Goal: Task Accomplishment & Management: Manage account settings

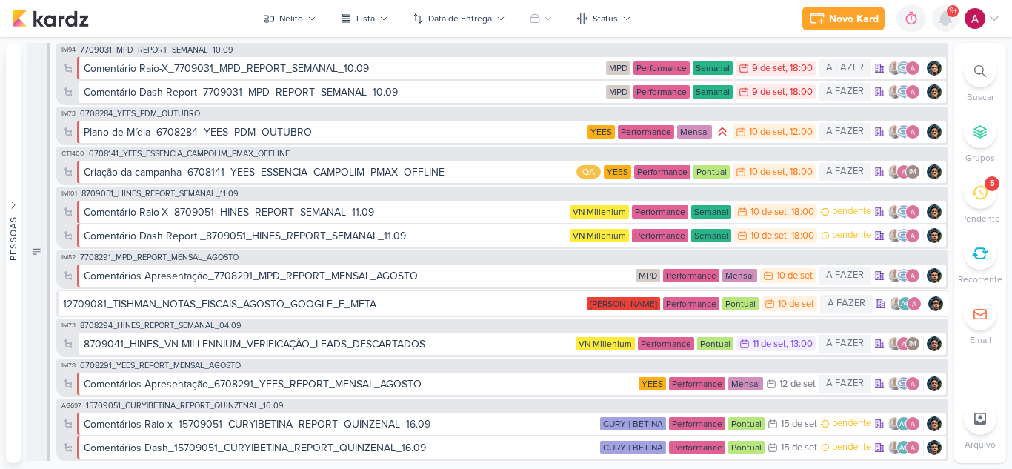
click at [942, 24] on icon at bounding box center [946, 19] width 18 height 18
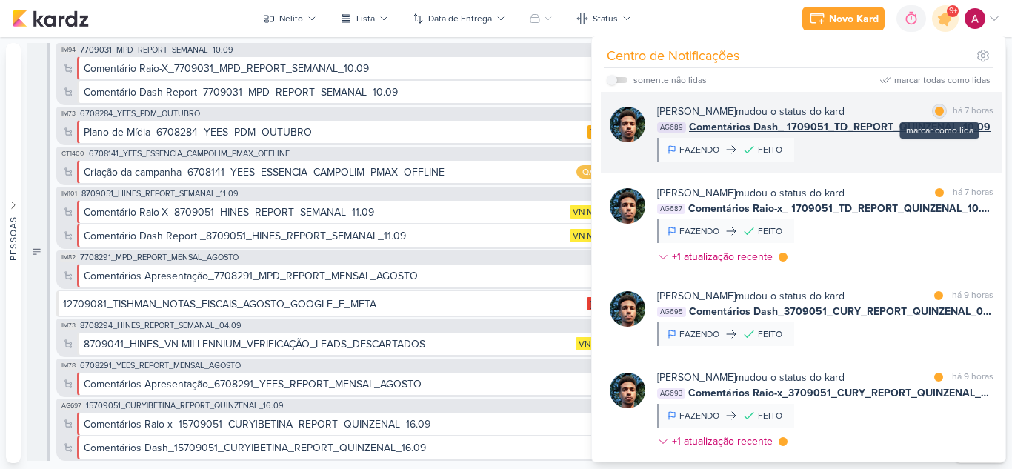
click at [935, 110] on div at bounding box center [939, 111] width 9 height 9
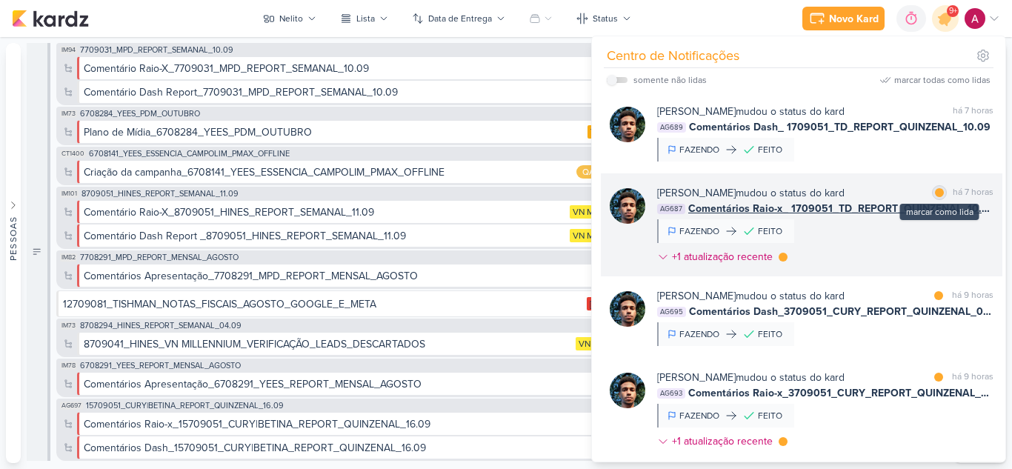
click at [938, 190] on div at bounding box center [939, 192] width 9 height 9
click at [782, 256] on div at bounding box center [783, 257] width 9 height 9
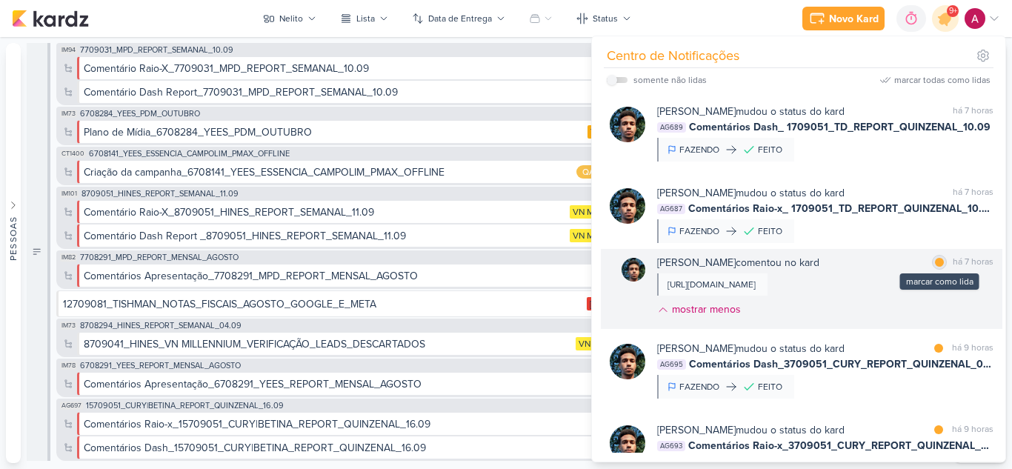
click at [935, 262] on div at bounding box center [939, 262] width 9 height 9
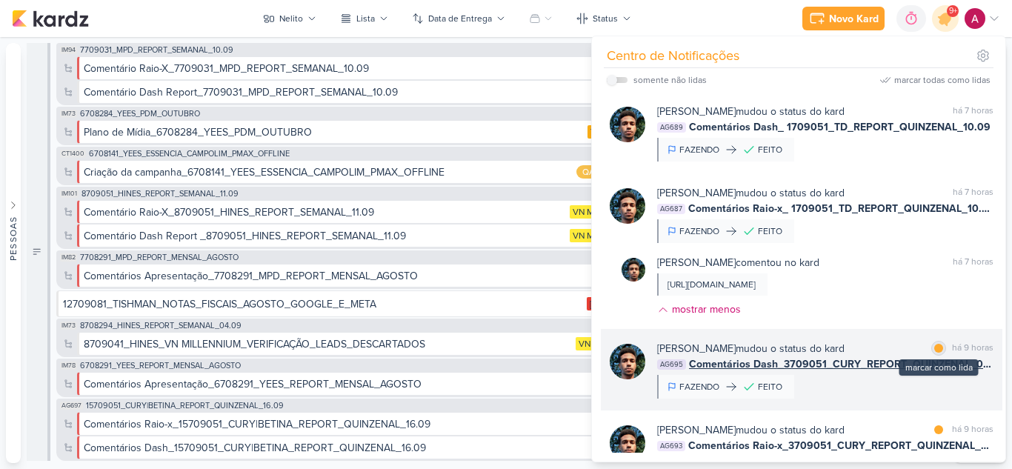
click at [935, 353] on div at bounding box center [939, 348] width 9 height 9
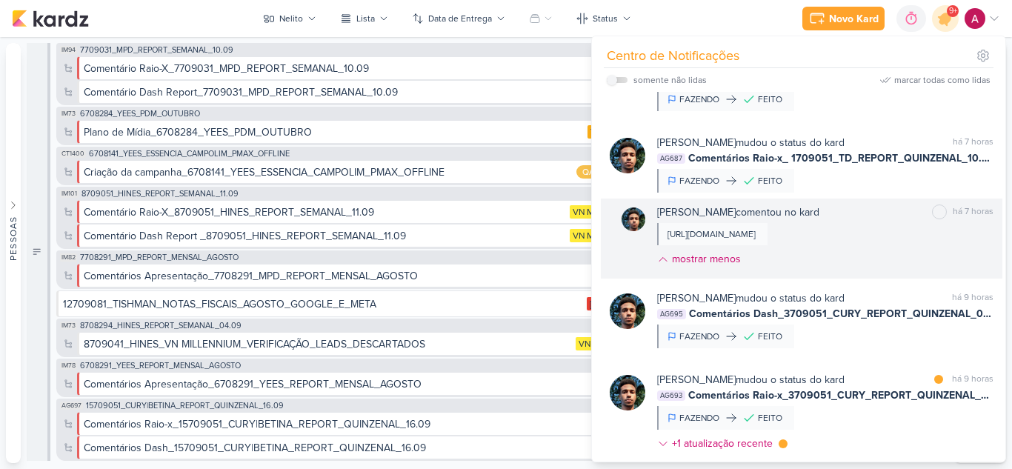
scroll to position [74, 0]
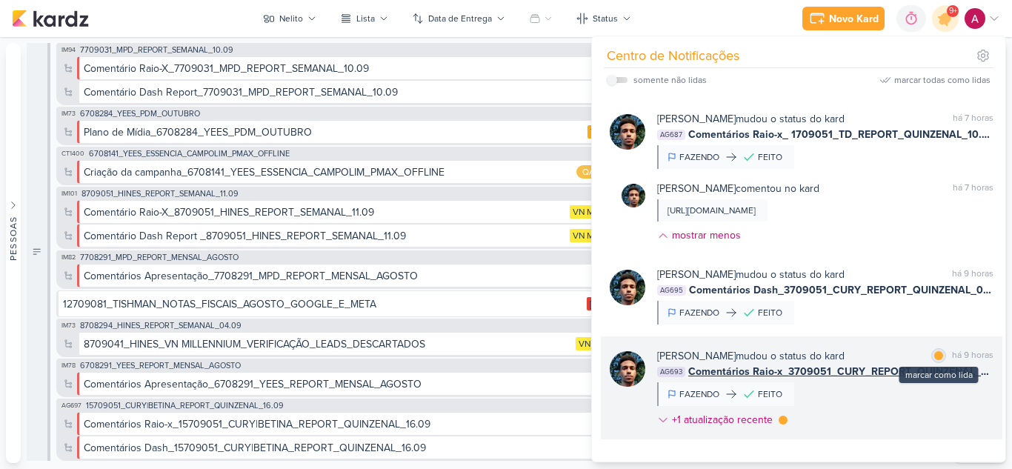
click at [935, 360] on div at bounding box center [939, 355] width 9 height 9
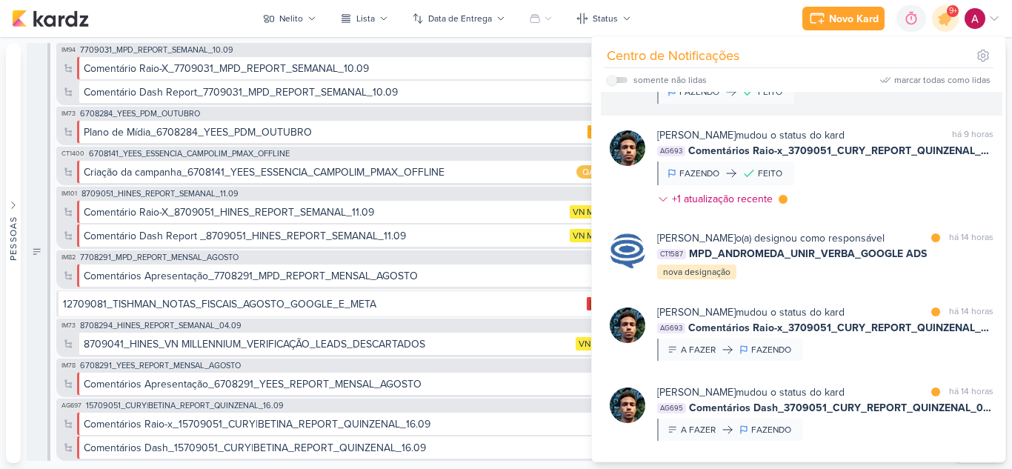
scroll to position [296, 0]
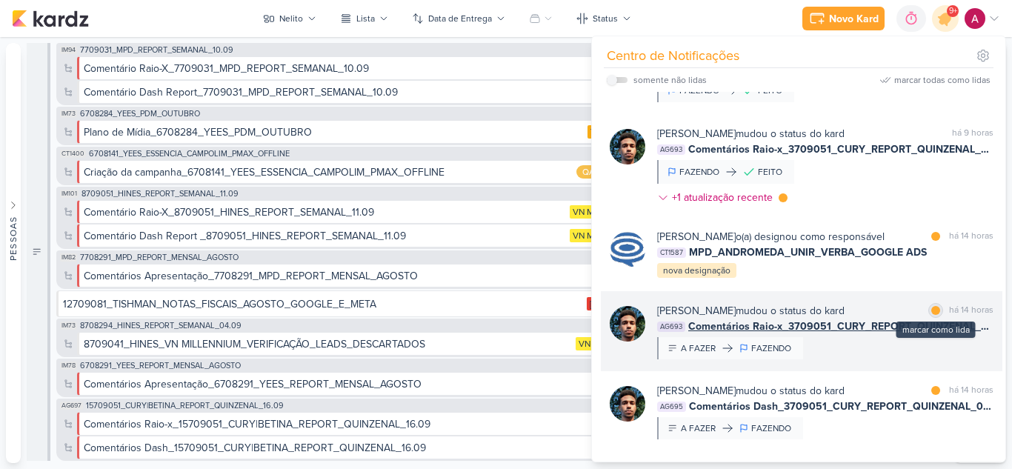
click at [932, 315] on div at bounding box center [936, 310] width 9 height 9
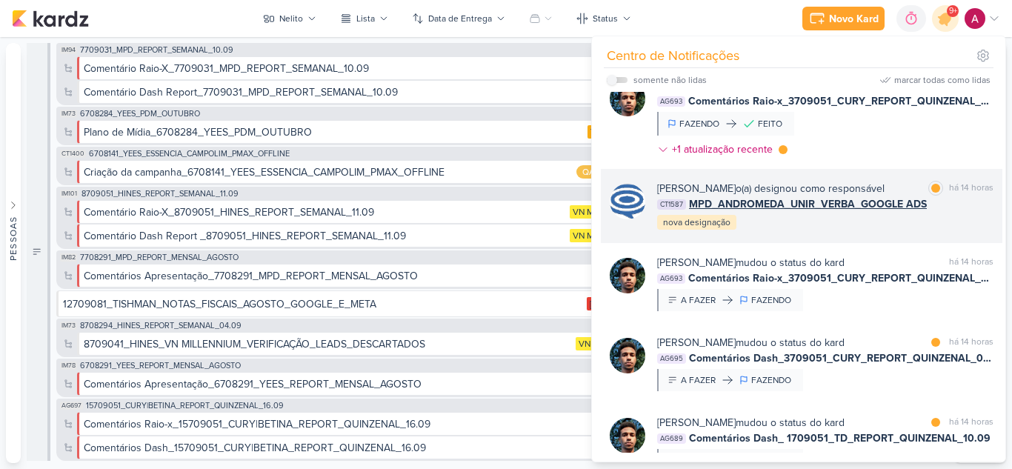
scroll to position [371, 0]
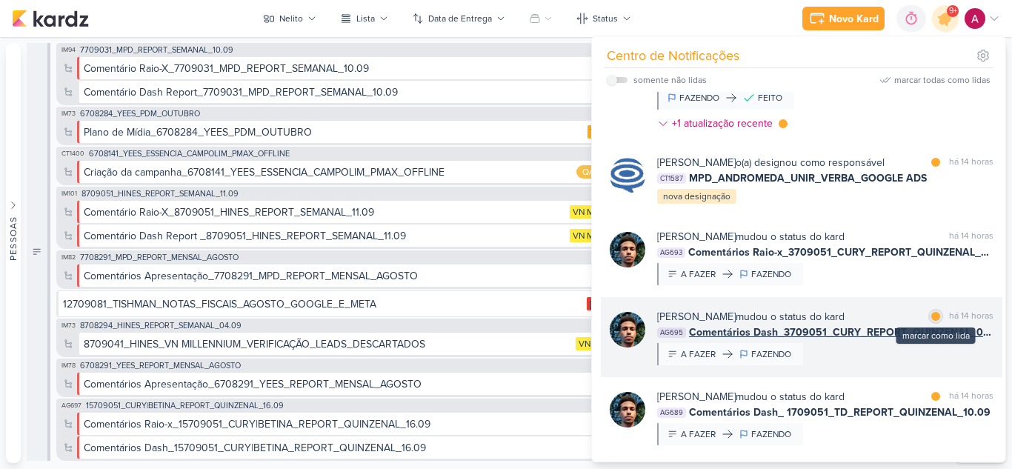
click at [932, 321] on div at bounding box center [936, 316] width 9 height 9
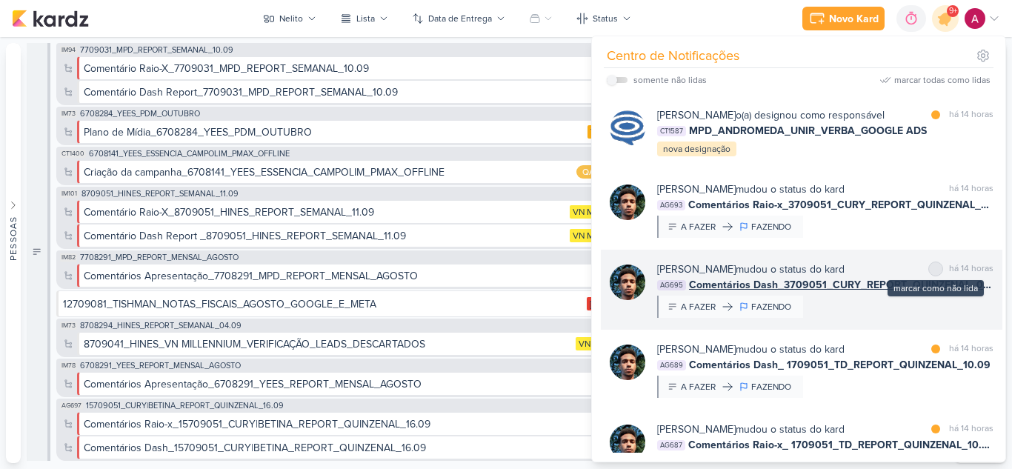
scroll to position [445, 0]
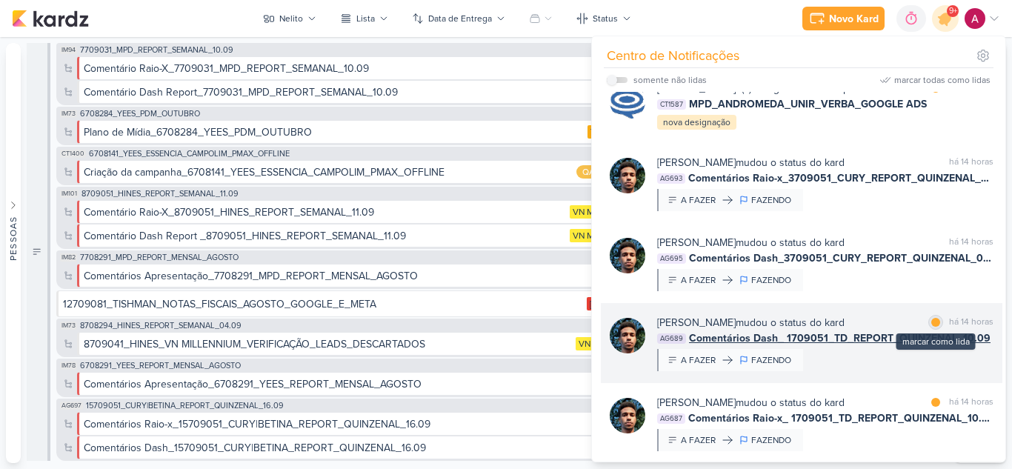
click at [932, 327] on div at bounding box center [936, 322] width 9 height 9
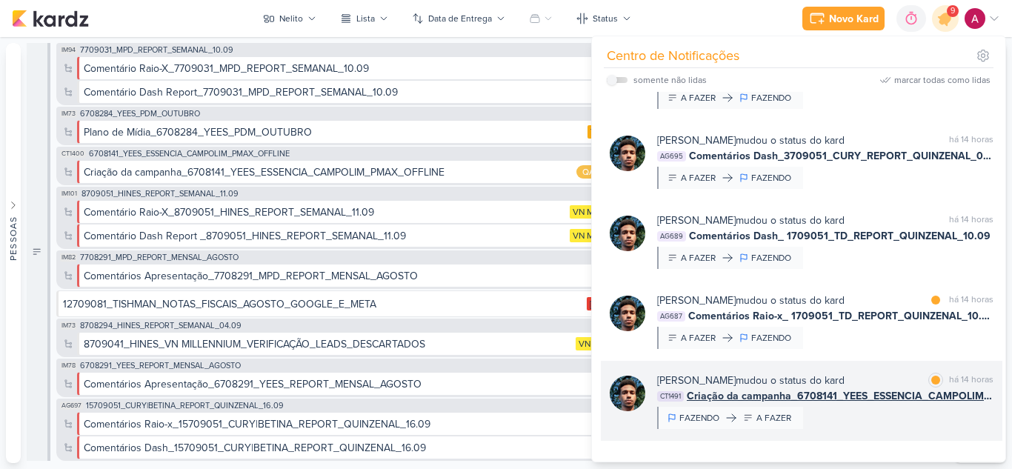
scroll to position [593, 0]
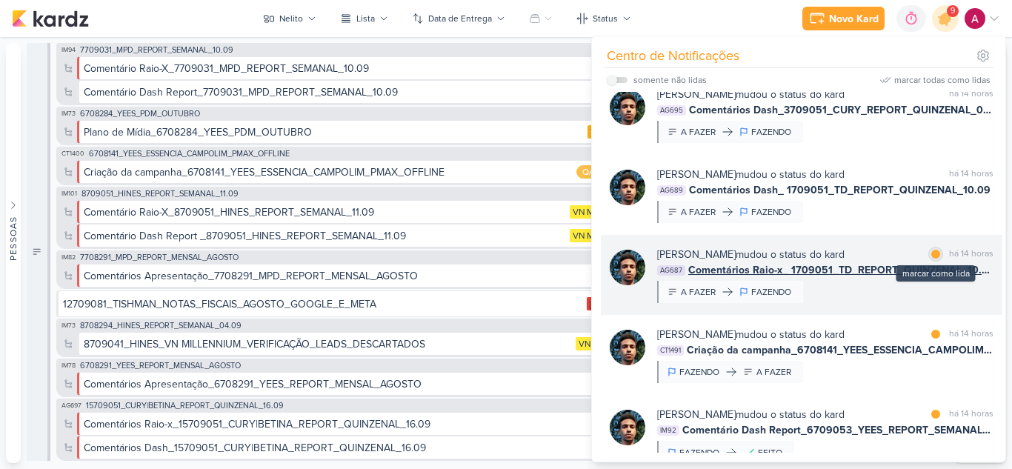
click at [932, 259] on div at bounding box center [936, 254] width 9 height 9
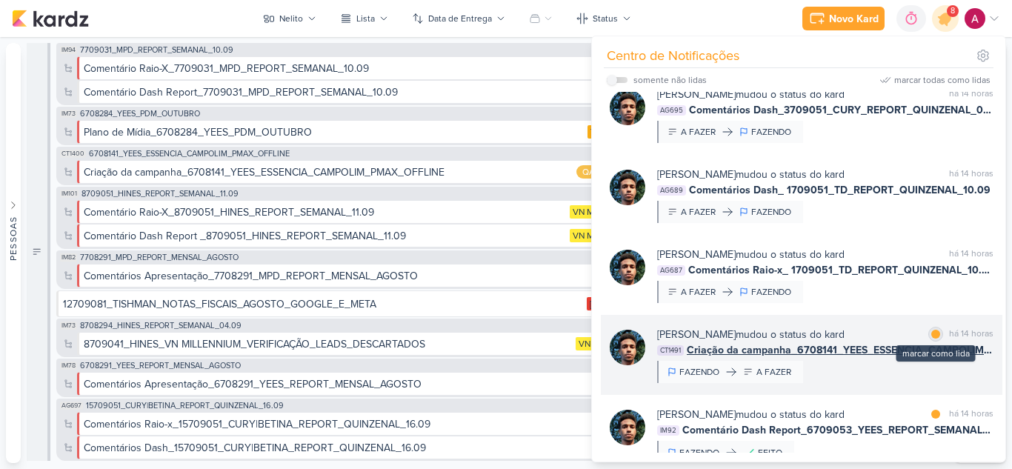
click at [932, 339] on div at bounding box center [936, 334] width 9 height 9
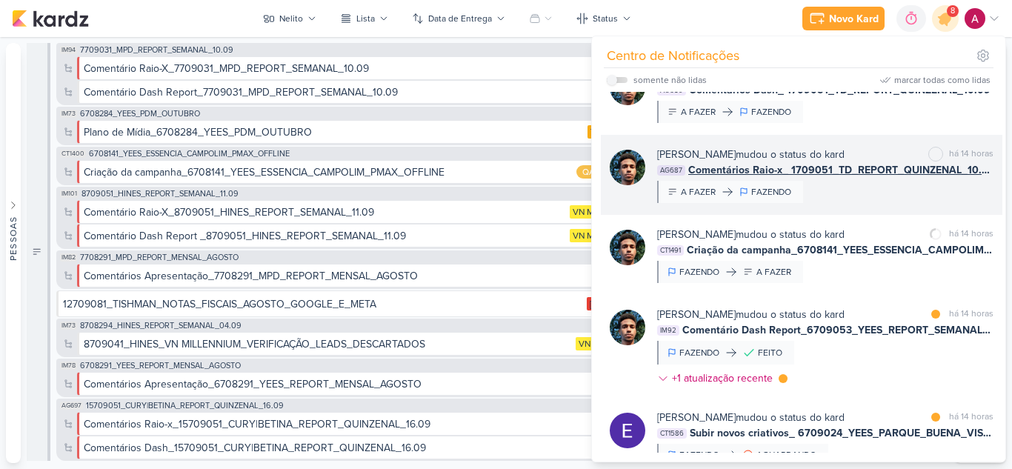
scroll to position [741, 0]
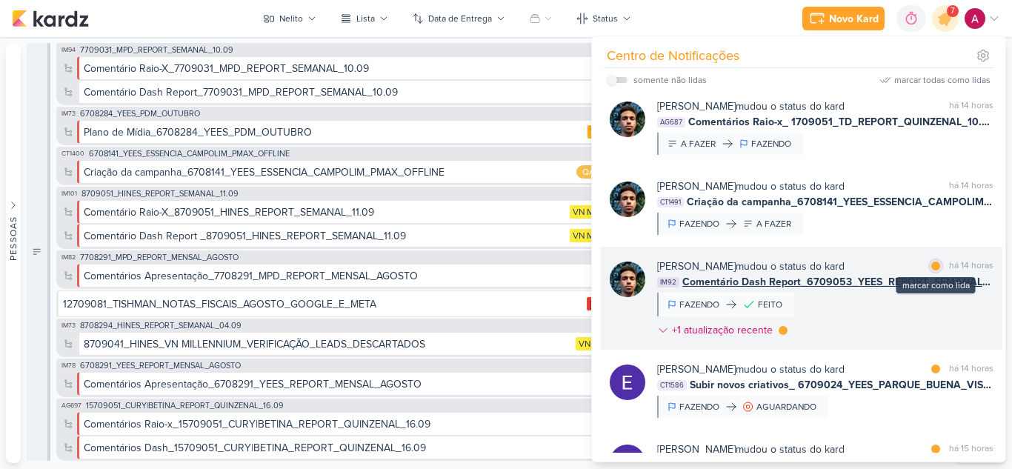
click at [933, 271] on div at bounding box center [936, 266] width 9 height 9
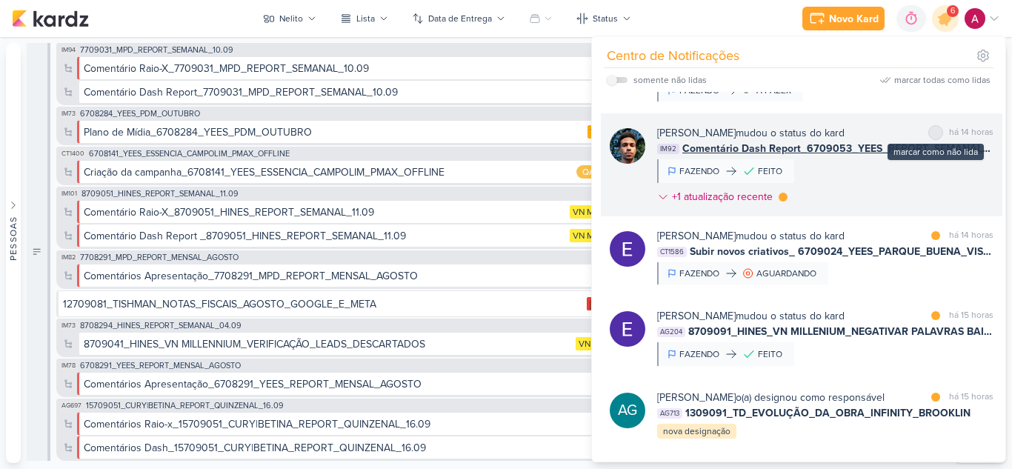
scroll to position [889, 0]
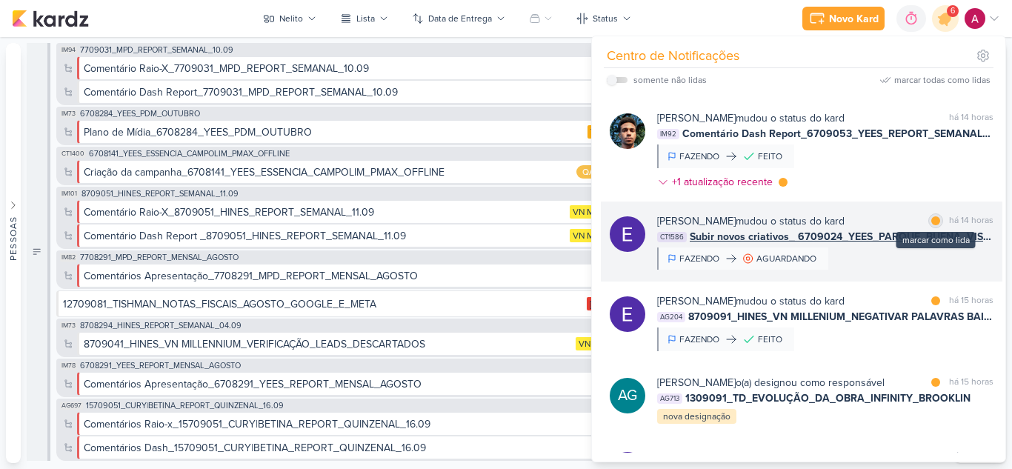
click at [933, 225] on div at bounding box center [936, 220] width 9 height 9
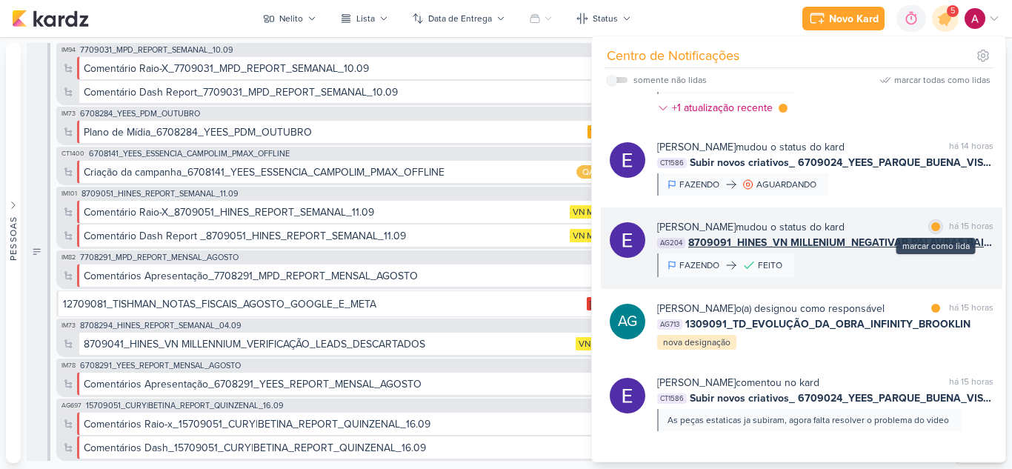
click at [932, 231] on div at bounding box center [936, 226] width 9 height 9
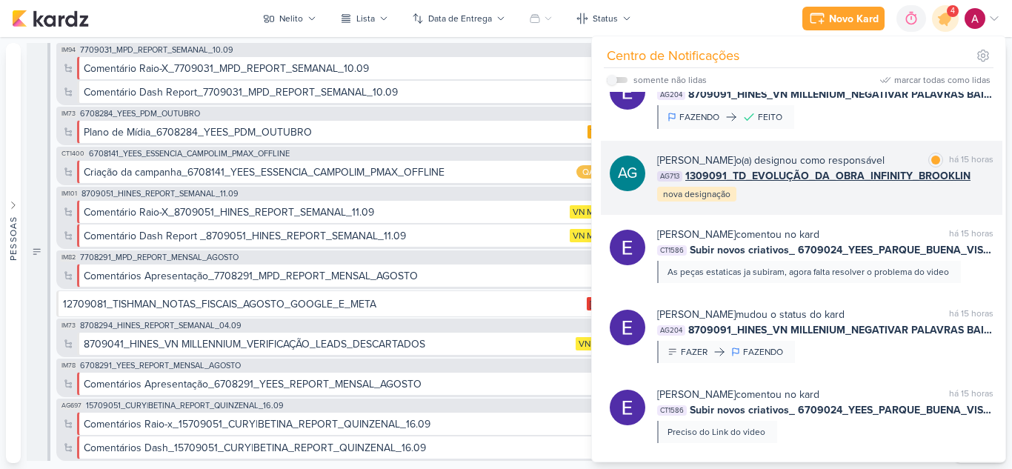
click at [848, 215] on div "AG Aline Gimenez Graciano o(a) designou como responsável marcar como lida há 15…" at bounding box center [802, 178] width 402 height 74
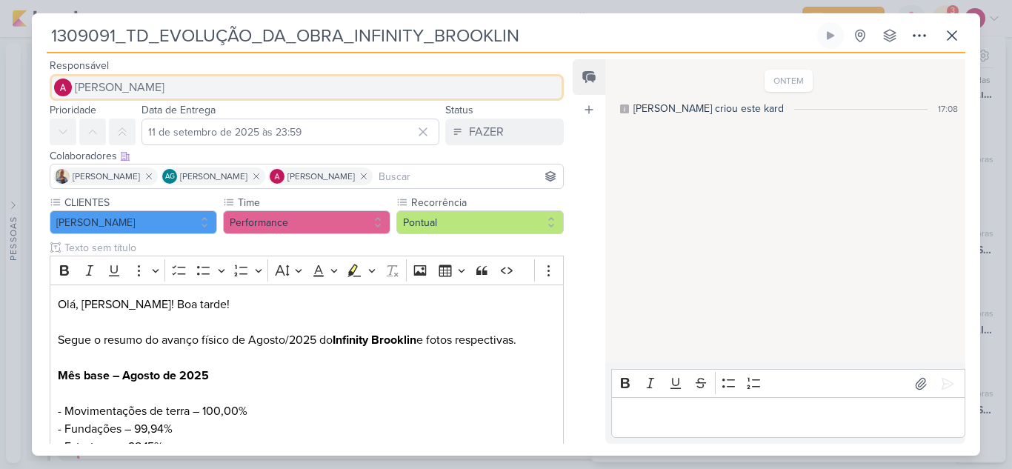
click at [143, 83] on span "[PERSON_NAME]" at bounding box center [120, 88] width 90 height 18
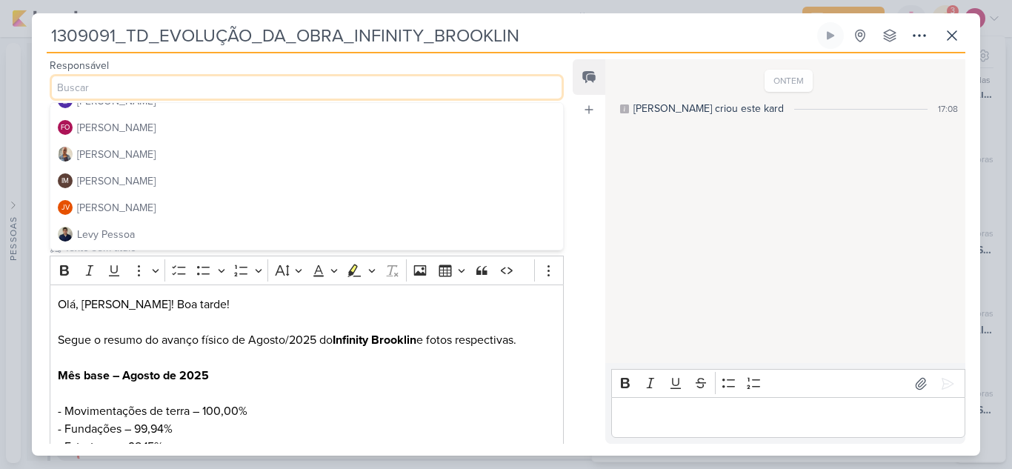
scroll to position [148, 0]
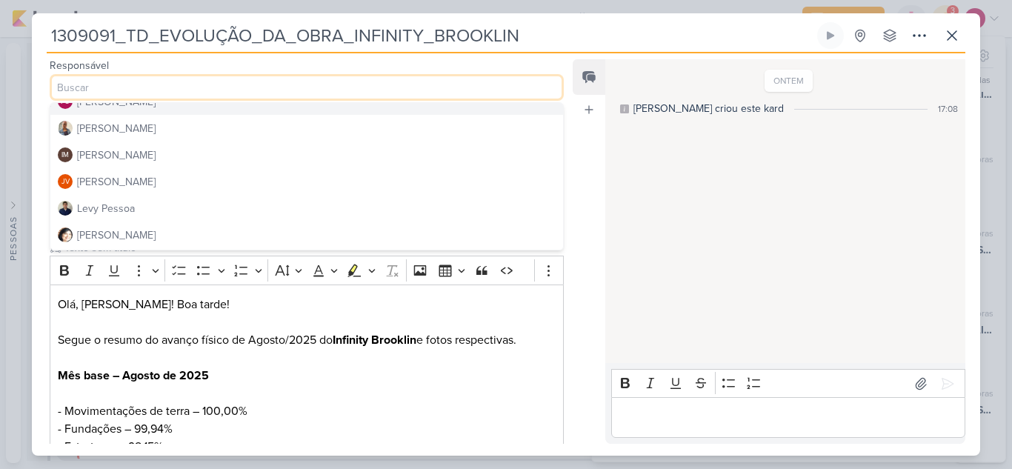
click at [163, 110] on button "FO Fabio Oliveira" at bounding box center [306, 101] width 513 height 27
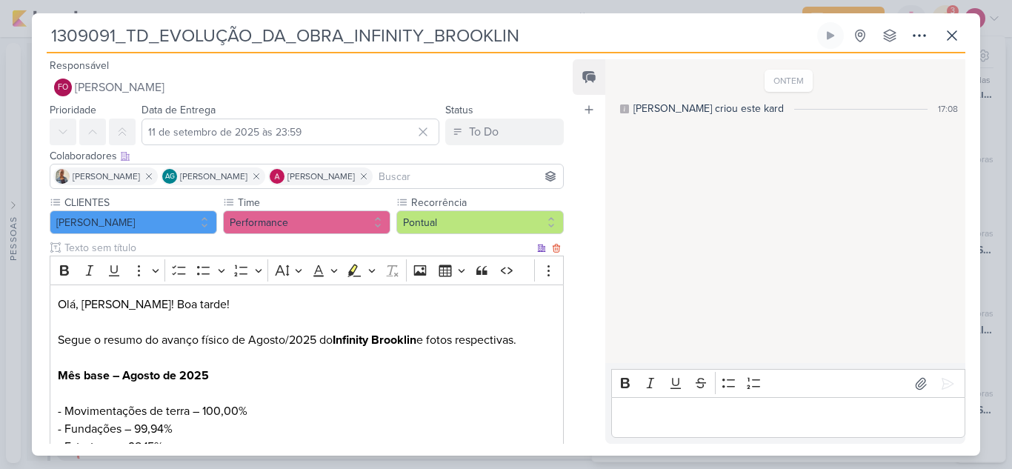
scroll to position [390, 0]
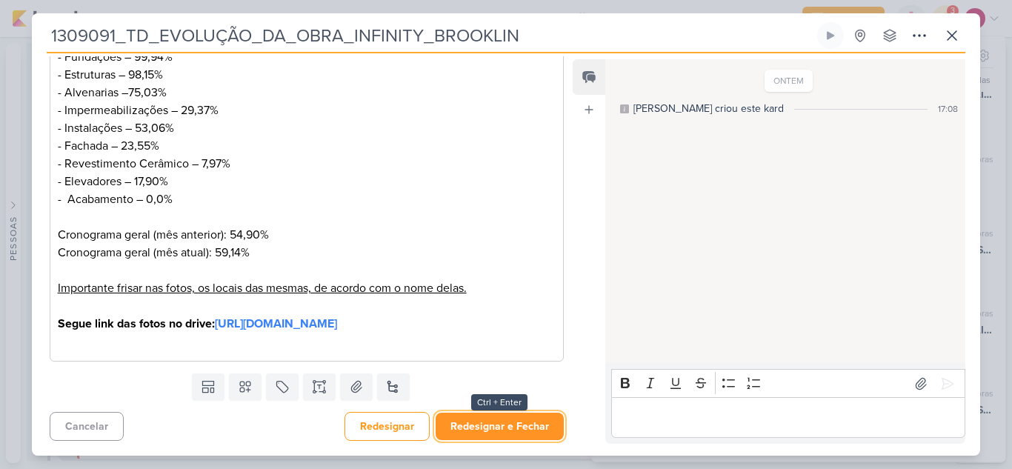
click at [528, 433] on button "Redesignar e Fechar" at bounding box center [500, 426] width 128 height 27
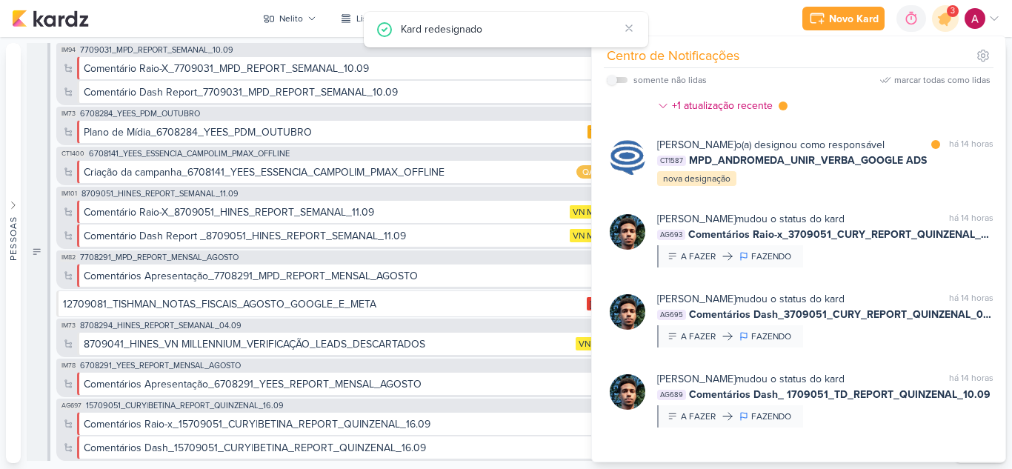
scroll to position [371, 0]
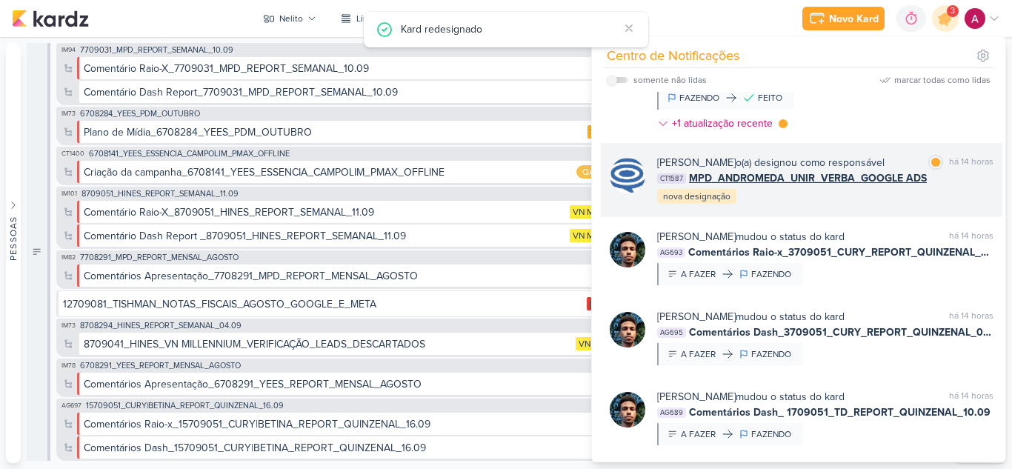
click at [885, 169] on div "Caroline Traven De Andrade o(a) designou como responsável" at bounding box center [771, 163] width 228 height 16
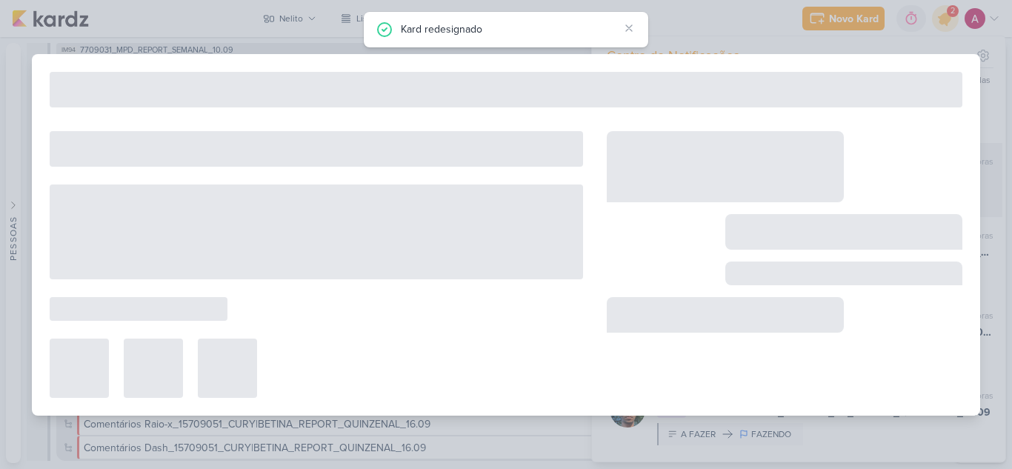
type input "MPD_ANDROMEDA_UNIR_VERBA_GOOGLE ADS"
type input "10 de setembro de 2025 às 23:59"
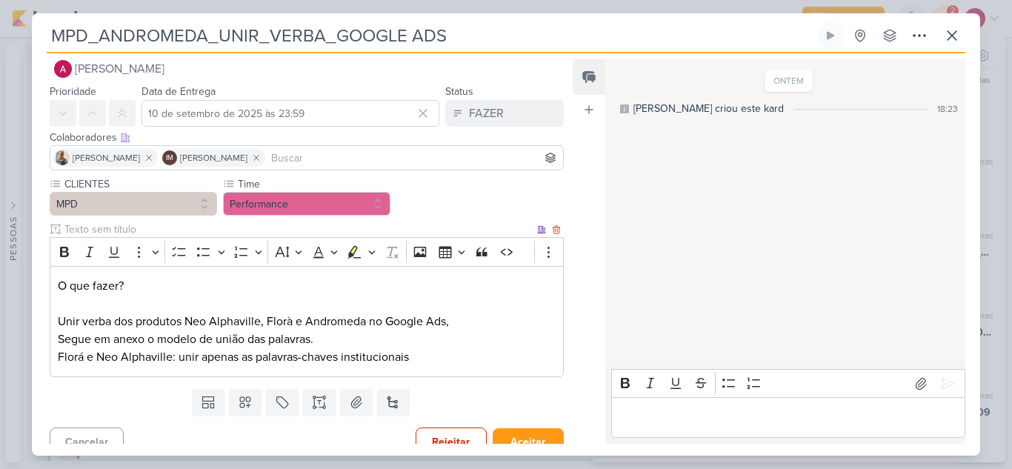
scroll to position [34, 0]
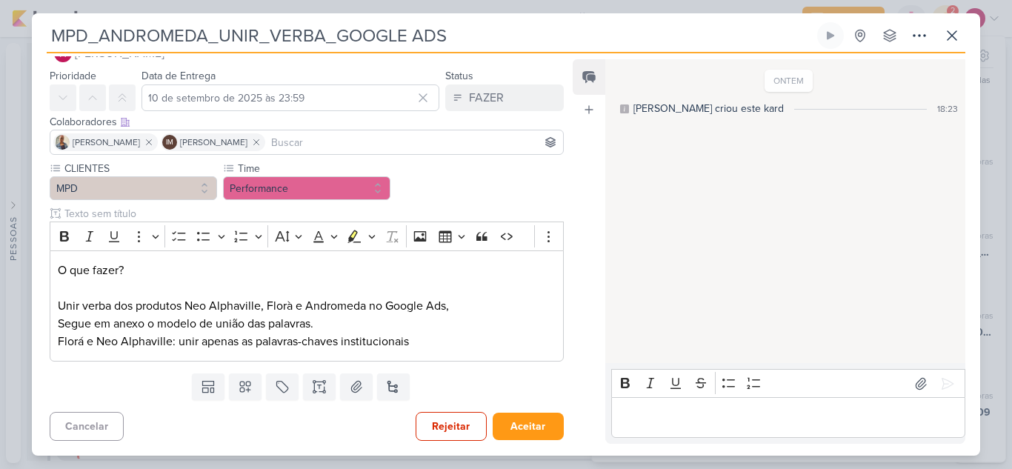
click at [338, 133] on div "Iara Santos IM Isabella Machado Guimarães" at bounding box center [307, 142] width 514 height 25
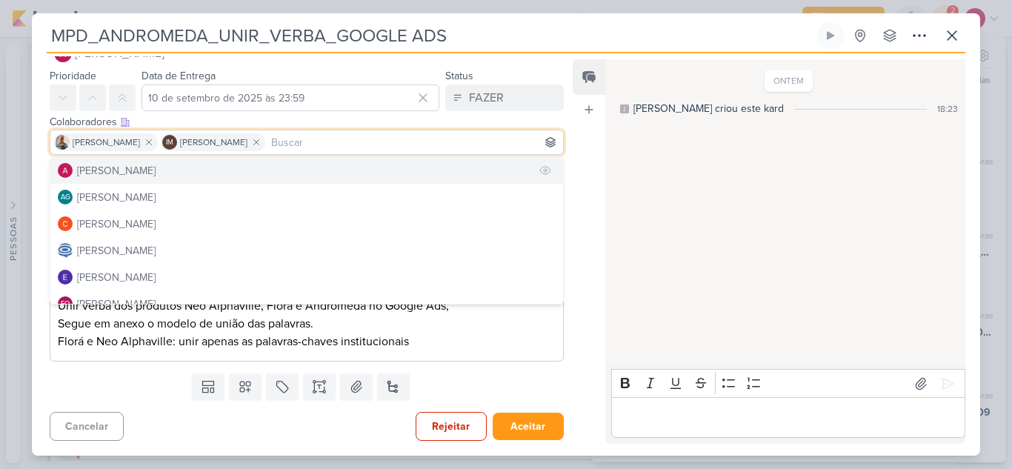
click at [262, 173] on button "[PERSON_NAME]" at bounding box center [306, 170] width 513 height 27
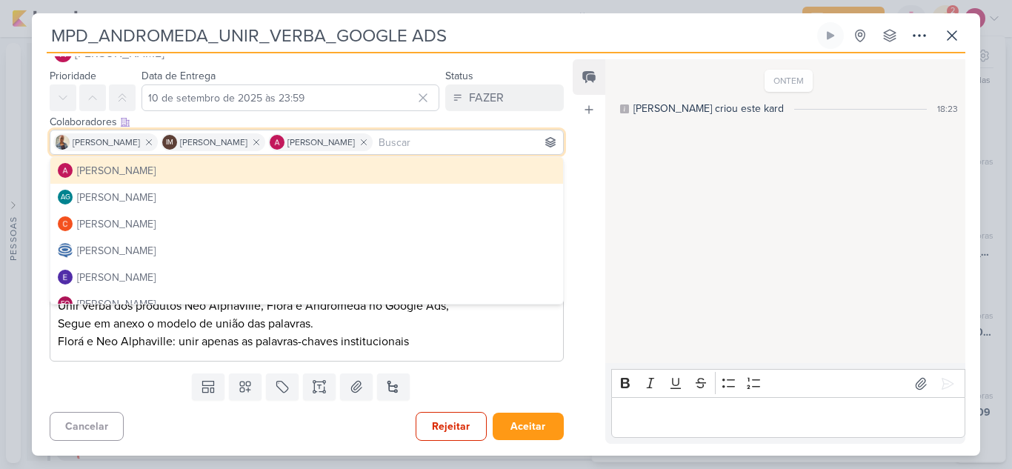
scroll to position [0, 0]
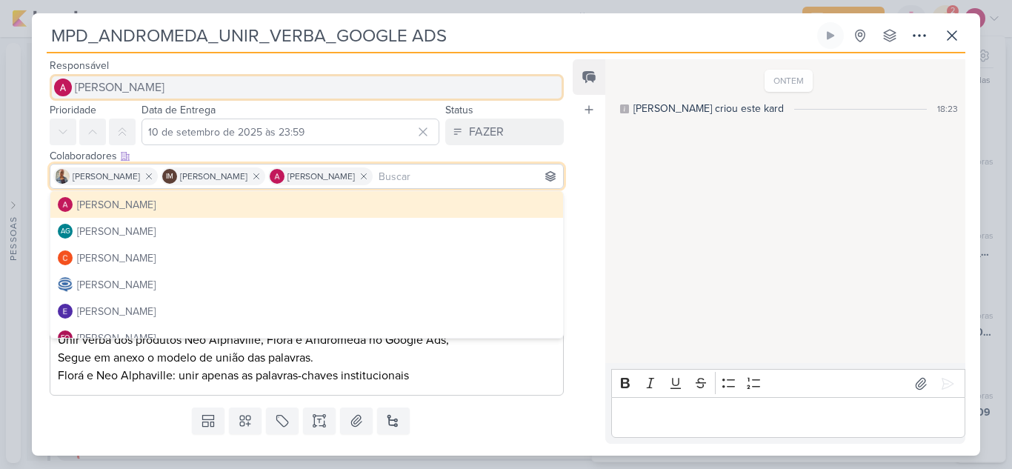
click at [135, 90] on span "[PERSON_NAME]" at bounding box center [120, 88] width 90 height 18
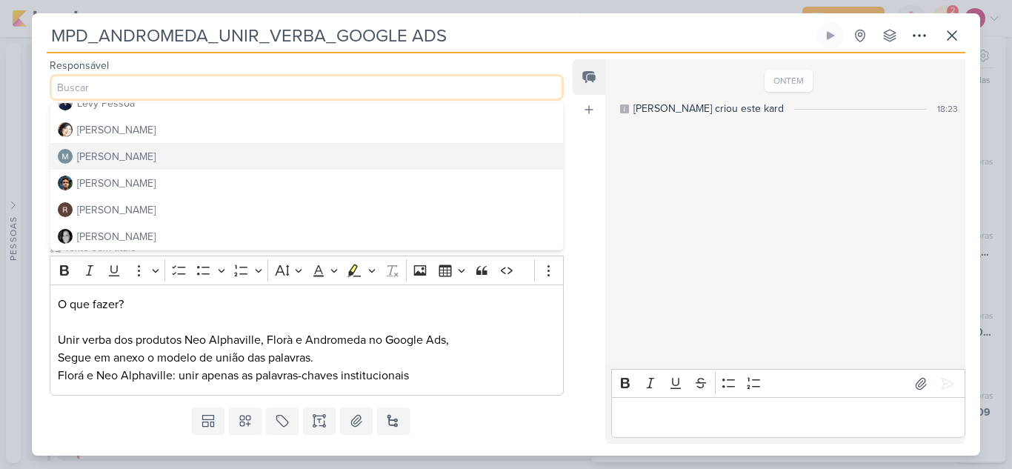
scroll to position [280, 0]
click at [113, 161] on div "[PERSON_NAME]" at bounding box center [116, 157] width 79 height 16
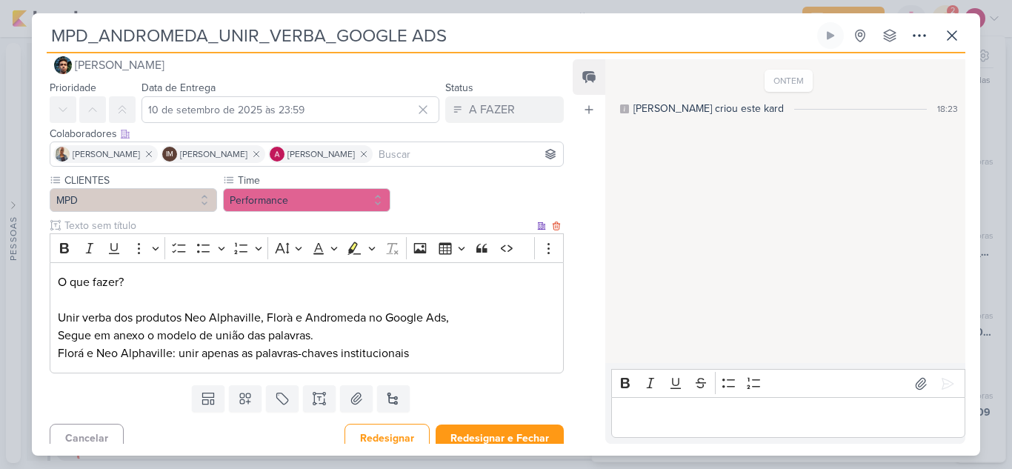
scroll to position [34, 0]
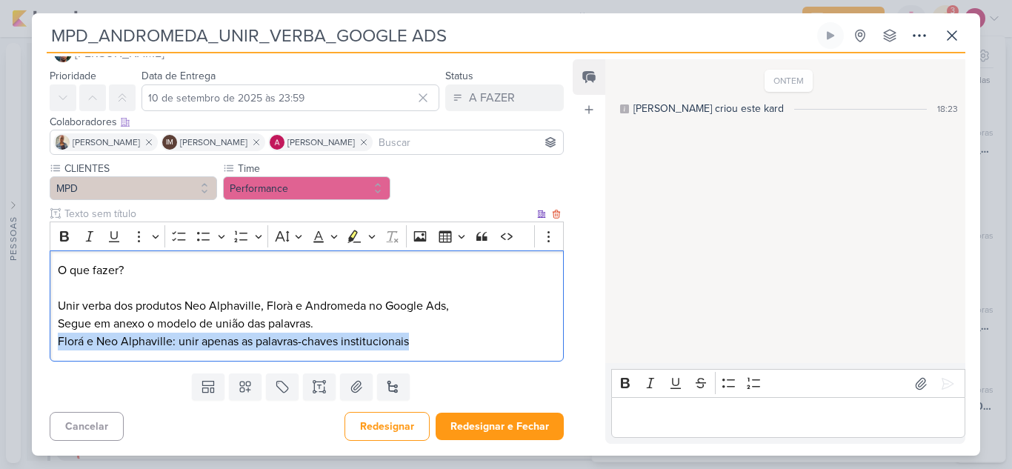
drag, startPoint x: 437, startPoint y: 339, endPoint x: 53, endPoint y: 345, distance: 384.0
click at [53, 345] on div "O que fazer? Unir verba dos produtos Neo Alphaville, Florà e Andromeda no Googl…" at bounding box center [307, 307] width 514 height 112
copy p "Florá e Neo Alphaville: unir apenas as palavras-chaves institucionais"
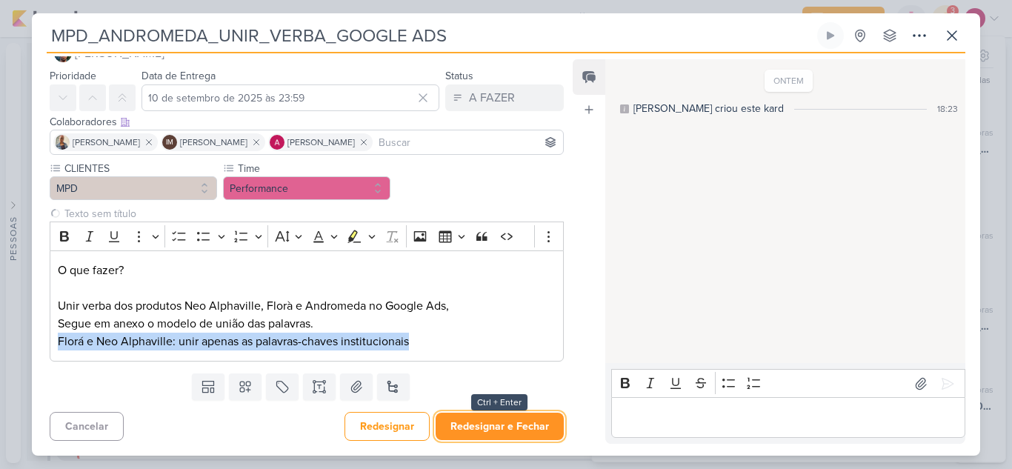
click at [513, 425] on button "Redesignar e Fechar" at bounding box center [500, 426] width 128 height 27
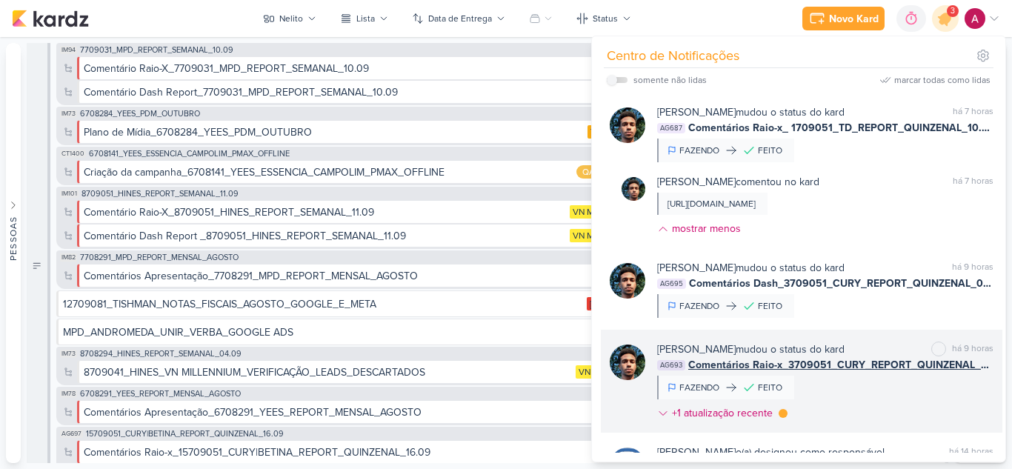
scroll to position [0, 0]
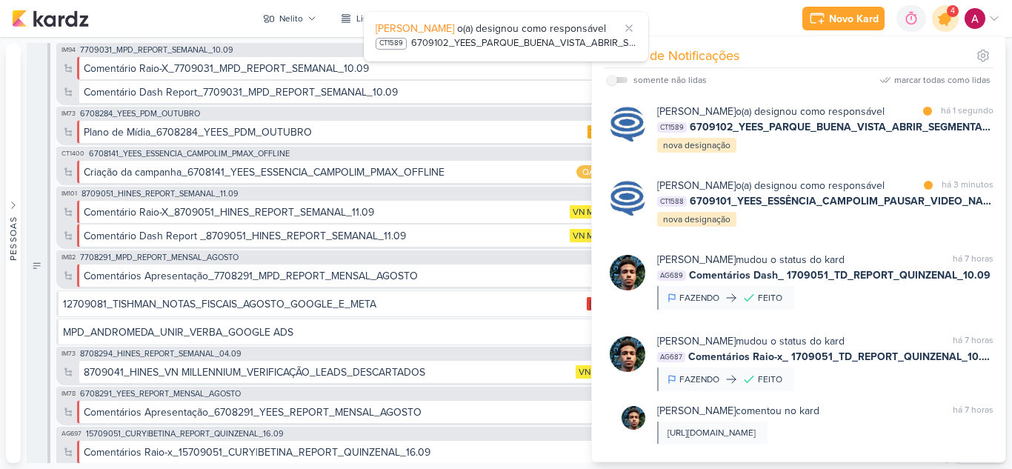
click at [944, 20] on icon at bounding box center [946, 19] width 18 height 18
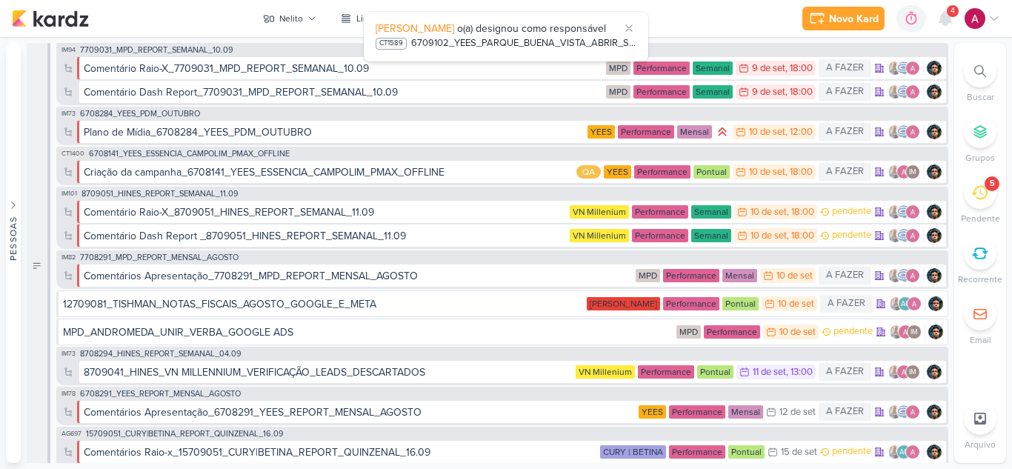
click at [981, 196] on icon at bounding box center [980, 193] width 16 height 16
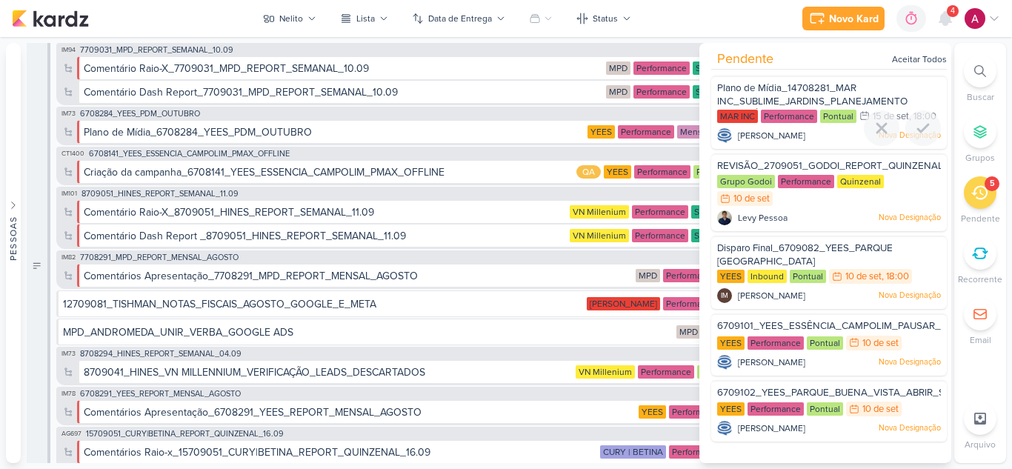
scroll to position [5, 0]
click at [819, 171] on span "REVISÃO_2709051_GODOI_REPORT_QUINZENAL_11.09" at bounding box center [843, 166] width 253 height 12
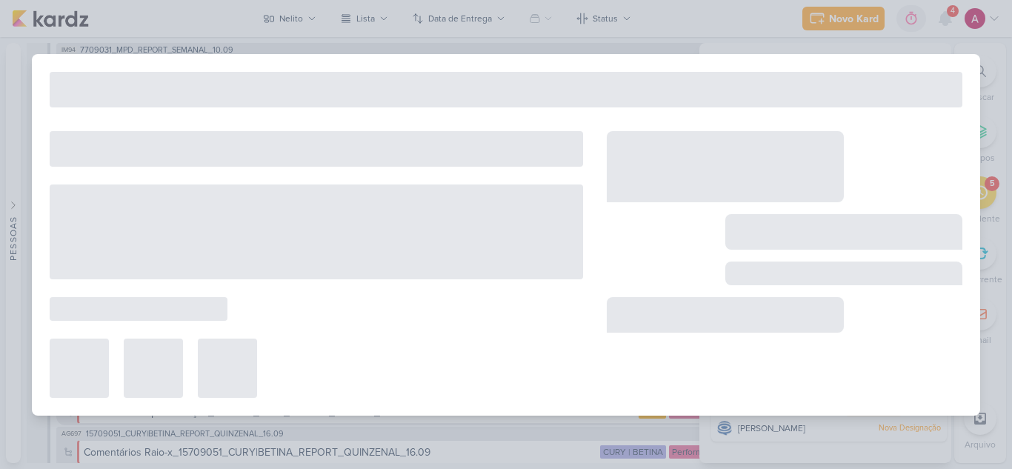
type input "REVISÃO_2709051_GODOI_REPORT_QUINZENAL_11.09"
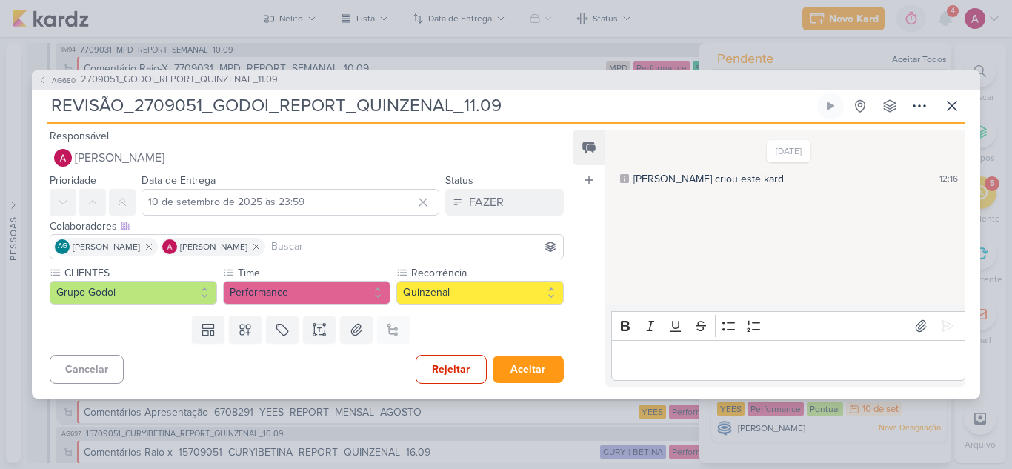
click at [95, 81] on span "2709051_GODOI_REPORT_QUINZENAL_11.09" at bounding box center [179, 80] width 197 height 15
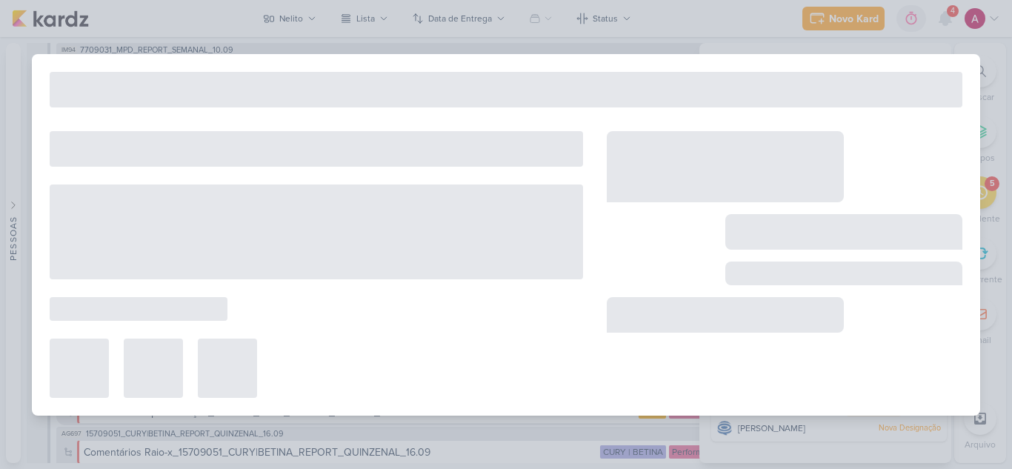
type input "2709051_GODOI_REPORT_QUINZENAL_11.09"
type input "11 de setembro de 2025 às 10:30"
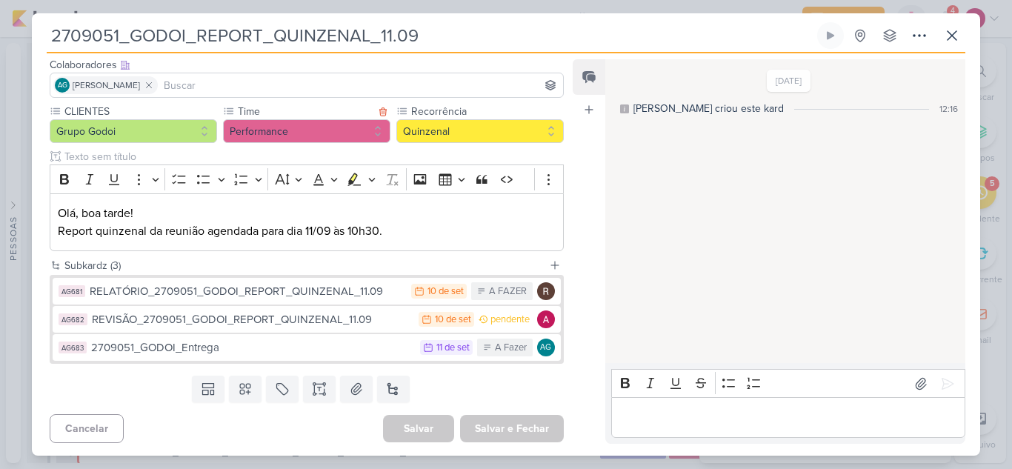
scroll to position [93, 0]
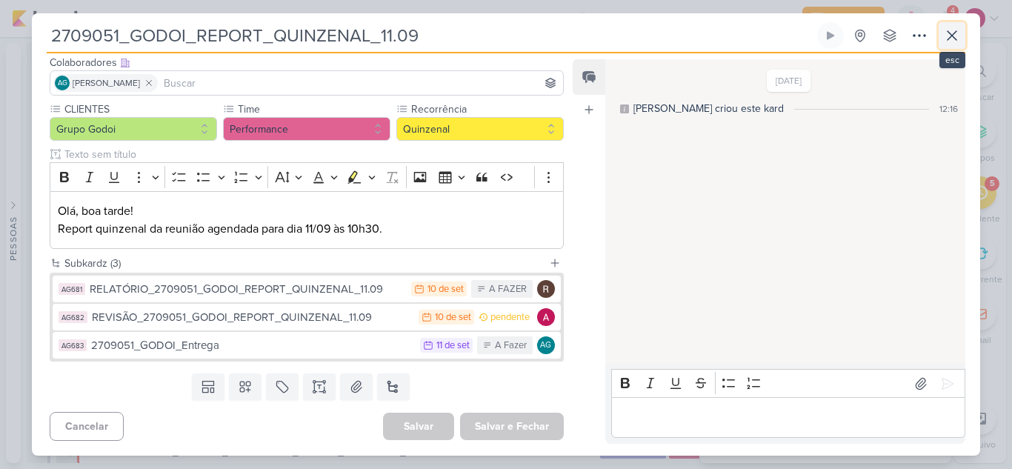
click at [946, 38] on icon at bounding box center [953, 36] width 18 height 18
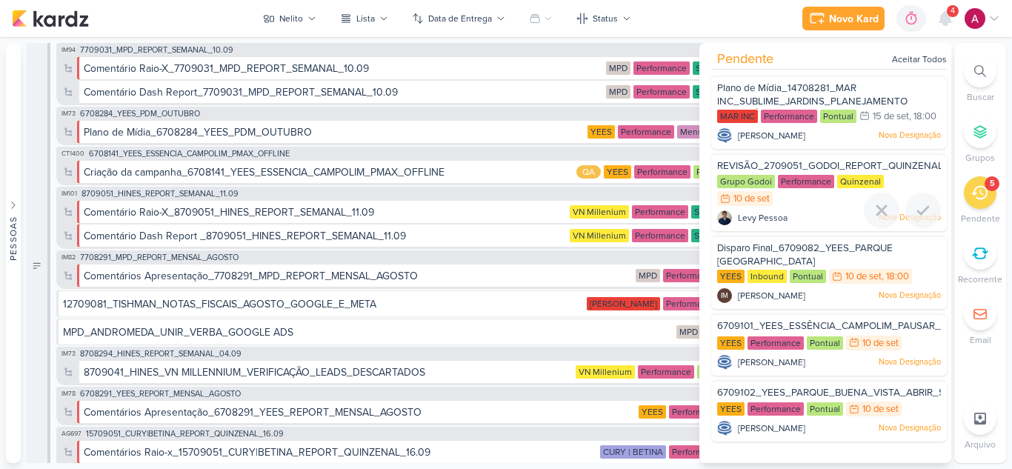
scroll to position [5, 0]
click at [798, 398] on span "6709102_YEES_PARQUE_BUENA_VISTA_ABRIR_SEGMENTAÇÃO" at bounding box center [864, 393] width 295 height 12
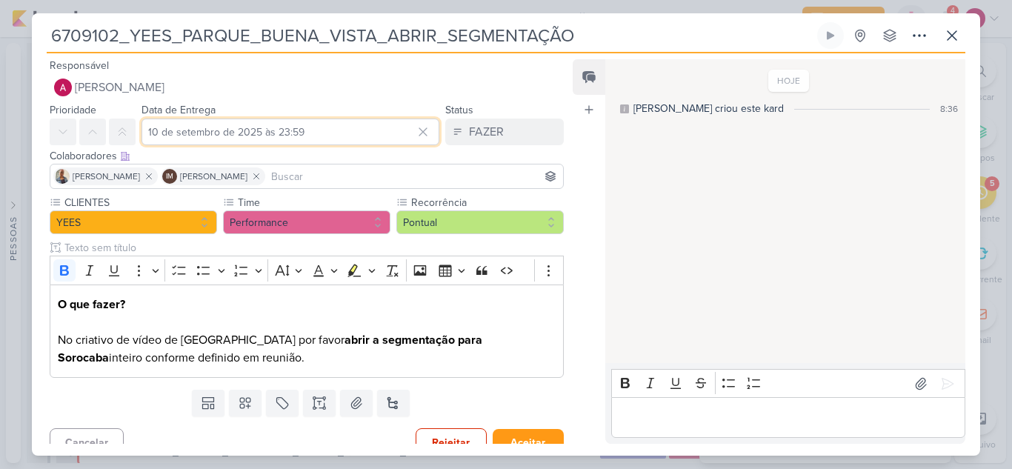
click at [273, 136] on input "10 de setembro de 2025 às 23:59" at bounding box center [291, 132] width 298 height 27
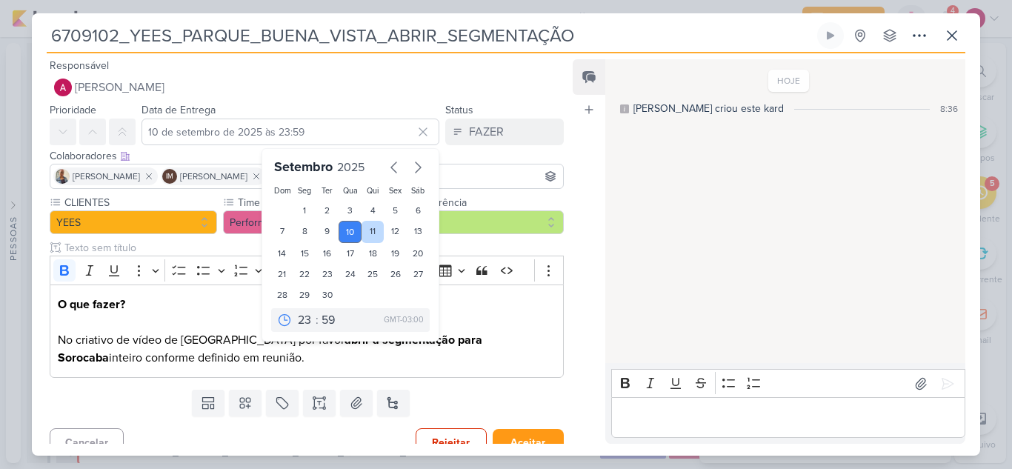
click at [363, 234] on div "11" at bounding box center [373, 232] width 23 height 22
type input "11 de setembro de 2025 às 23:59"
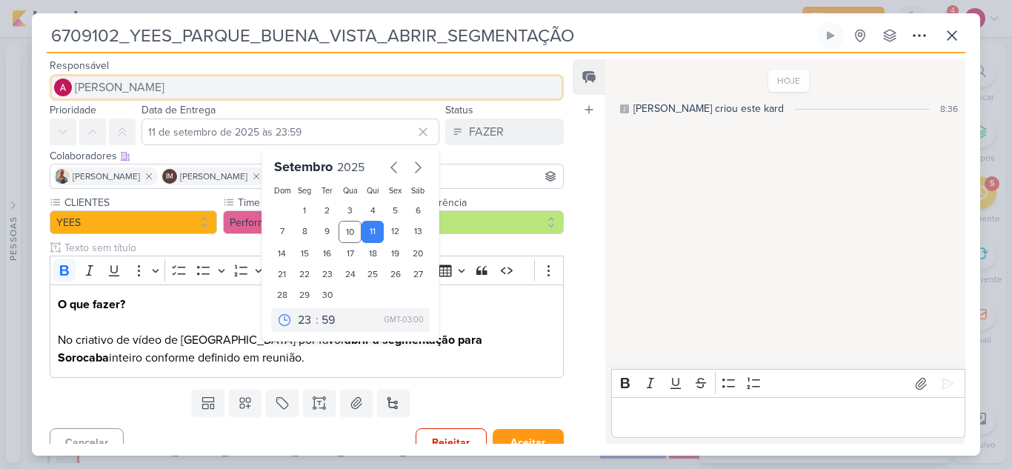
click at [113, 85] on span "[PERSON_NAME]" at bounding box center [120, 88] width 90 height 18
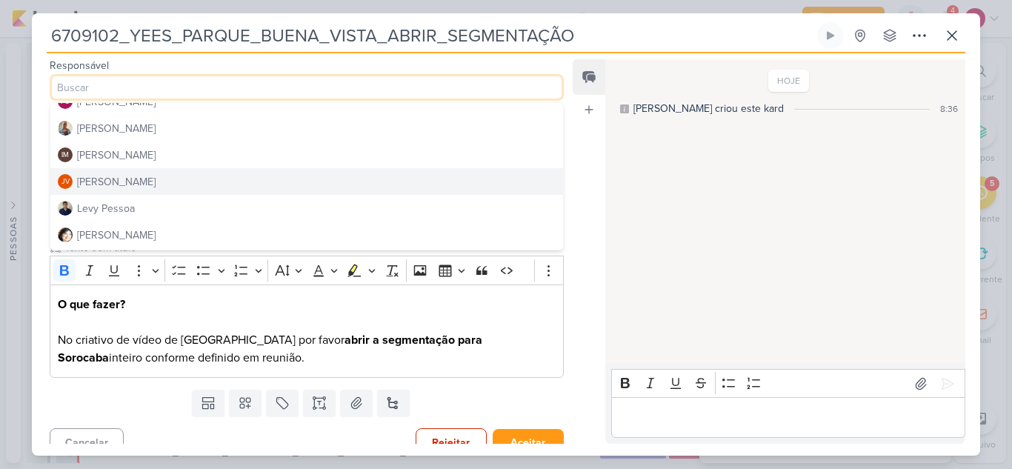
scroll to position [222, 0]
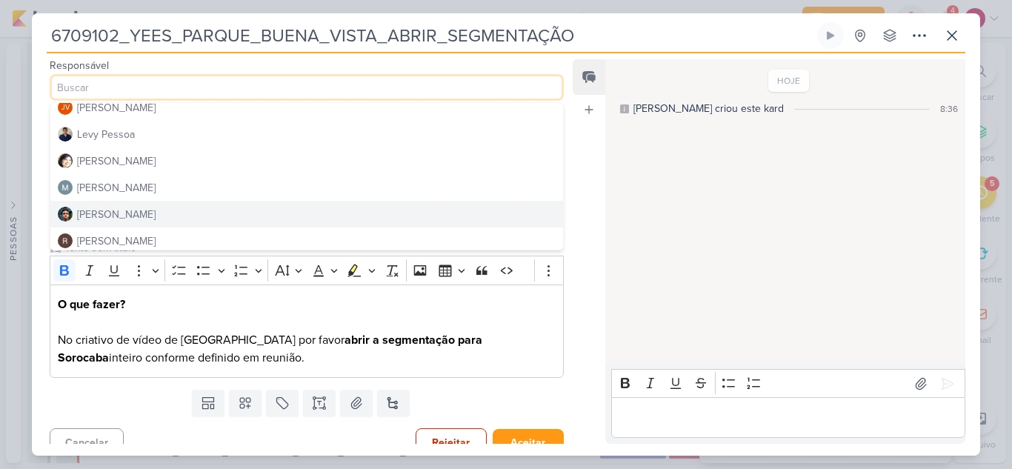
click at [96, 213] on div "[PERSON_NAME]" at bounding box center [116, 215] width 79 height 16
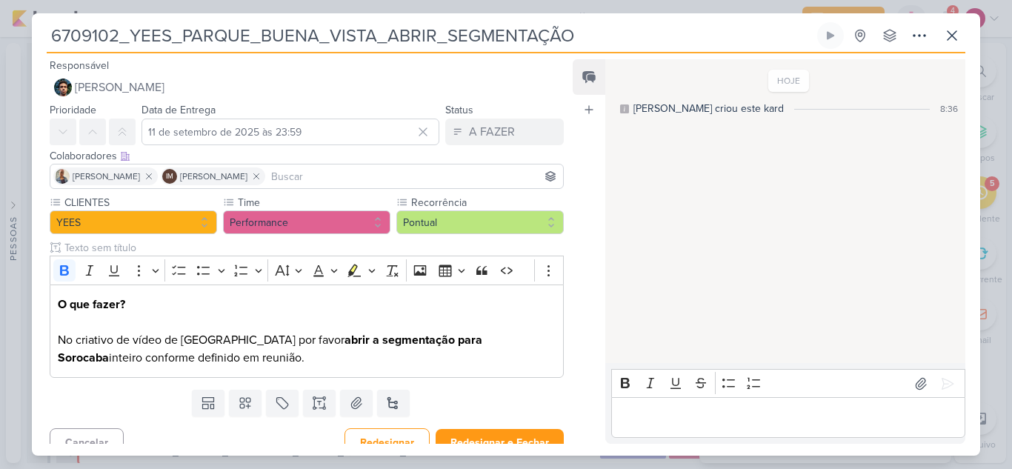
click at [320, 172] on input at bounding box center [414, 177] width 292 height 18
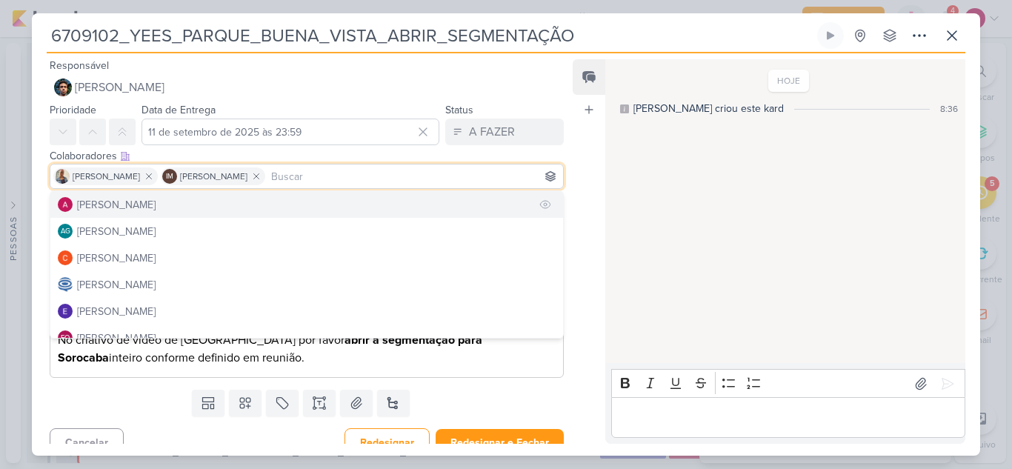
click at [261, 203] on button "[PERSON_NAME]" at bounding box center [306, 204] width 513 height 27
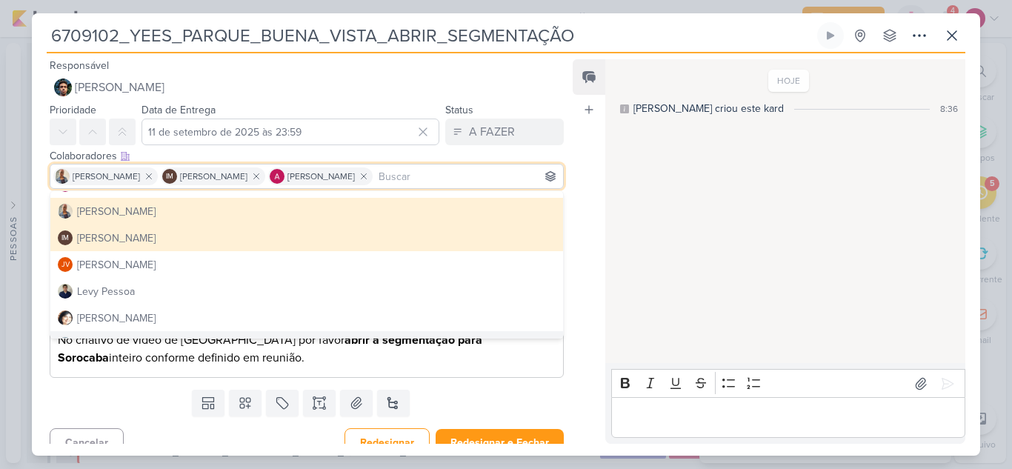
scroll to position [280, 0]
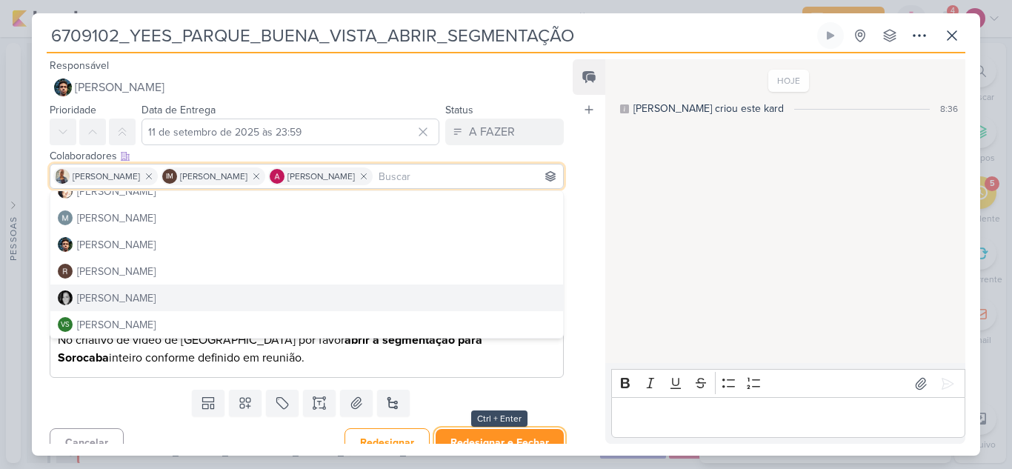
click at [513, 435] on button "Redesignar e Fechar" at bounding box center [500, 442] width 128 height 27
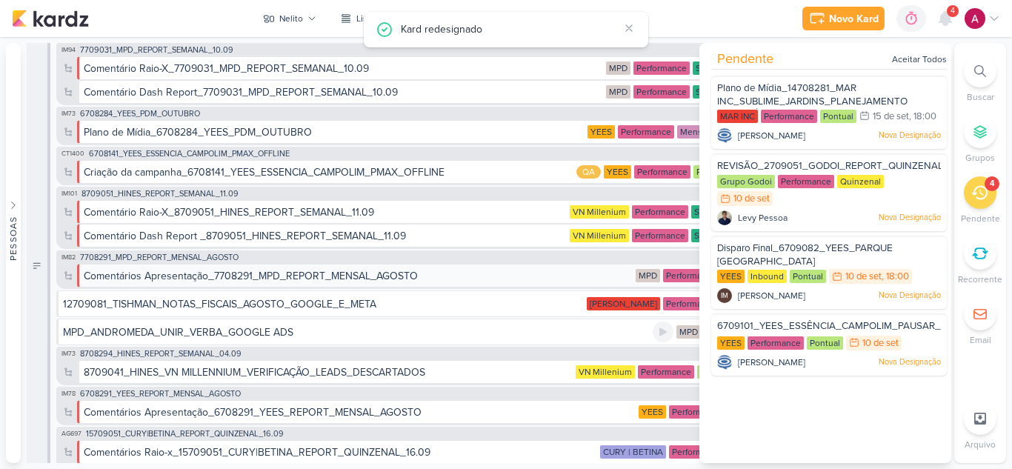
scroll to position [0, 0]
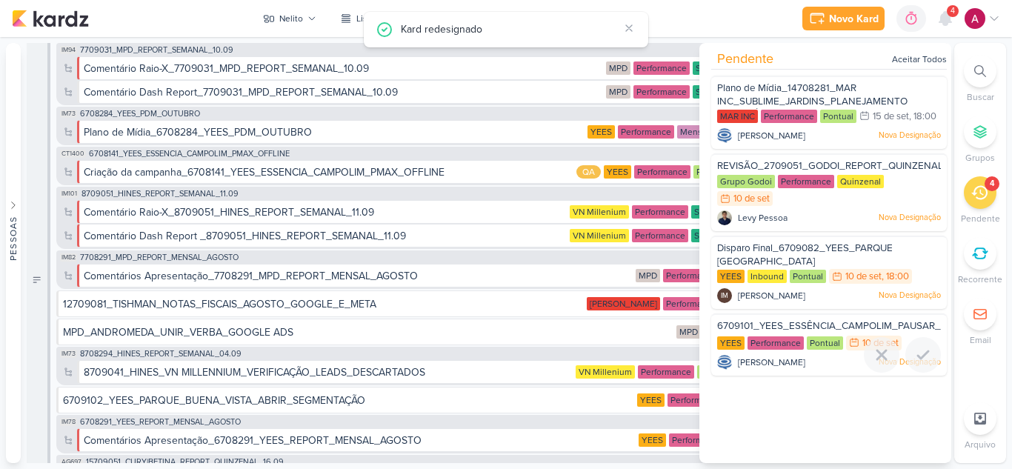
click at [824, 332] on span "6709101_YEES_ESSÊNCIA_CAMPOLIM_PAUSAR_VIDEO_NARRADO" at bounding box center [869, 326] width 305 height 12
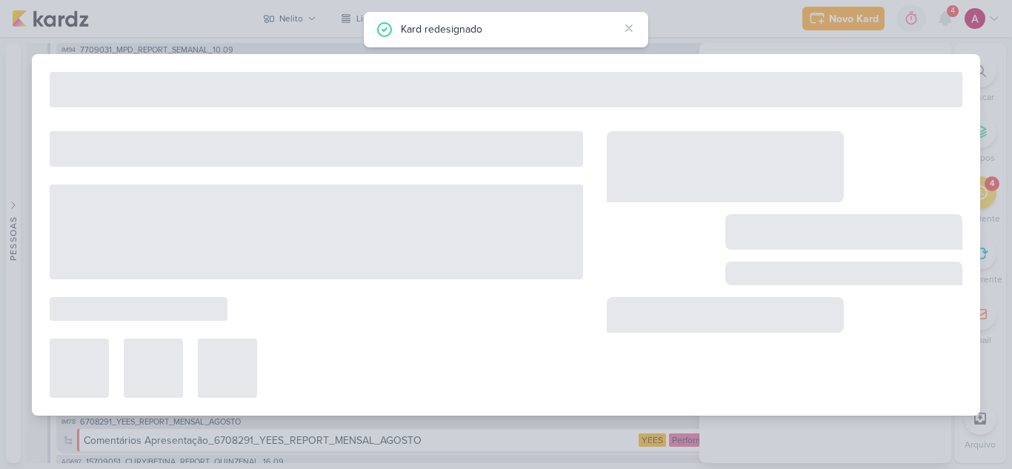
type input "6709101_YEES_ESSÊNCIA_CAMPOLIM_PAUSAR_VIDEO_NARRADO"
type input "10 de setembro de 2025 às 23:59"
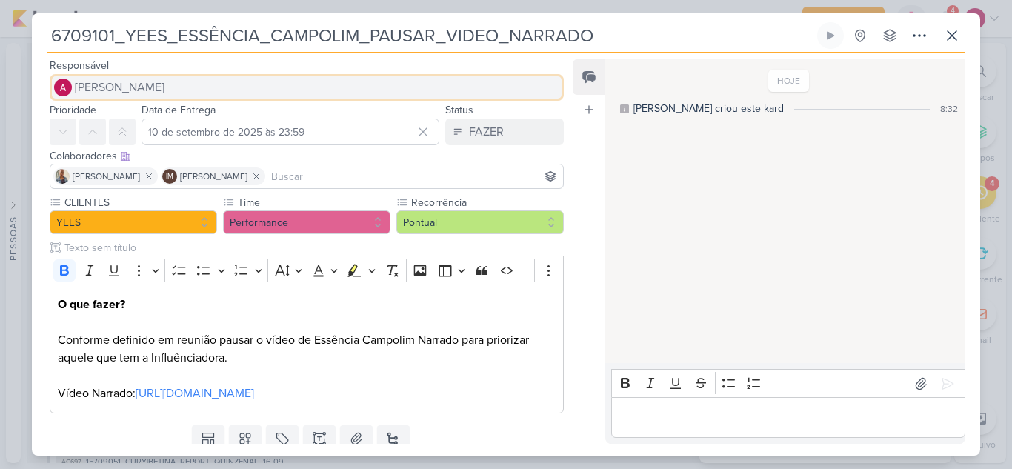
click at [134, 83] on span "[PERSON_NAME]" at bounding box center [120, 88] width 90 height 18
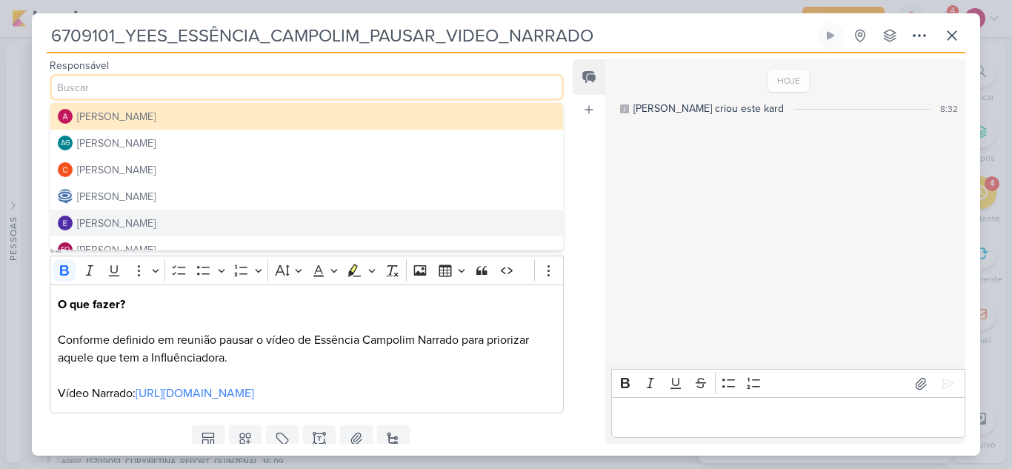
click at [127, 225] on div "[PERSON_NAME]" at bounding box center [116, 224] width 79 height 16
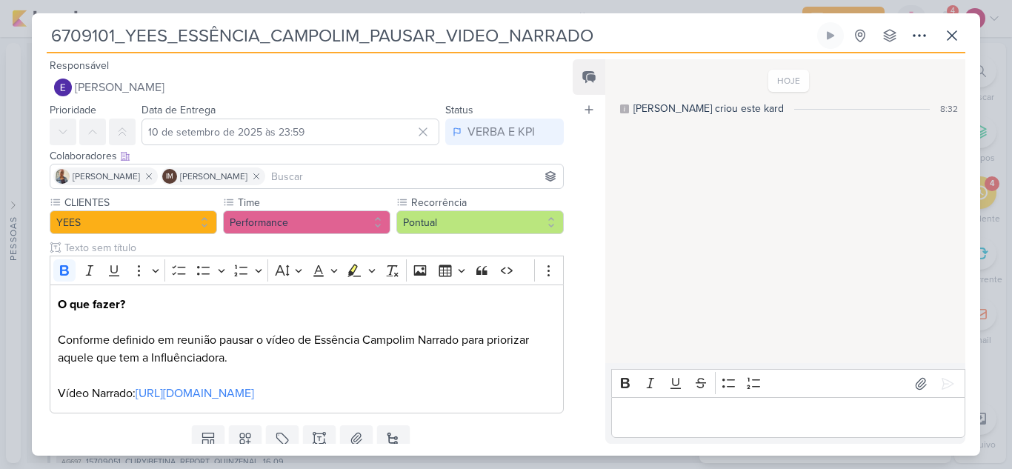
click at [353, 179] on input at bounding box center [414, 177] width 292 height 18
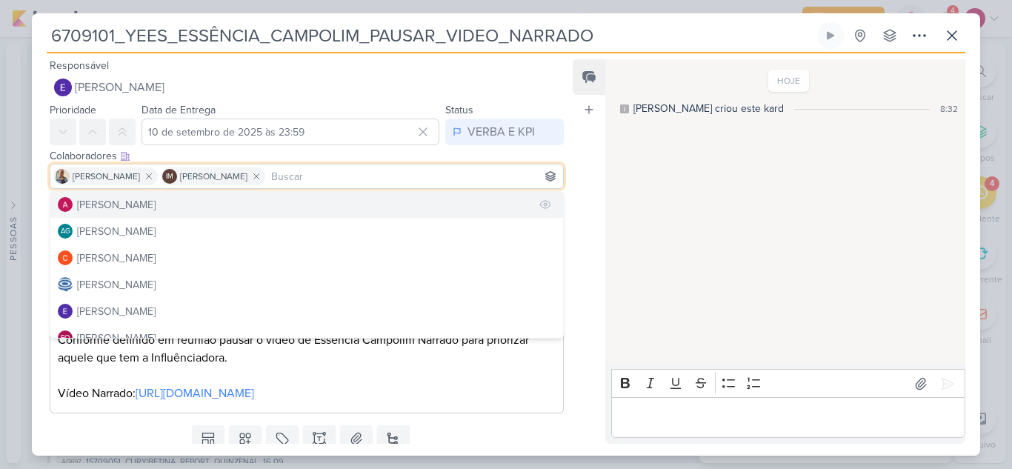
click at [189, 210] on button "[PERSON_NAME]" at bounding box center [306, 204] width 513 height 27
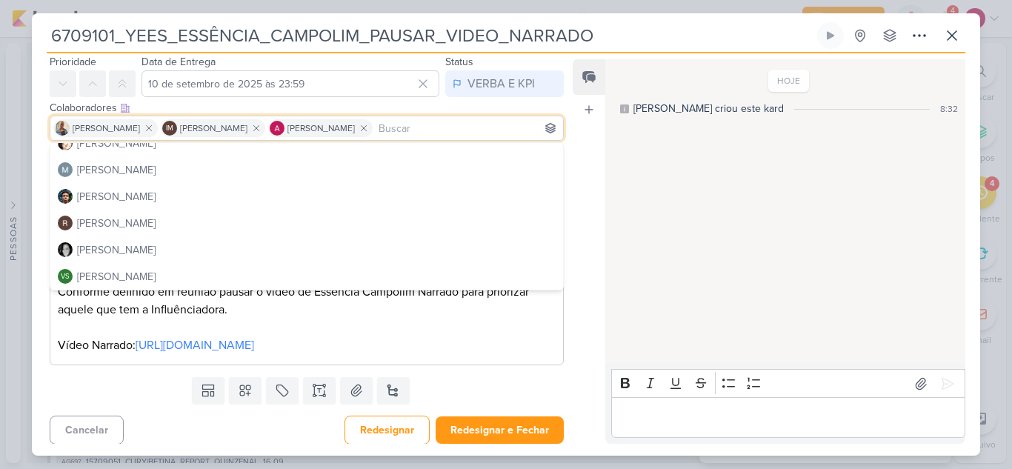
scroll to position [70, 0]
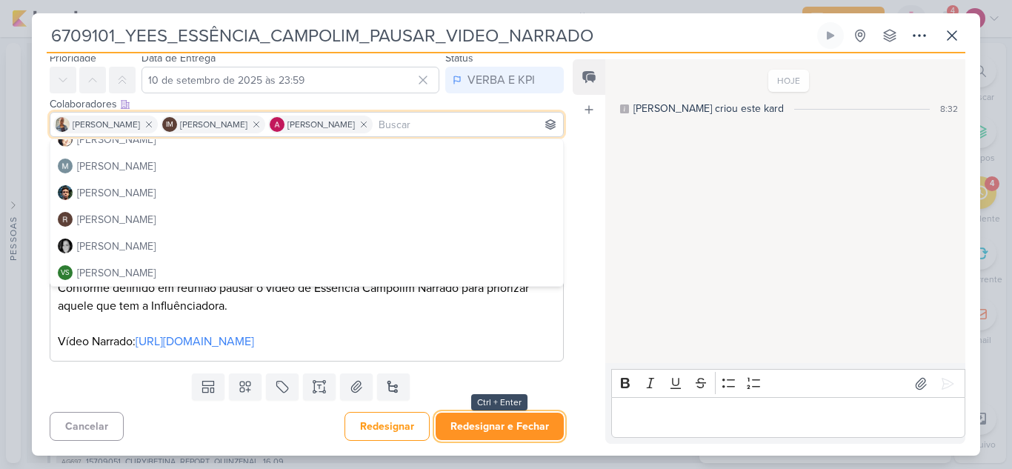
click at [525, 428] on button "Redesignar e Fechar" at bounding box center [500, 426] width 128 height 27
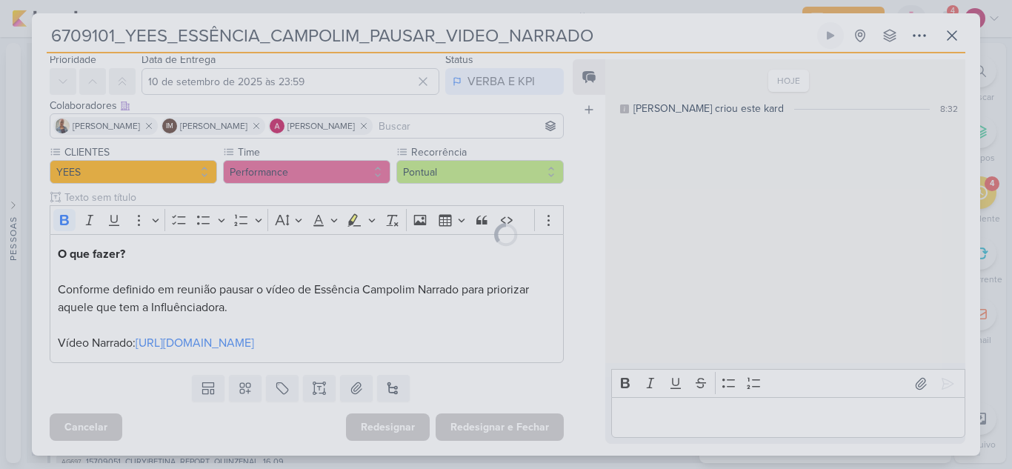
scroll to position [68, 0]
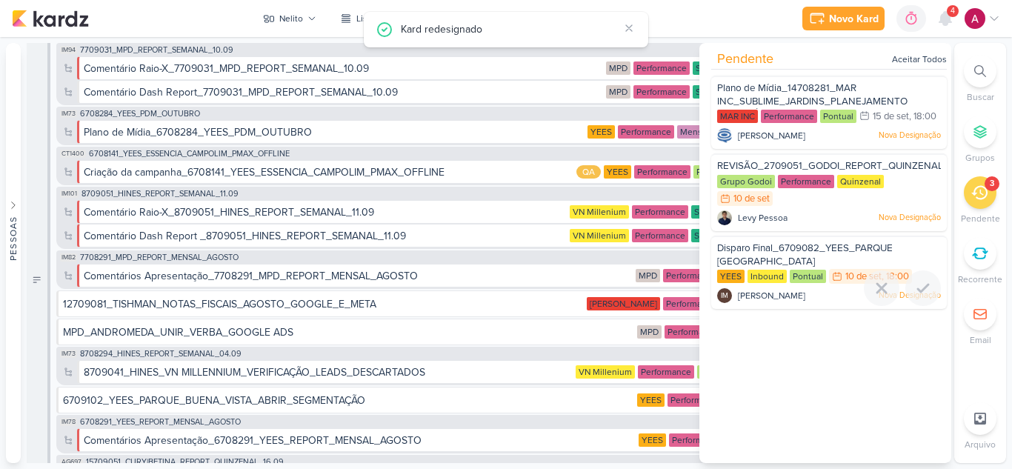
click at [810, 269] on div "Disparo Final_6709082_YEES_PARQUE BUENA VISTA_DISPARO" at bounding box center [829, 255] width 224 height 27
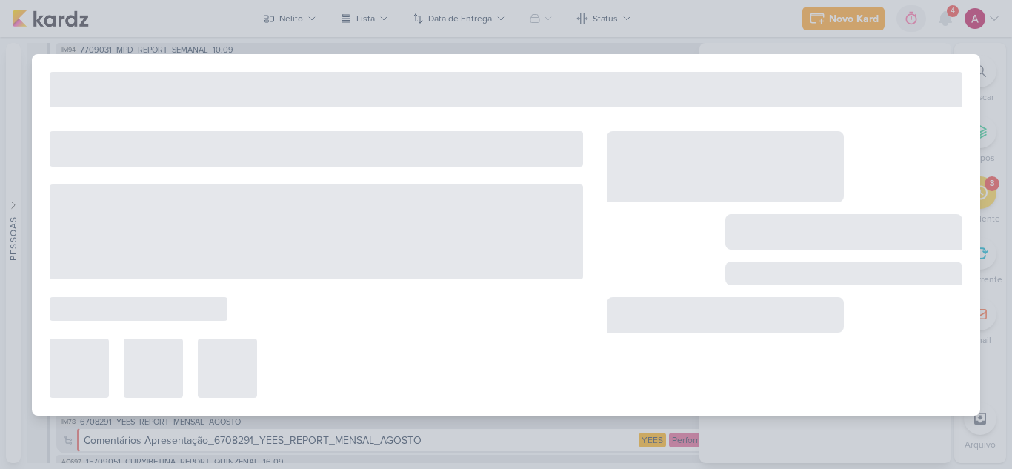
type input "Disparo Final_6709082_YEES_PARQUE BUENA VISTA_DISPARO"
type input "10 de setembro de 2025 às 18:00"
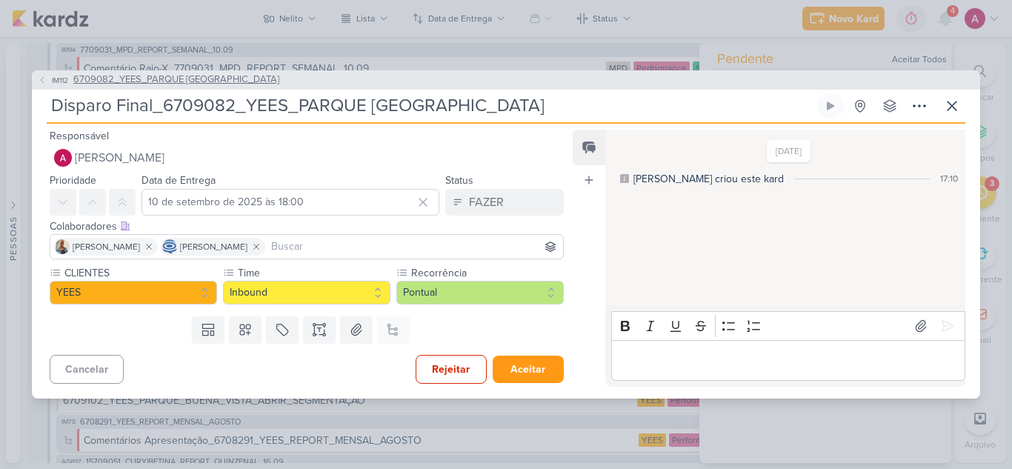
click at [54, 76] on span "IM112" at bounding box center [60, 80] width 21 height 11
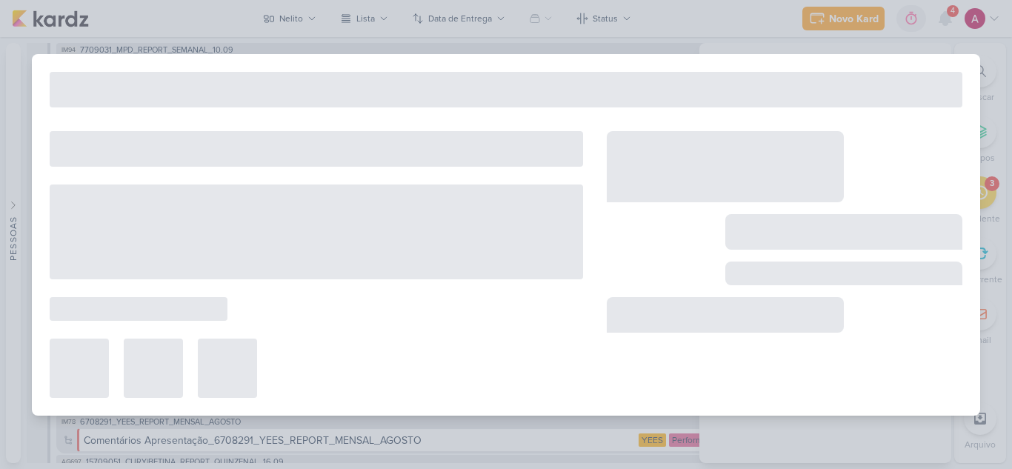
type input "6709082_YEES_PARQUE BUENA VISTA_DISPARO"
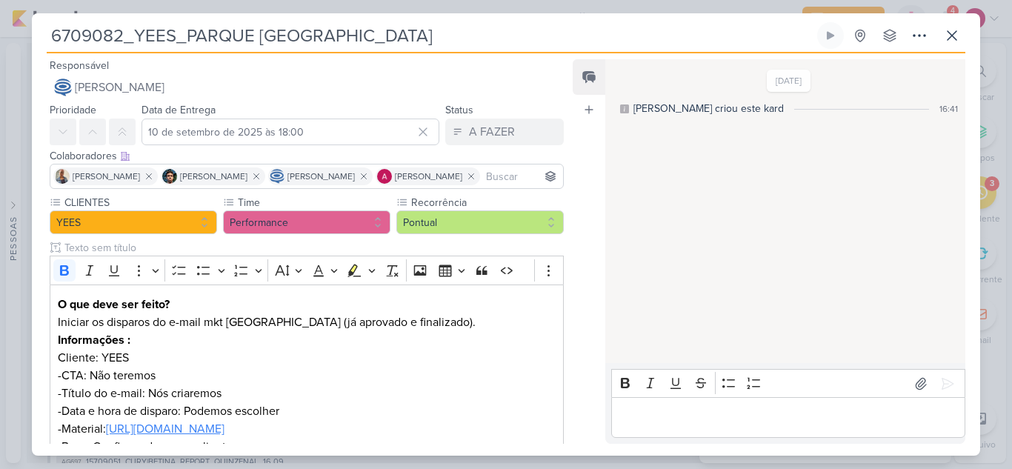
scroll to position [218, 0]
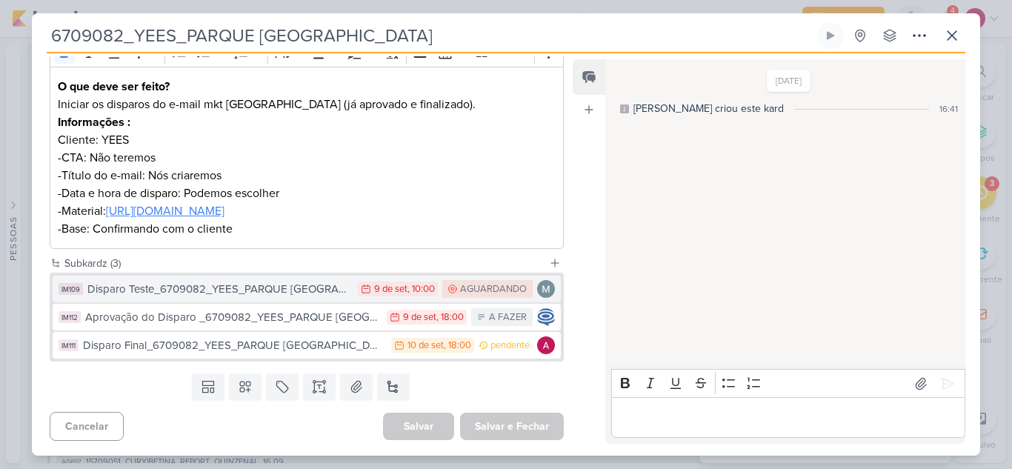
click at [160, 296] on div "Disparo Teste_6709082_YEES_PARQUE BUENA VISTA_DISPARO" at bounding box center [218, 289] width 263 height 17
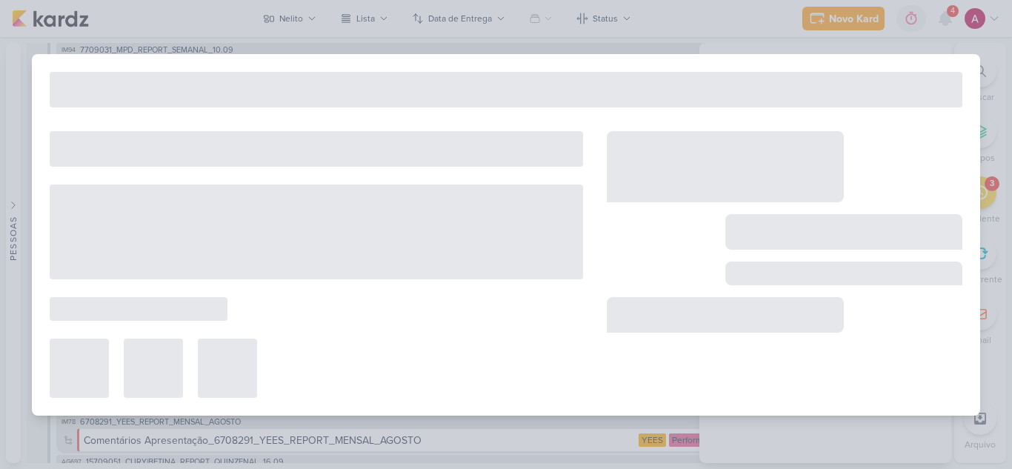
type input "Disparo Teste_6709082_YEES_PARQUE BUENA VISTA_DISPARO"
type input "9 de setembro de 2025 às 10:00"
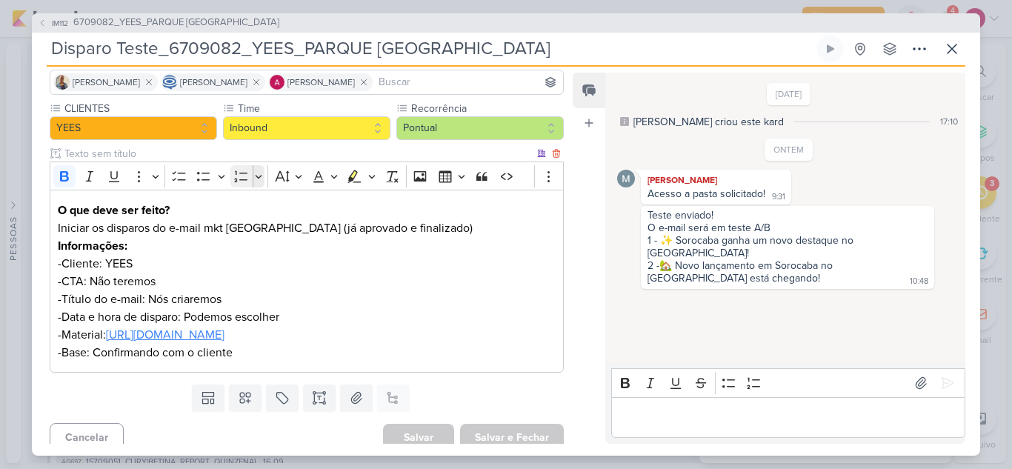
scroll to position [119, 0]
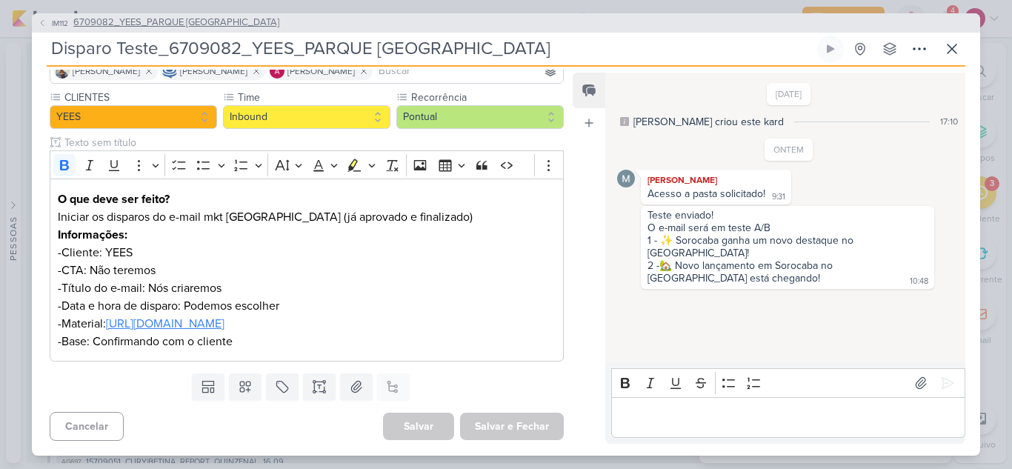
click at [44, 20] on icon at bounding box center [42, 23] width 9 height 9
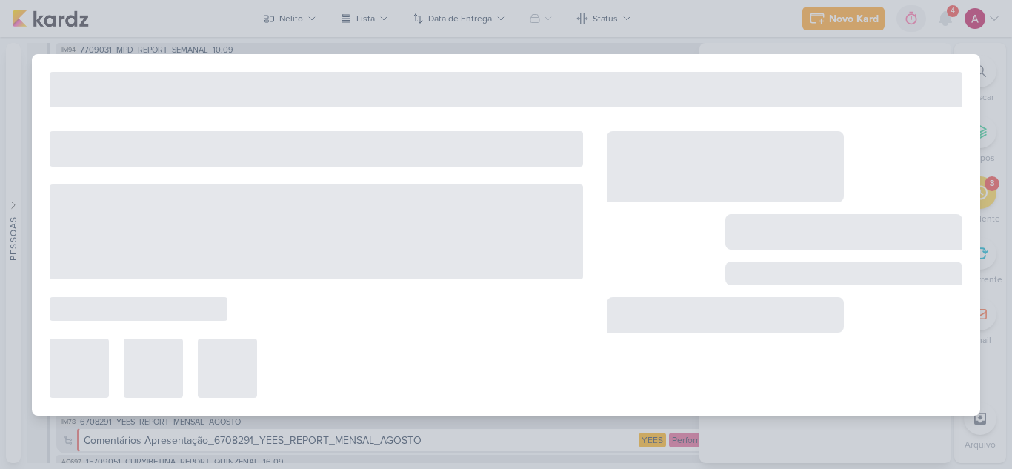
type input "6709082_YEES_PARQUE BUENA VISTA_DISPARO"
type input "10 de setembro de 2025 às 18:00"
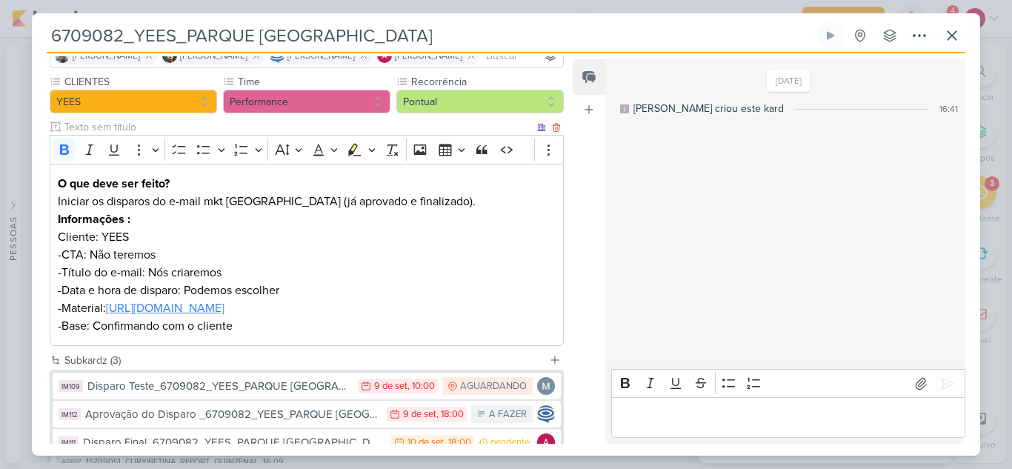
scroll to position [218, 0]
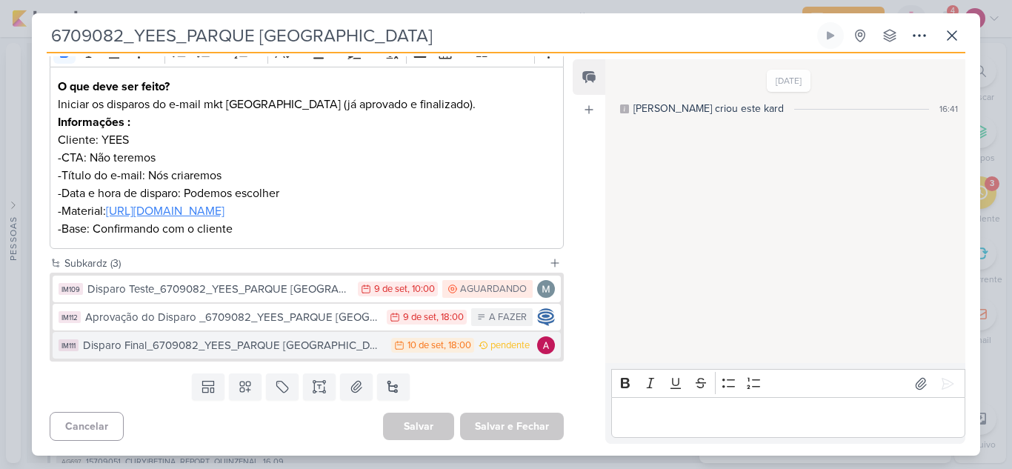
click at [305, 347] on div "Disparo Final_6709082_YEES_PARQUE BUENA VISTA_DISPARO" at bounding box center [233, 345] width 301 height 17
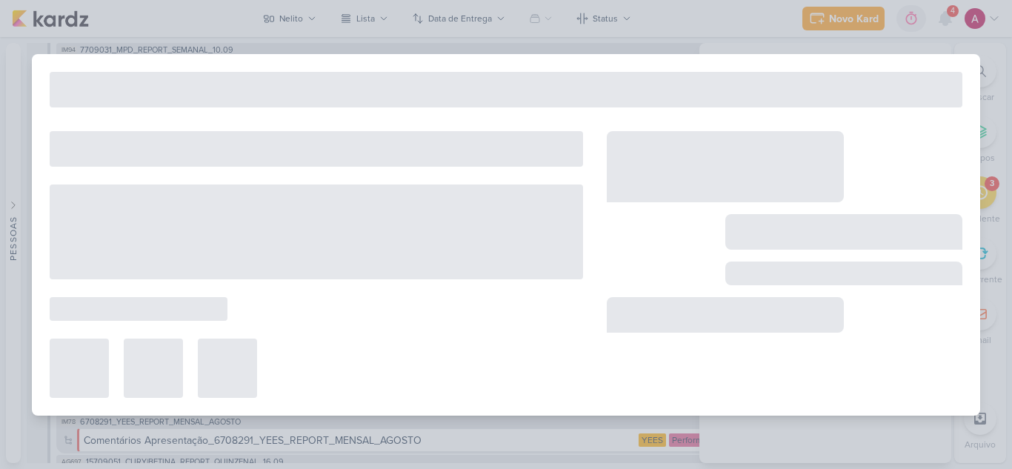
type input "Disparo Final_6709082_YEES_PARQUE BUENA VISTA_DISPARO"
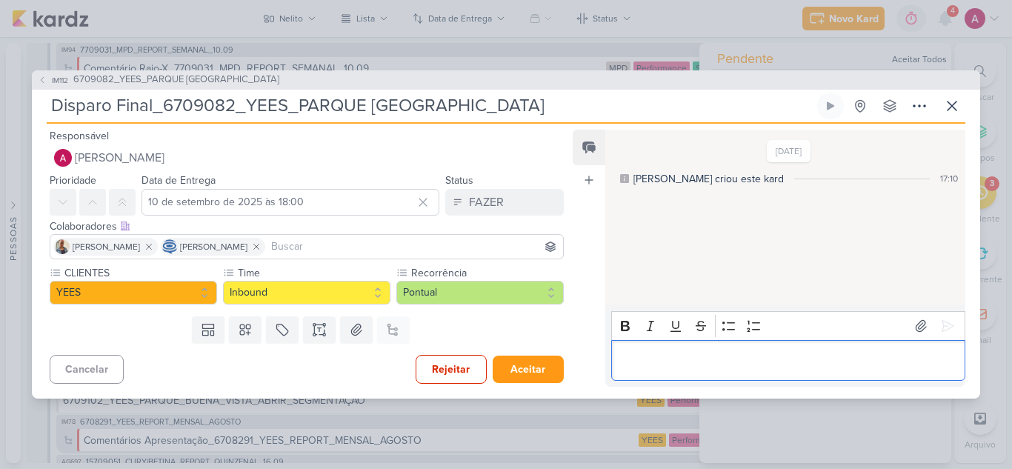
click at [636, 367] on p "Editor editing area: main" at bounding box center [788, 360] width 339 height 18
click at [651, 362] on p "Carol, me manda quando tiver a aprovação?" at bounding box center [788, 360] width 339 height 18
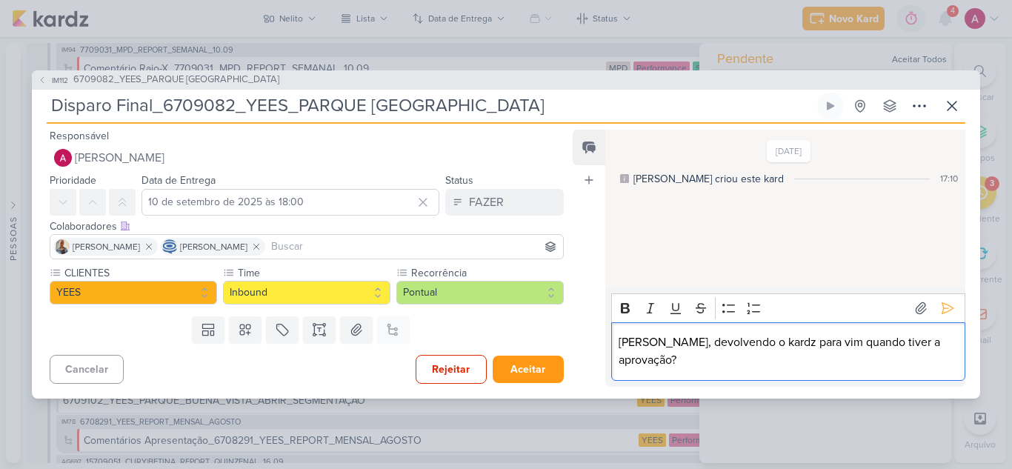
click at [946, 355] on p "Carol, devolvendo o kardz para vim quando tiver a aprovação?" at bounding box center [788, 352] width 339 height 36
click at [941, 316] on icon at bounding box center [948, 308] width 15 height 15
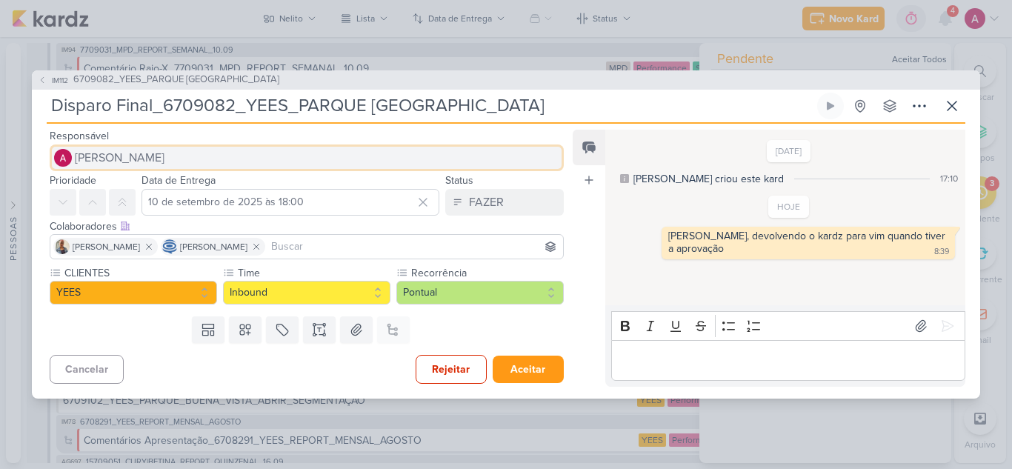
click at [96, 157] on span "[PERSON_NAME]" at bounding box center [120, 158] width 90 height 18
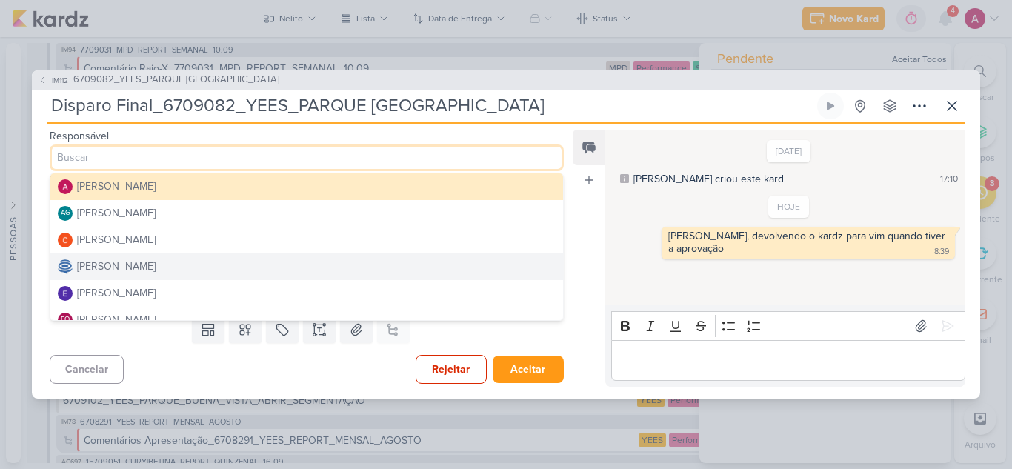
click at [127, 265] on div "[PERSON_NAME]" at bounding box center [116, 267] width 79 height 16
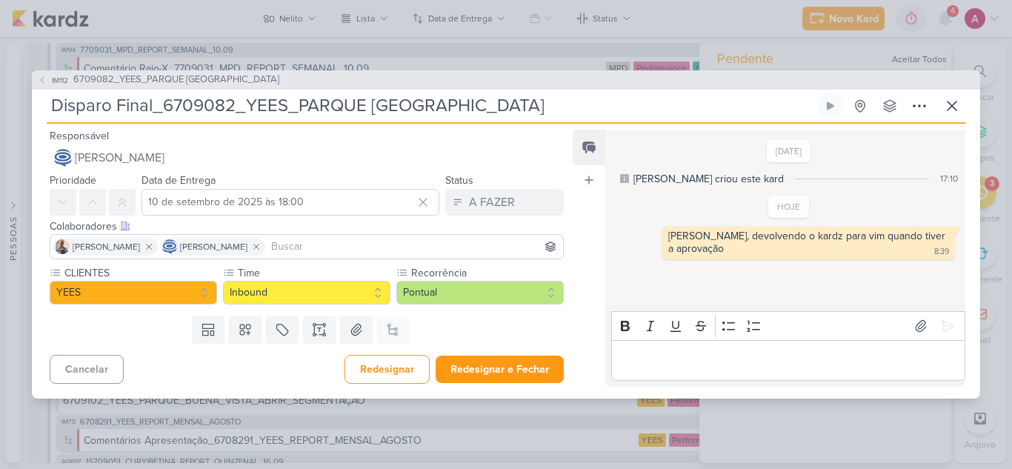
click at [339, 254] on input at bounding box center [414, 247] width 292 height 18
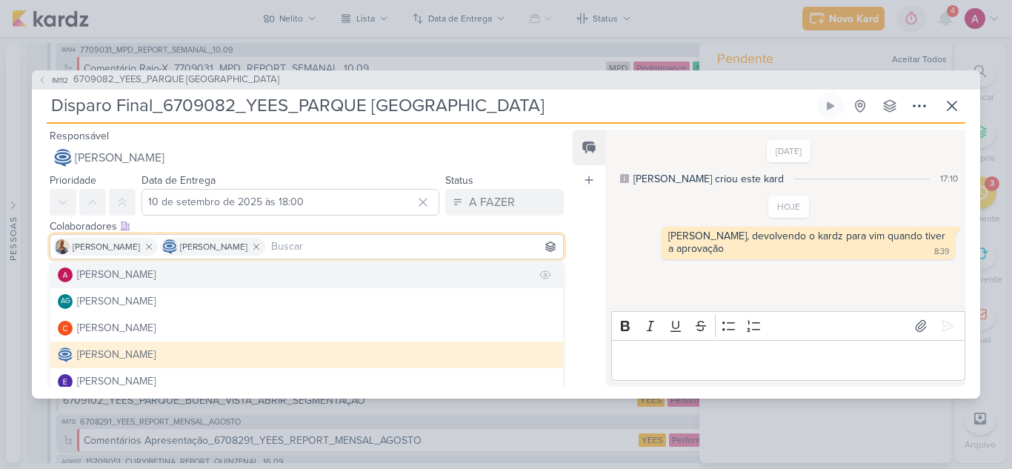
click at [174, 271] on button "[PERSON_NAME]" at bounding box center [306, 275] width 513 height 27
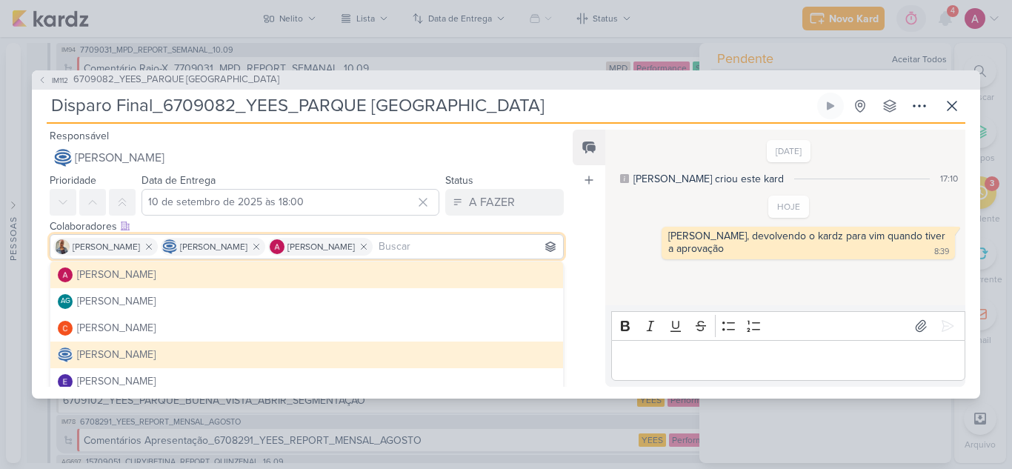
click at [588, 336] on div "Feed Atrelar email Solte o email para atrelar ao kard" at bounding box center [589, 258] width 33 height 257
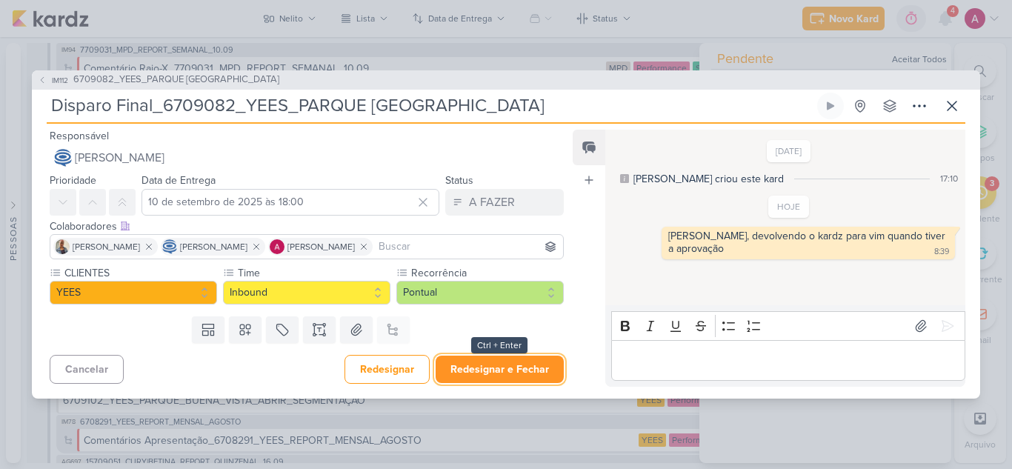
click at [513, 368] on button "Redesignar e Fechar" at bounding box center [500, 369] width 128 height 27
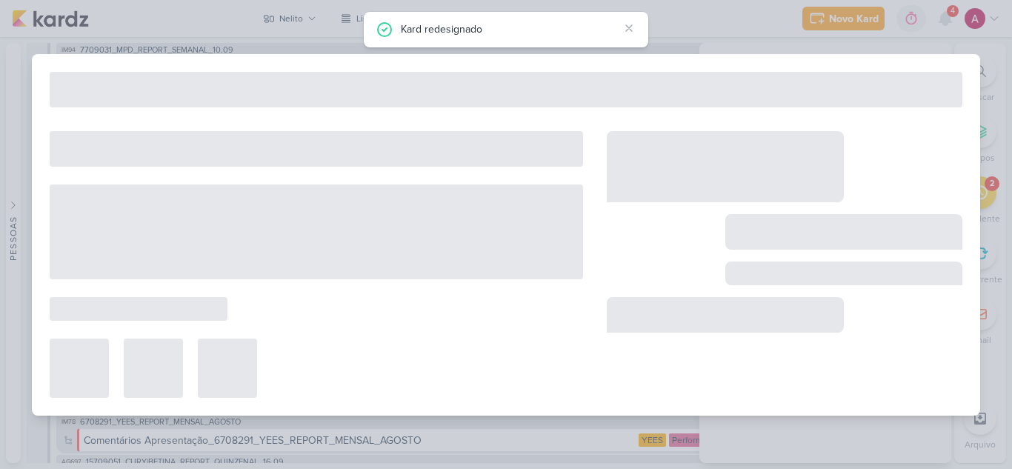
type input "6709082_YEES_PARQUE BUENA VISTA_DISPARO"
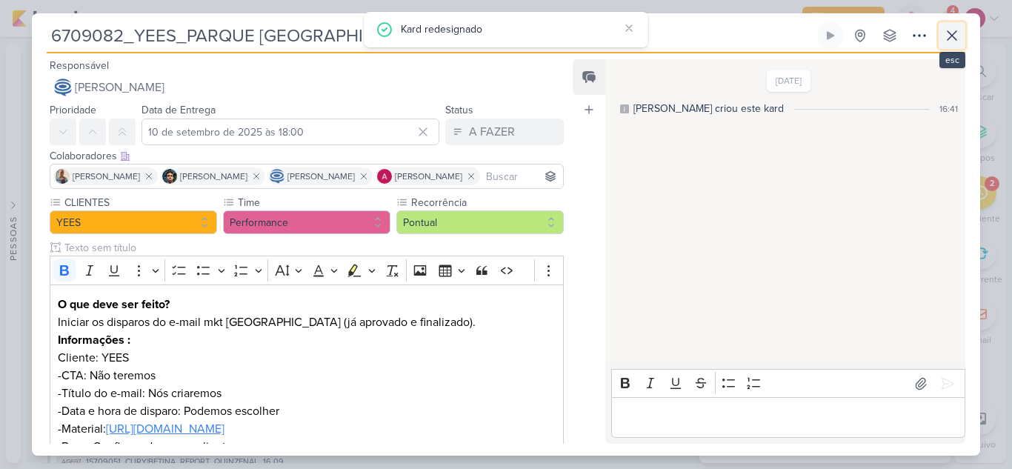
click at [952, 43] on icon at bounding box center [953, 36] width 18 height 18
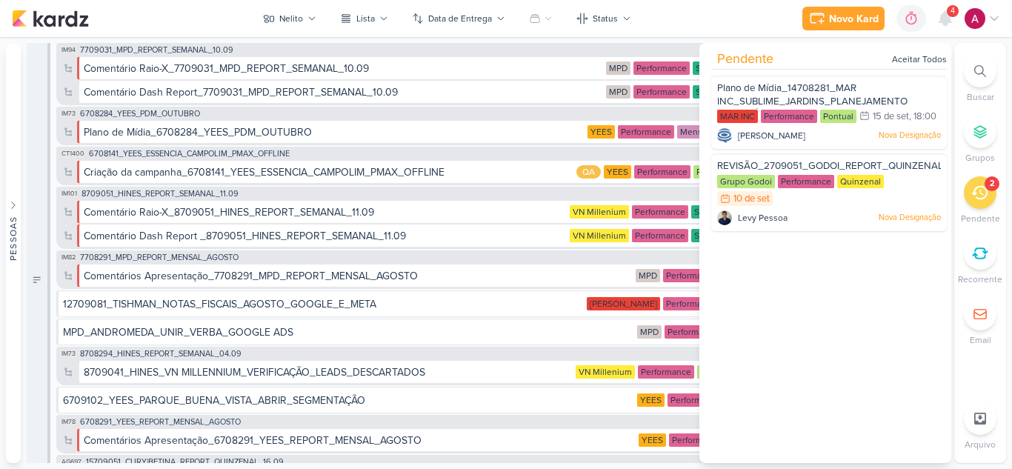
click at [978, 195] on icon at bounding box center [980, 193] width 16 height 16
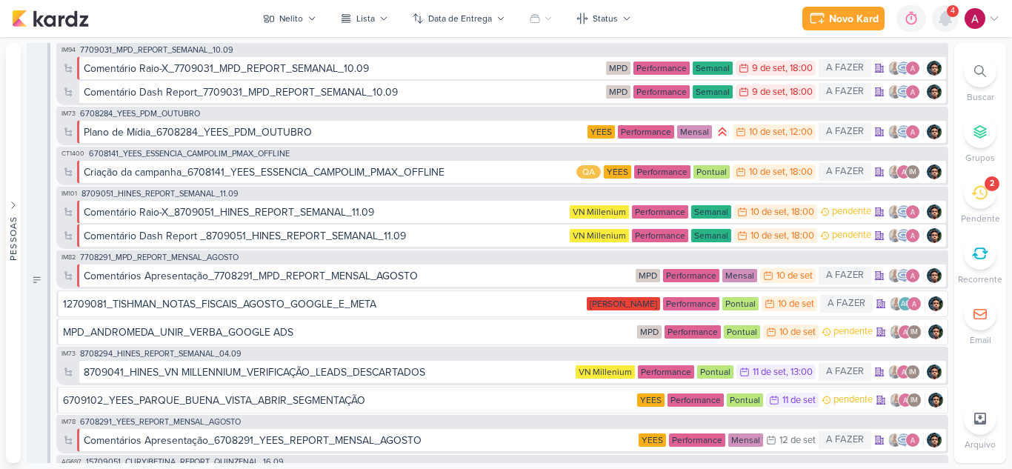
click at [943, 21] on icon at bounding box center [946, 18] width 12 height 13
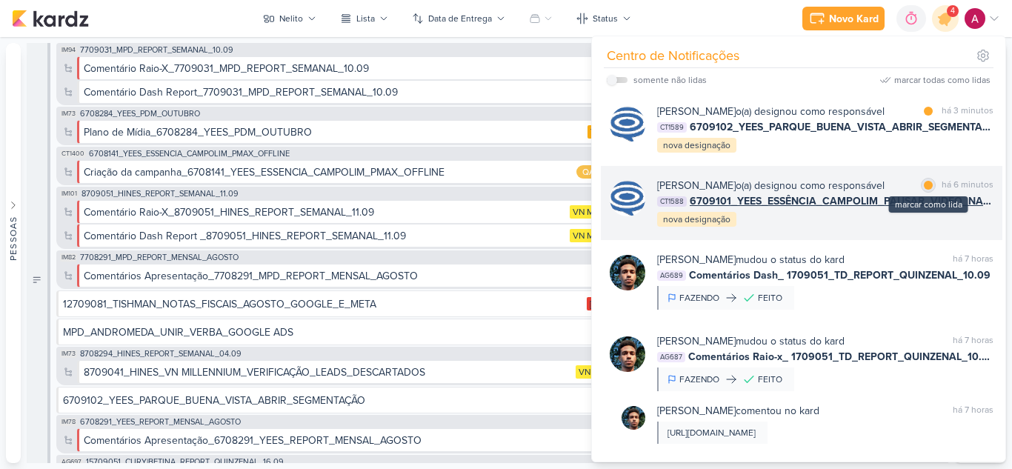
click at [924, 190] on div at bounding box center [928, 185] width 9 height 9
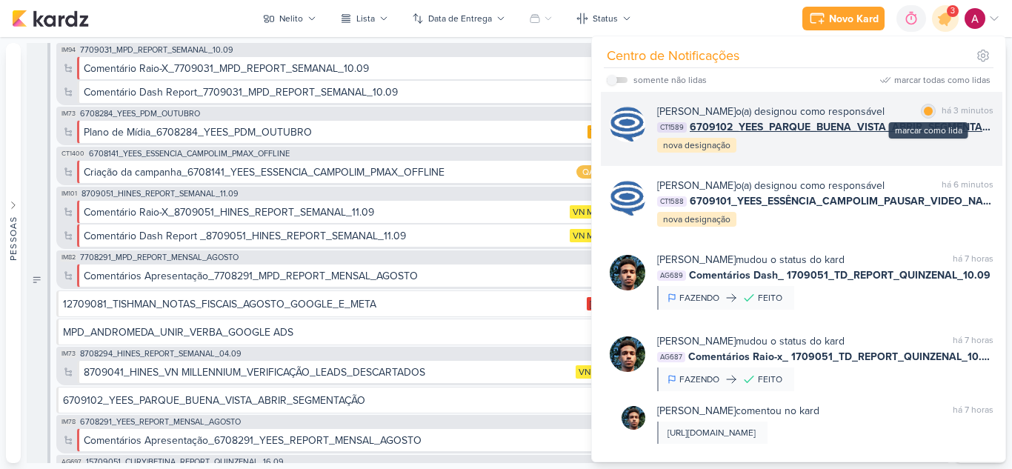
click at [924, 108] on div at bounding box center [928, 111] width 9 height 9
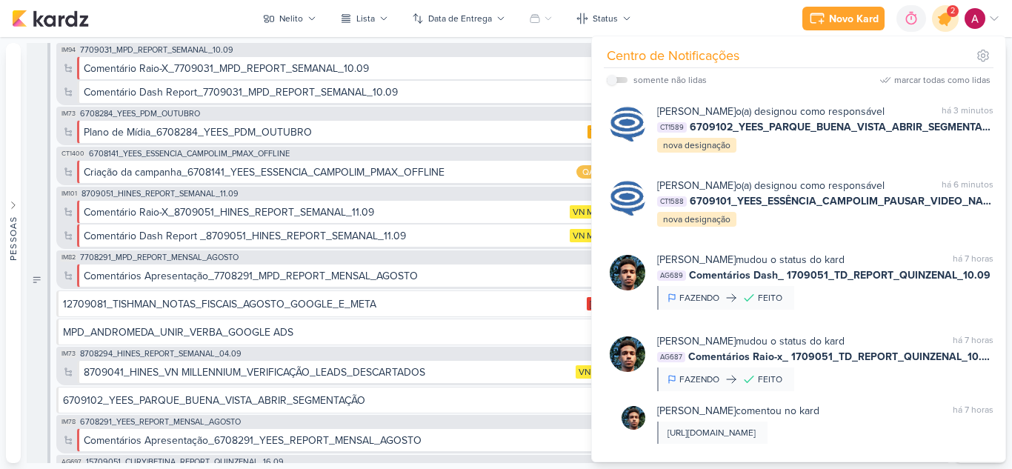
click at [942, 28] on div at bounding box center [946, 19] width 38 height 38
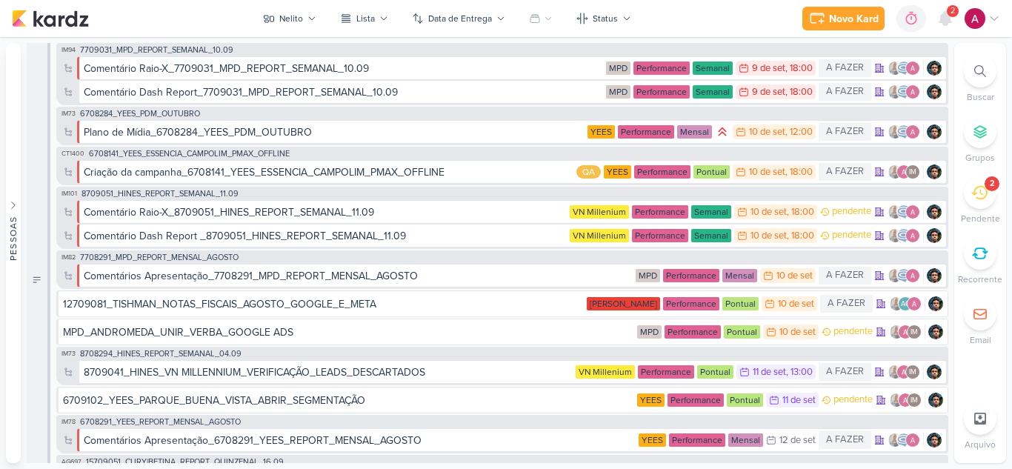
click at [951, 17] on div "2" at bounding box center [945, 18] width 27 height 27
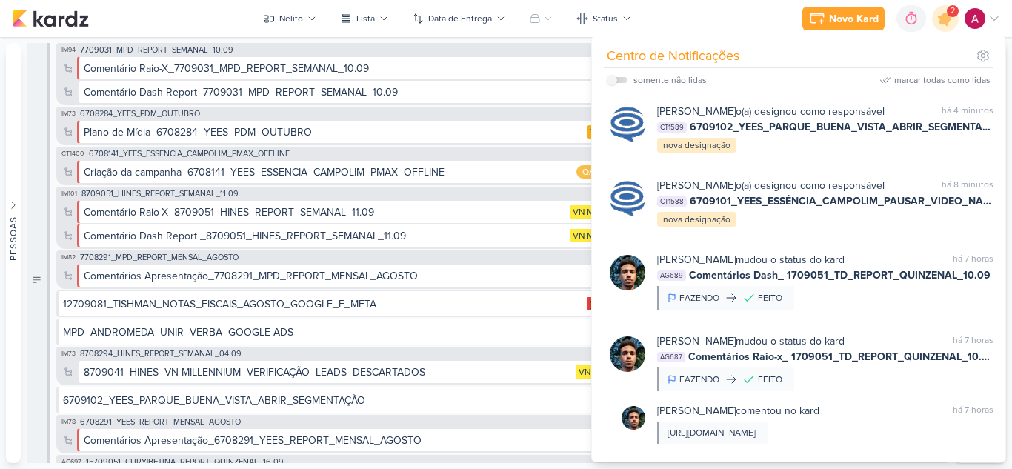
click at [616, 82] on input "checkbox" at bounding box center [612, 80] width 10 height 10
checkbox input "true"
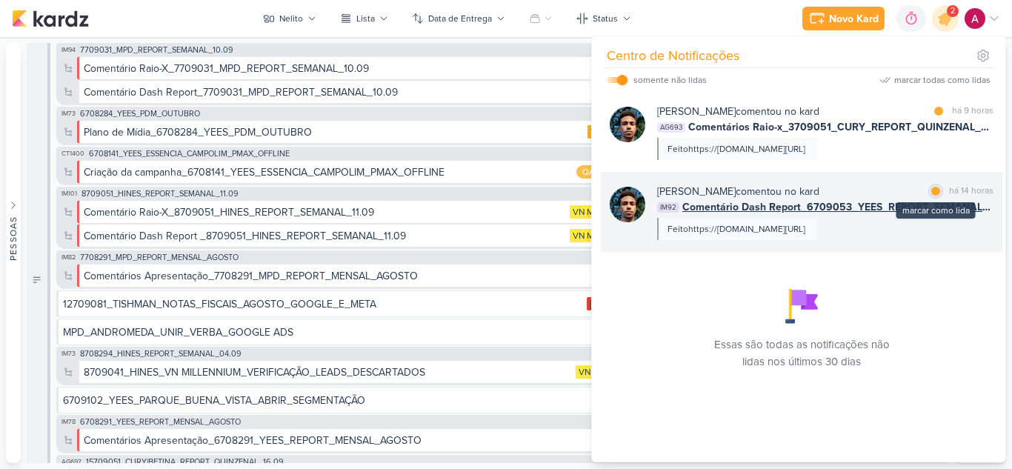
click at [932, 196] on div at bounding box center [936, 191] width 9 height 9
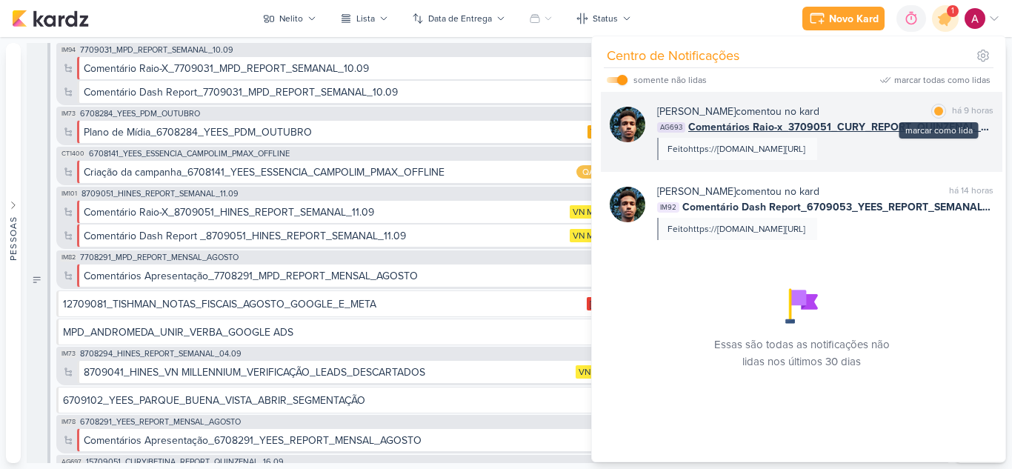
click at [936, 112] on div at bounding box center [939, 111] width 9 height 9
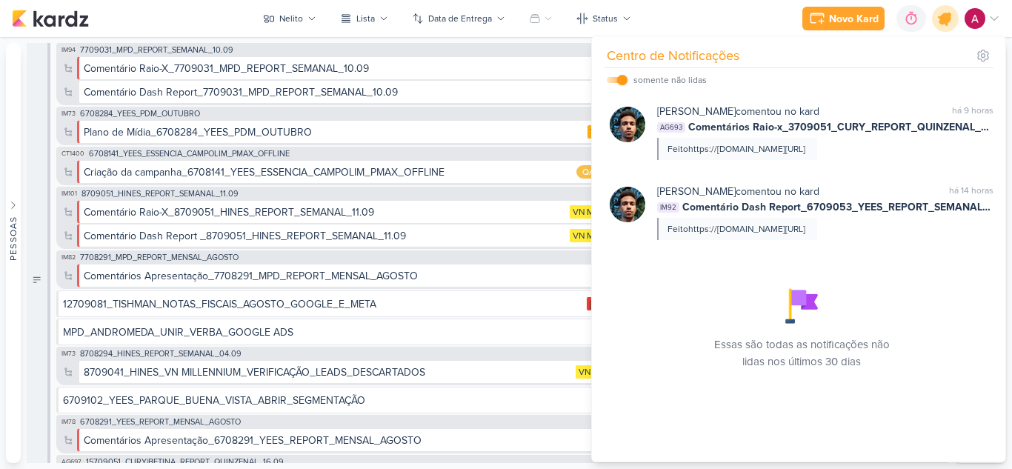
click at [950, 23] on icon at bounding box center [945, 18] width 25 height 25
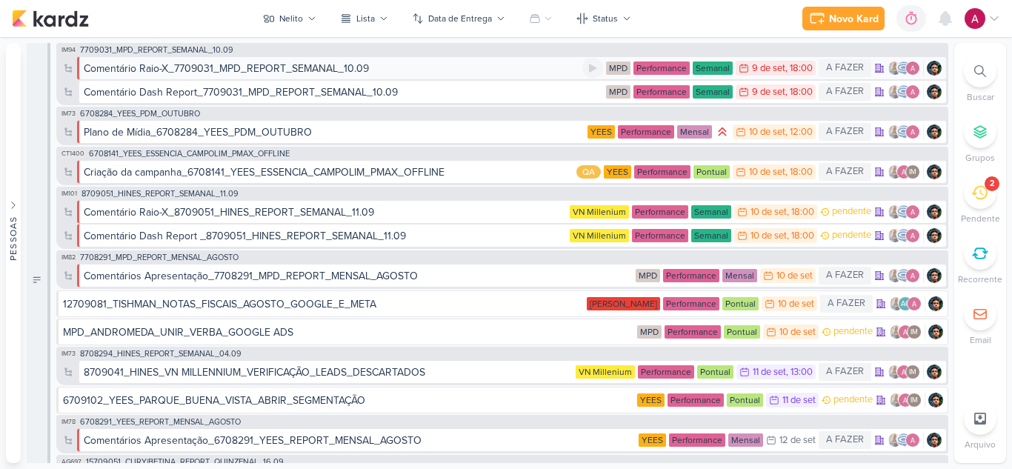
click at [332, 69] on div "Comentário Raio-X_7709031_MPD_REPORT_SEMANAL_10.09" at bounding box center [226, 69] width 285 height 16
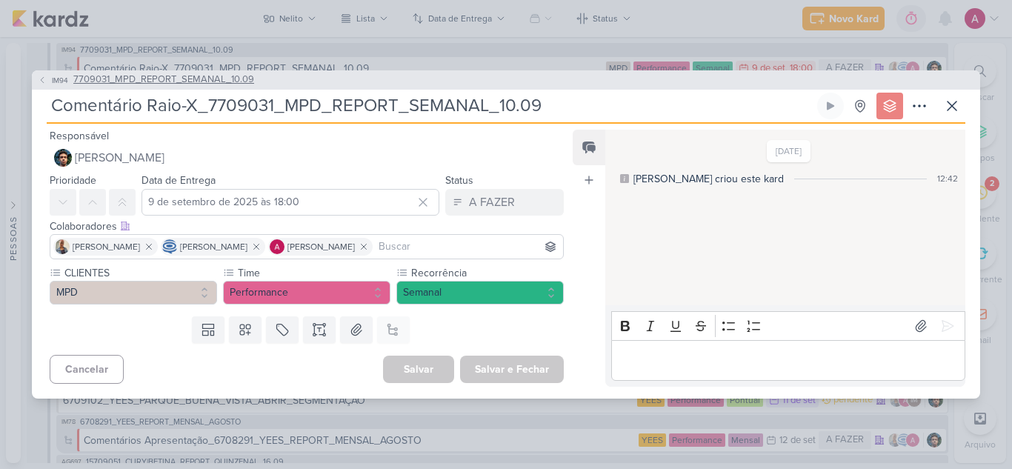
click at [140, 74] on span "7709031_MPD_REPORT_SEMANAL_10.09" at bounding box center [163, 80] width 181 height 15
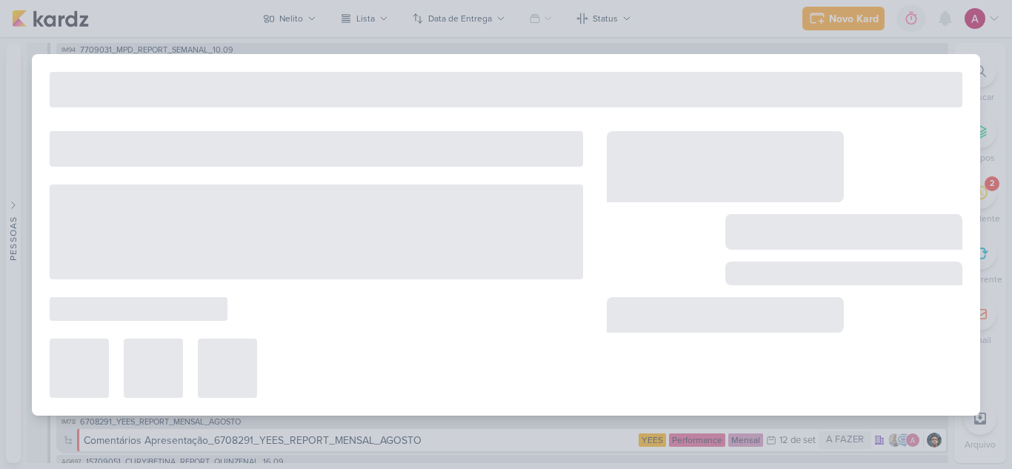
type input "7709031_MPD_REPORT_SEMANAL_10.09"
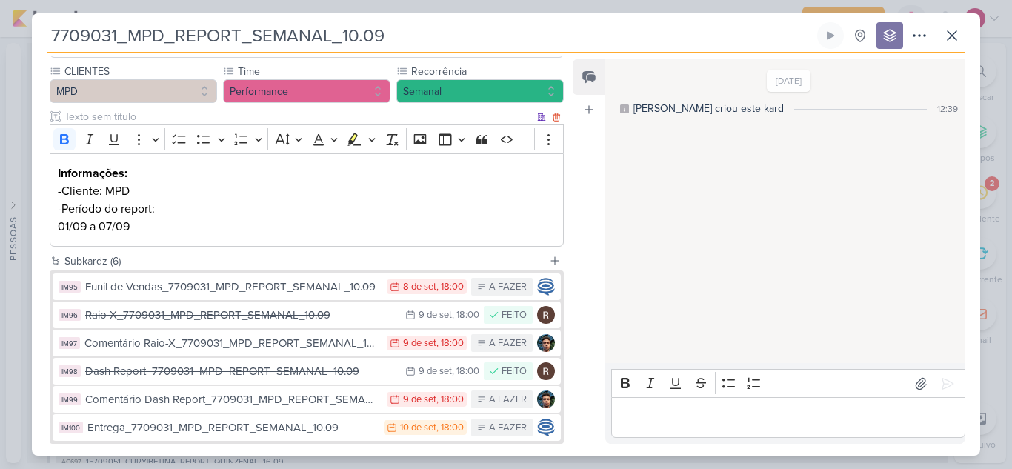
scroll to position [234, 0]
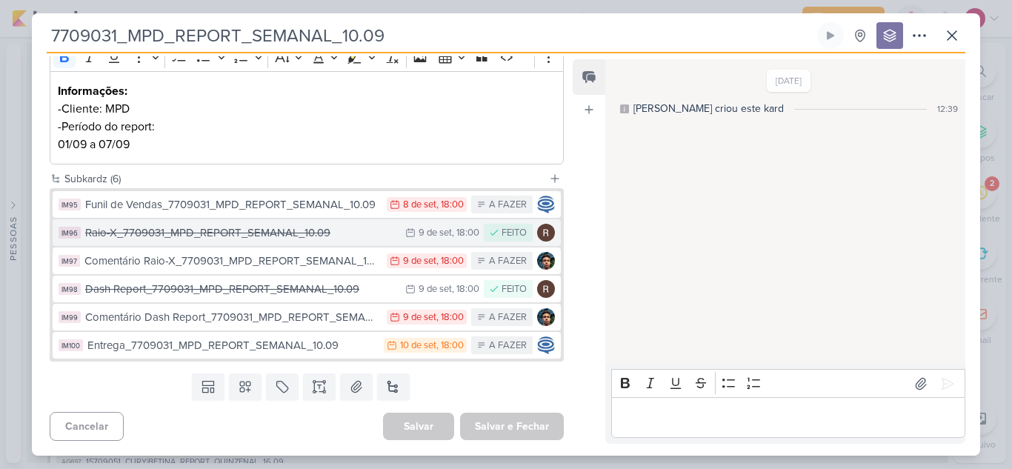
click at [234, 234] on div "Raio-X_7709031_MPD_REPORT_SEMANAL_10.09" at bounding box center [241, 233] width 313 height 17
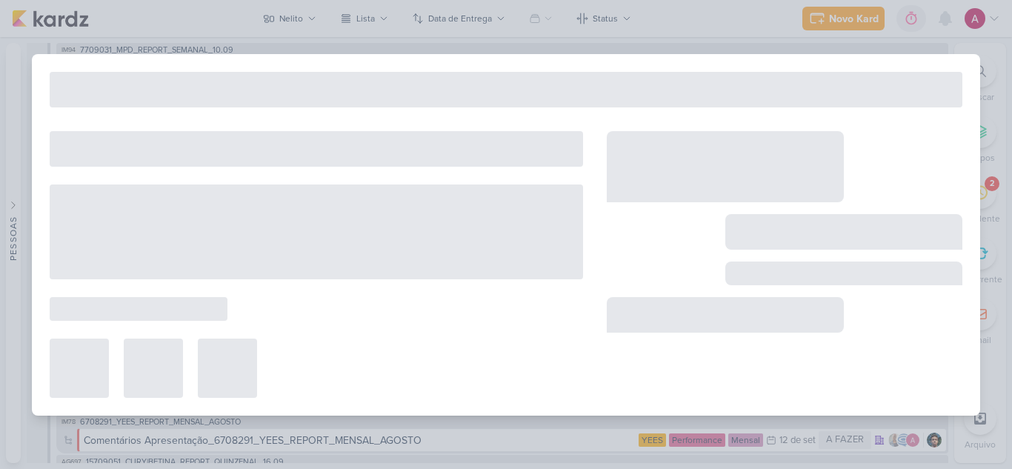
type input "Raio-X_7709031_MPD_REPORT_SEMANAL_10.09"
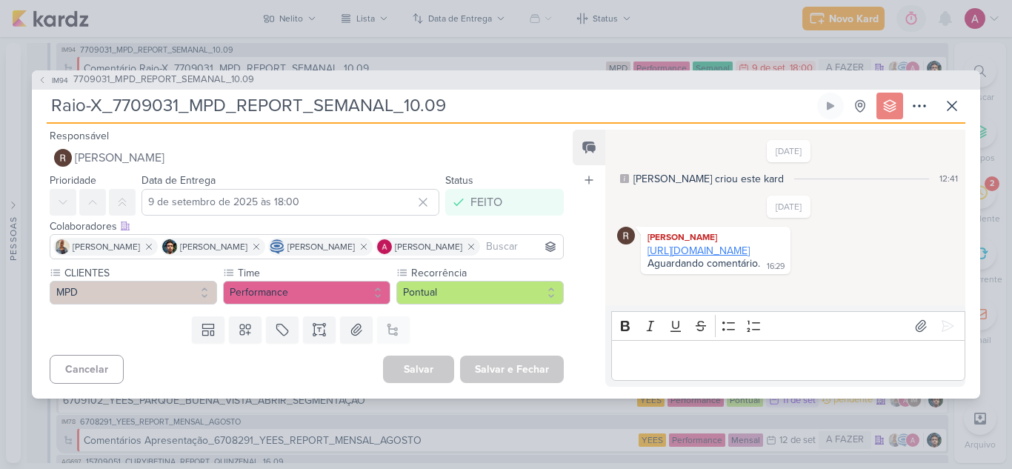
click at [717, 257] on link "https://docs.google.com/spreadsheets/d/11KoFWNBc-KZTgbOAMXT95i7vFYLQYM1iq80CgGL…" at bounding box center [699, 251] width 102 height 13
click at [955, 105] on icon at bounding box center [953, 106] width 18 height 18
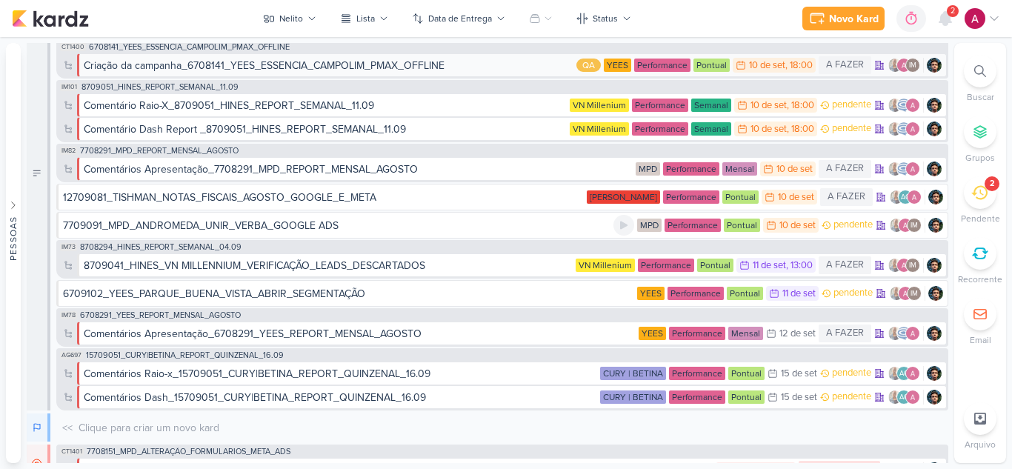
scroll to position [74, 0]
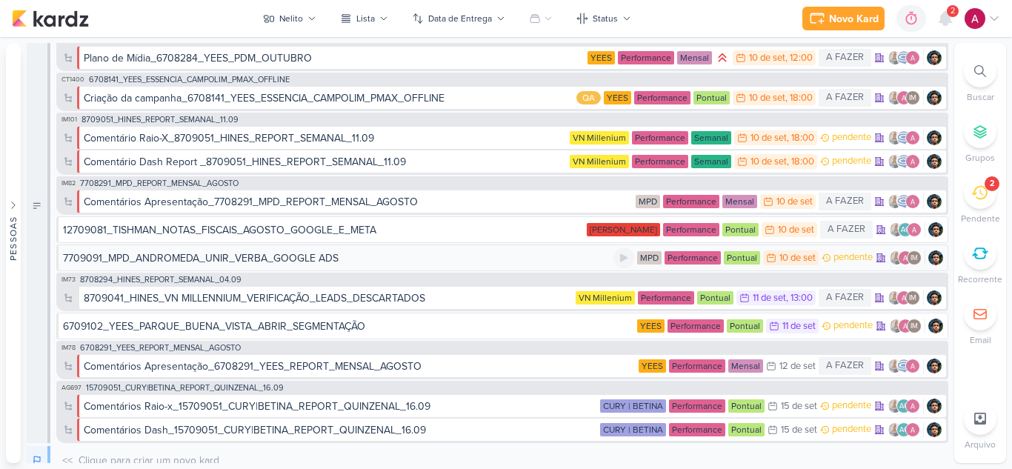
click at [446, 262] on div "7709091_MPD_ANDROMEDA_UNIR_VERBA_GOOGLE ADS" at bounding box center [338, 259] width 551 height 16
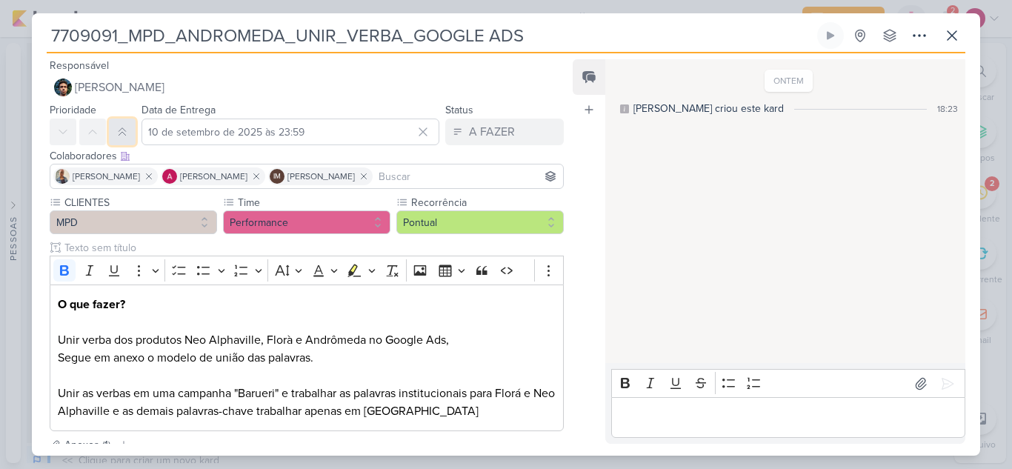
click at [118, 140] on button at bounding box center [122, 132] width 27 height 27
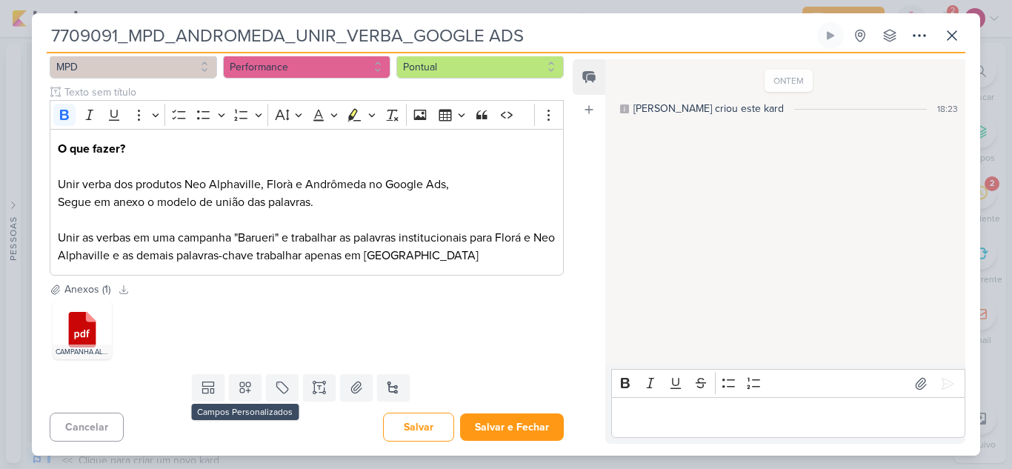
scroll to position [156, 0]
click at [282, 385] on icon at bounding box center [281, 387] width 11 height 11
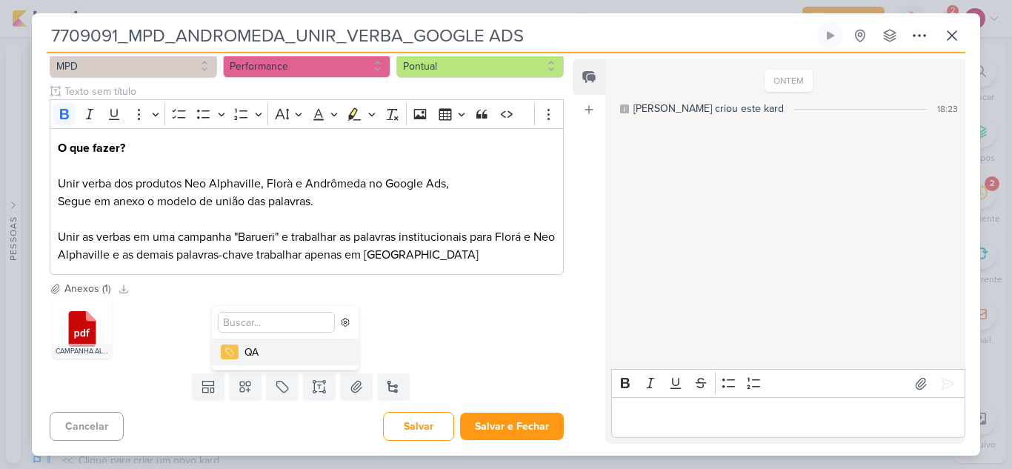
click at [283, 356] on div "QA" at bounding box center [293, 353] width 96 height 16
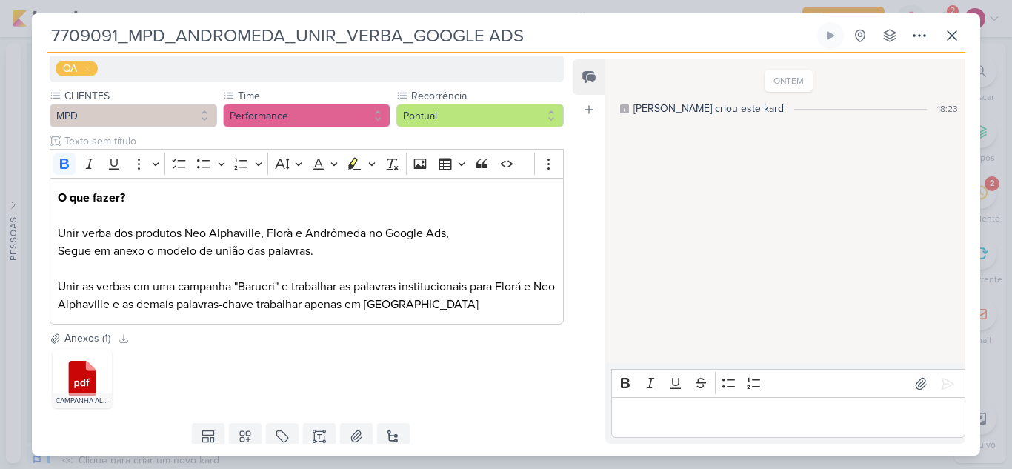
click at [491, 425] on div "Templates Campos Personalizados Marcadores QA Caixa De Texto" at bounding box center [301, 436] width 538 height 39
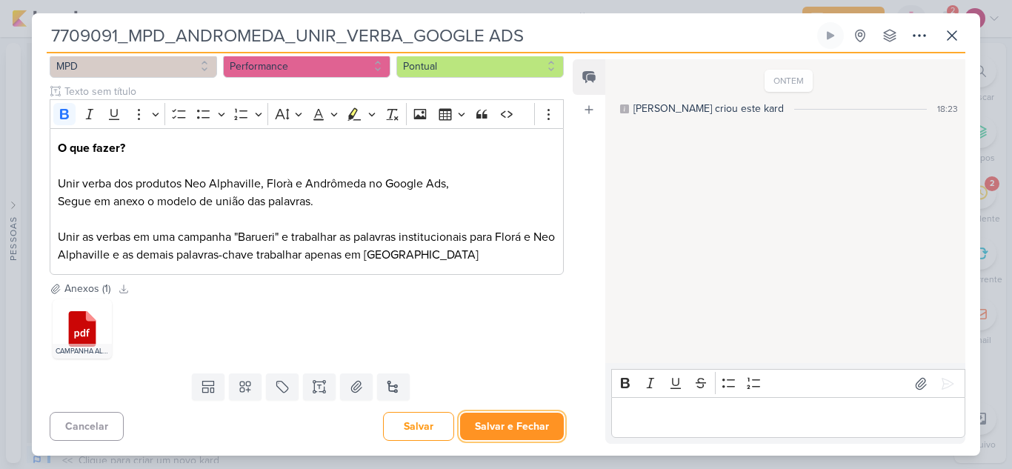
click at [496, 414] on button "Salvar e Fechar" at bounding box center [512, 426] width 104 height 27
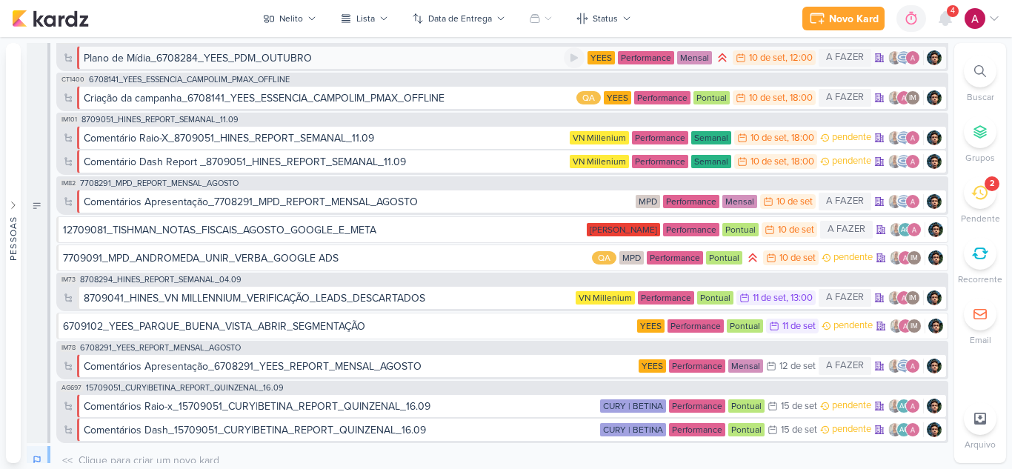
scroll to position [0, 0]
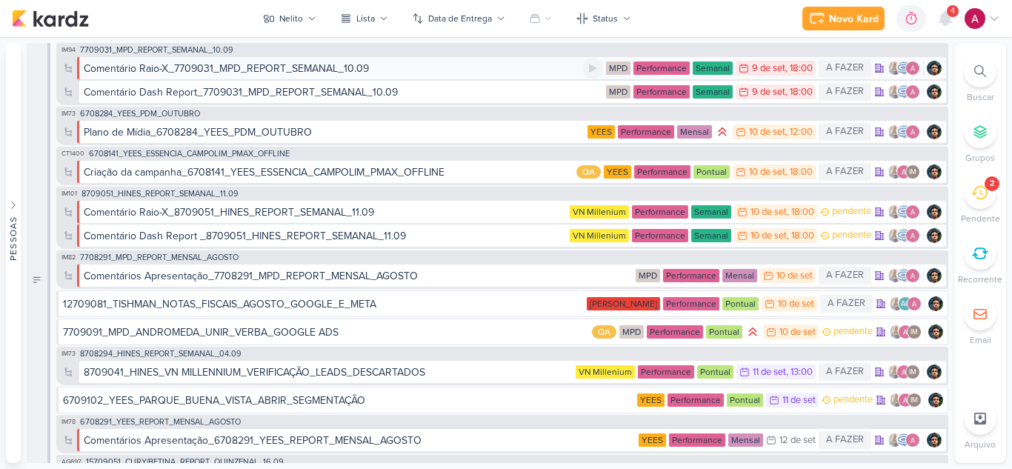
click at [449, 63] on div "Comentário Raio-X_7709031_MPD_REPORT_SEMANAL_10.09" at bounding box center [333, 69] width 499 height 16
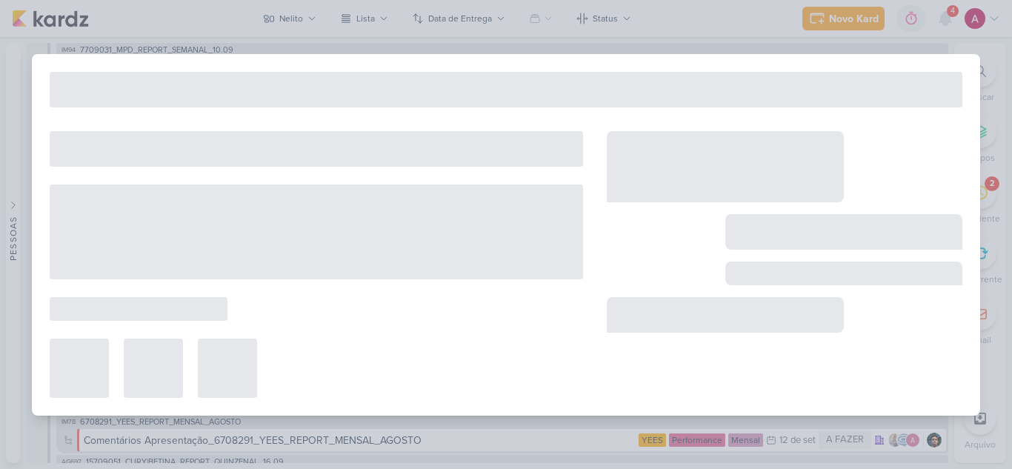
type input "Comentário Raio-X_7709031_MPD_REPORT_SEMANAL_10.09"
type input "9 de setembro de 2025 às 18:00"
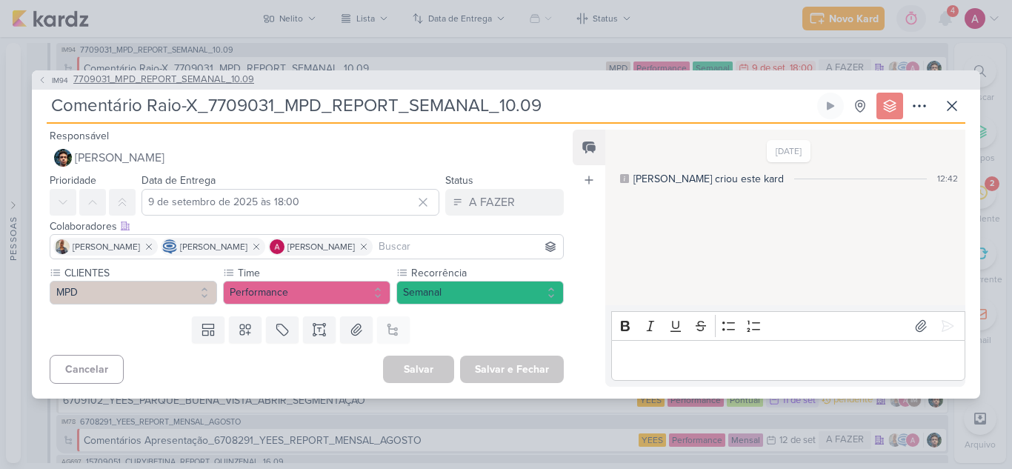
click at [146, 85] on span "7709031_MPD_REPORT_SEMANAL_10.09" at bounding box center [163, 80] width 181 height 15
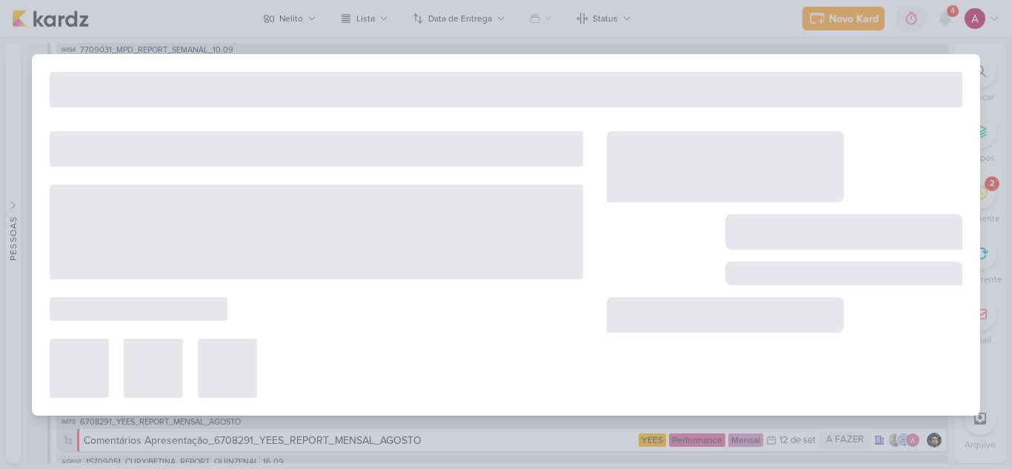
type input "7709031_MPD_REPORT_SEMANAL_10.09"
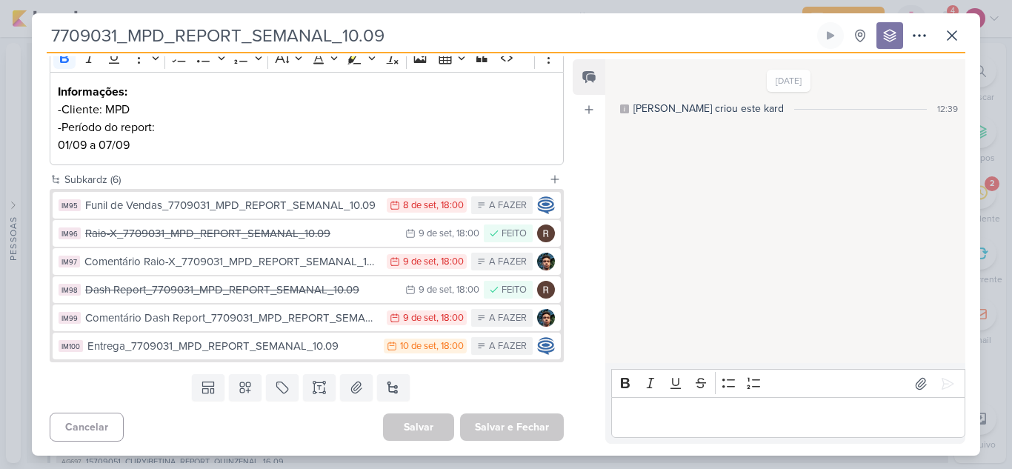
scroll to position [234, 0]
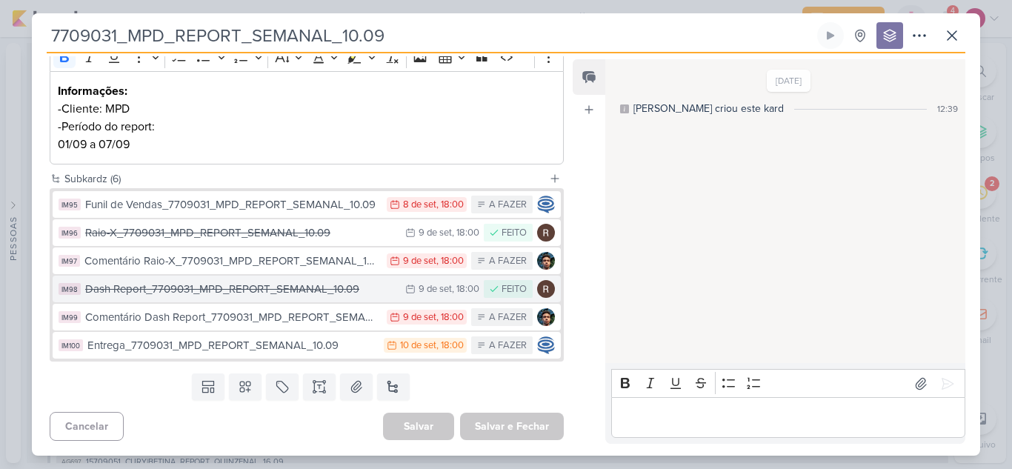
click at [245, 293] on div "Dash Report_7709031_MPD_REPORT_SEMANAL_10.09" at bounding box center [241, 289] width 313 height 17
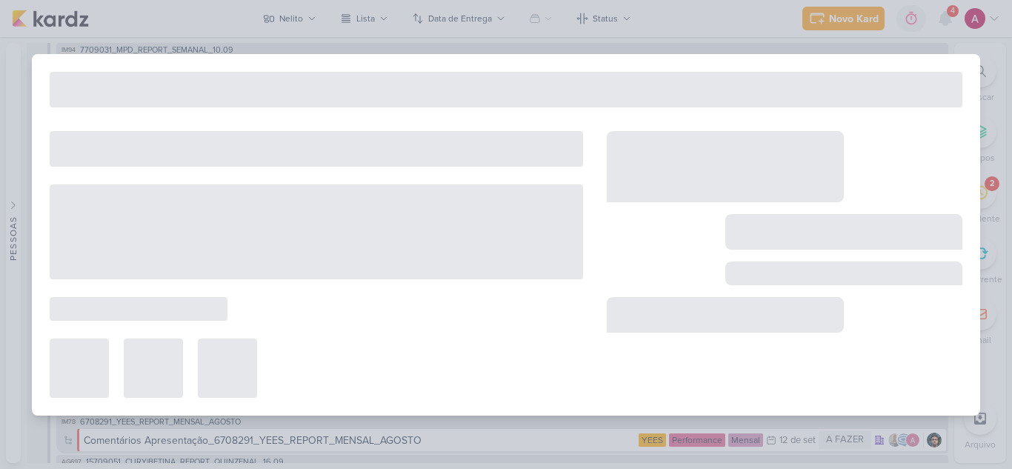
type input "Dash Report_7709031_MPD_REPORT_SEMANAL_10.09"
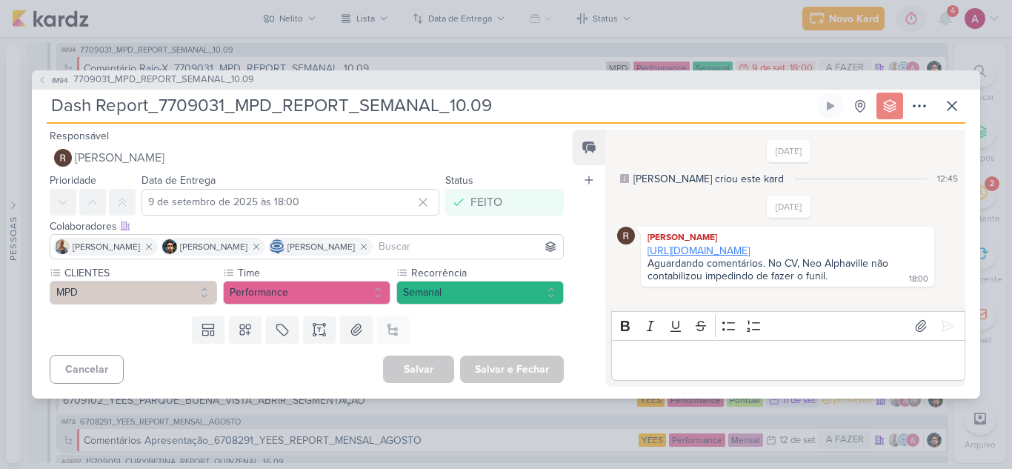
click at [746, 257] on link "https://lookerstudio.google.com/u/0/reporting/461767c3-cd83-418d-a671-a576fa83c…" at bounding box center [699, 251] width 102 height 13
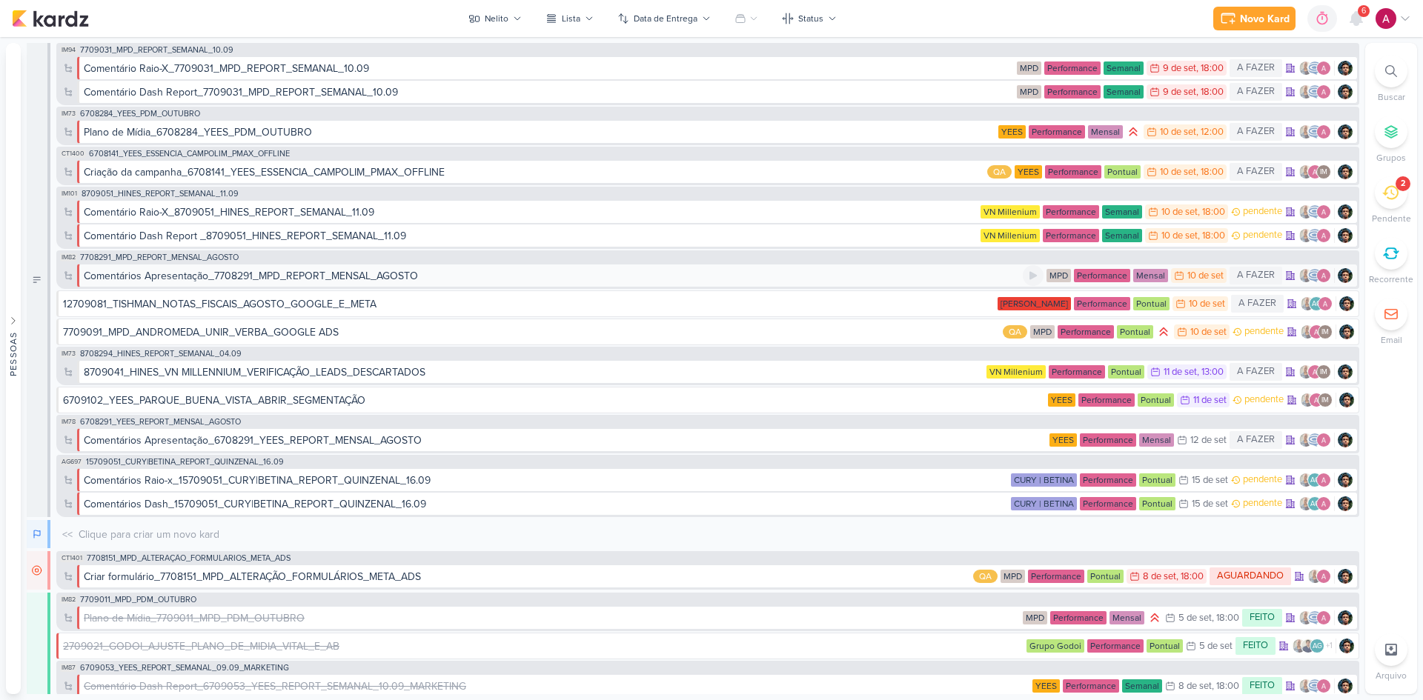
click at [322, 282] on div "Comentários Apresentação_7708291_MPD_REPORT_MENSAL_AGOSTO" at bounding box center [251, 276] width 334 height 16
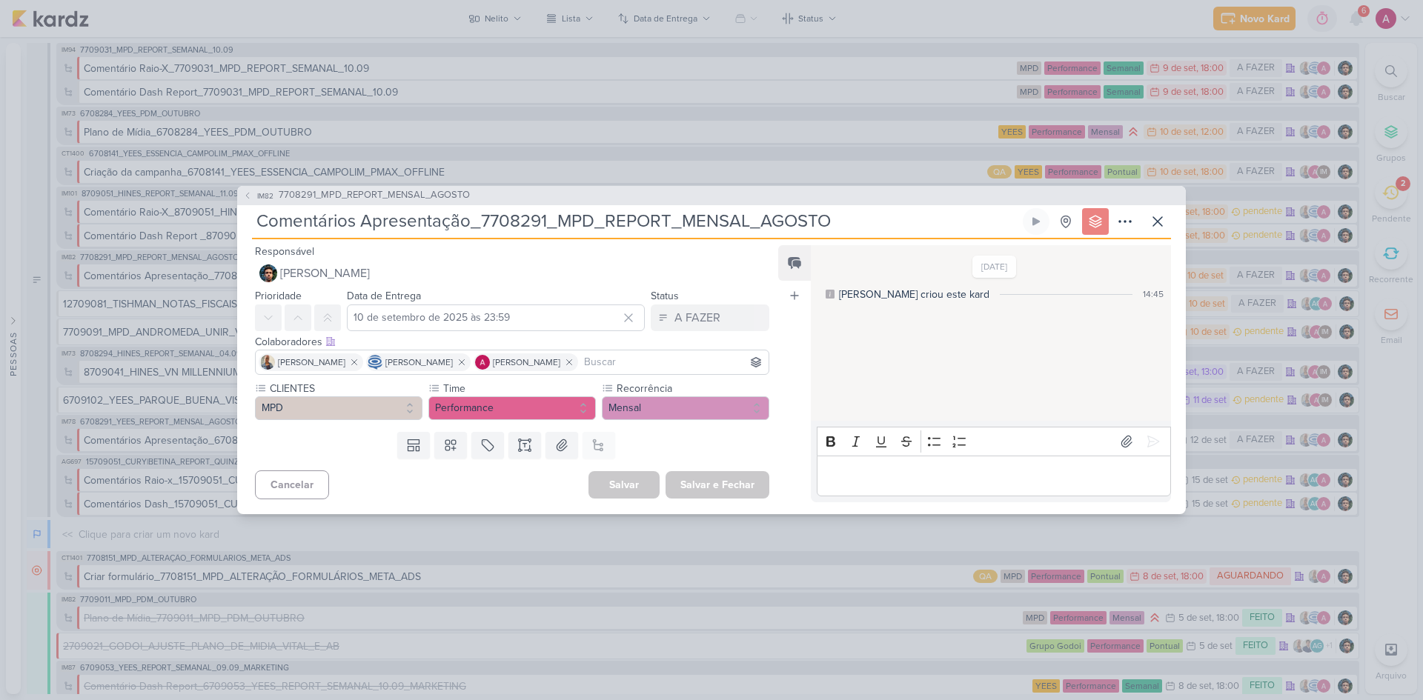
click at [399, 199] on span "7708291_MPD_REPORT_MENSAL_AGOSTO" at bounding box center [374, 195] width 191 height 15
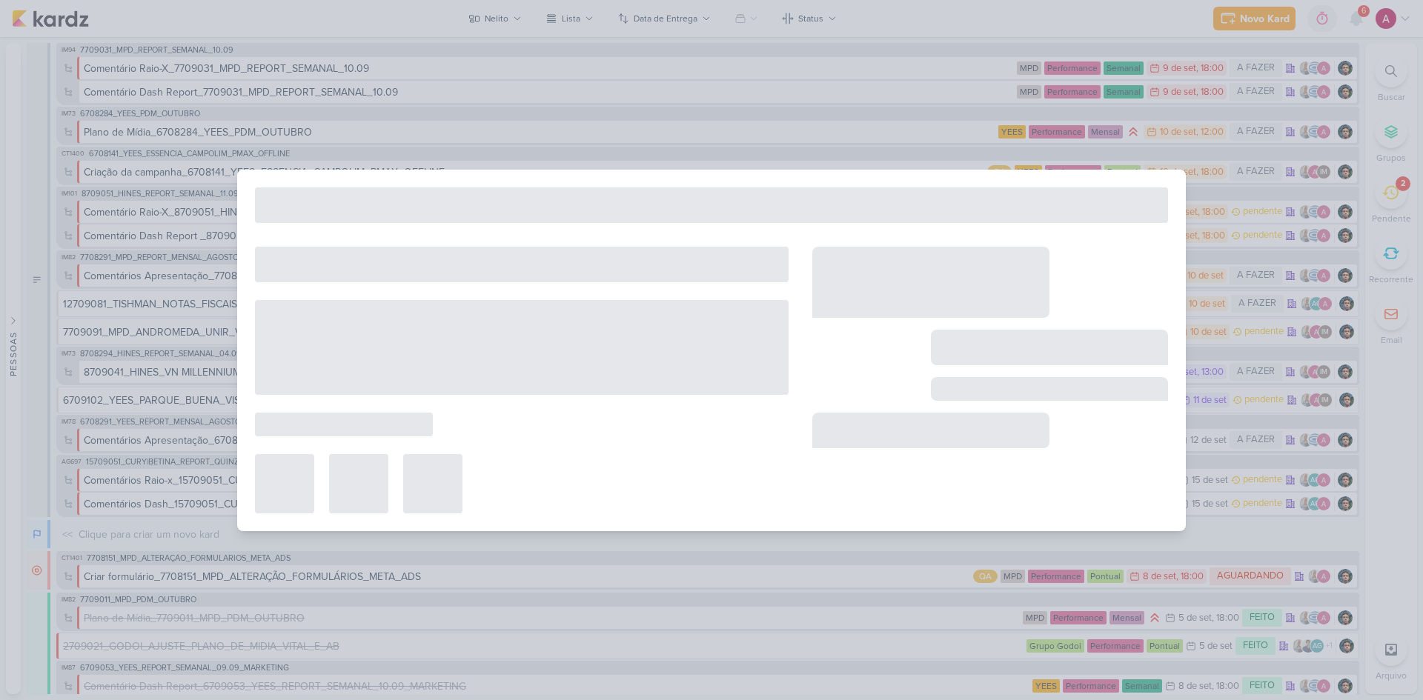
type input "7708291_MPD_REPORT_MENSAL_AGOSTO"
type input "10 de setembro de 2025 às 18:00"
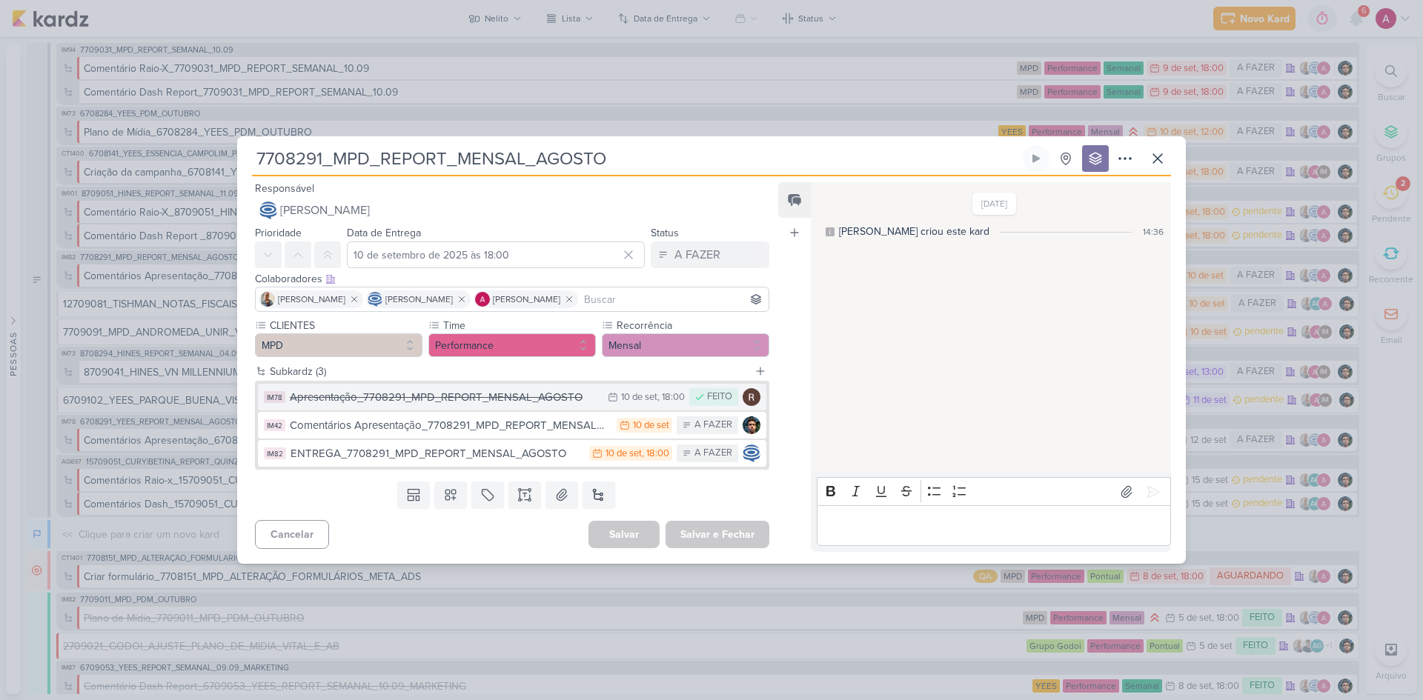
click at [462, 407] on button "IM78 Apresentação_7708291_MPD_REPORT_MENSAL_AGOSTO 10/9 10 de set , 18:00 FEITO" at bounding box center [512, 397] width 508 height 27
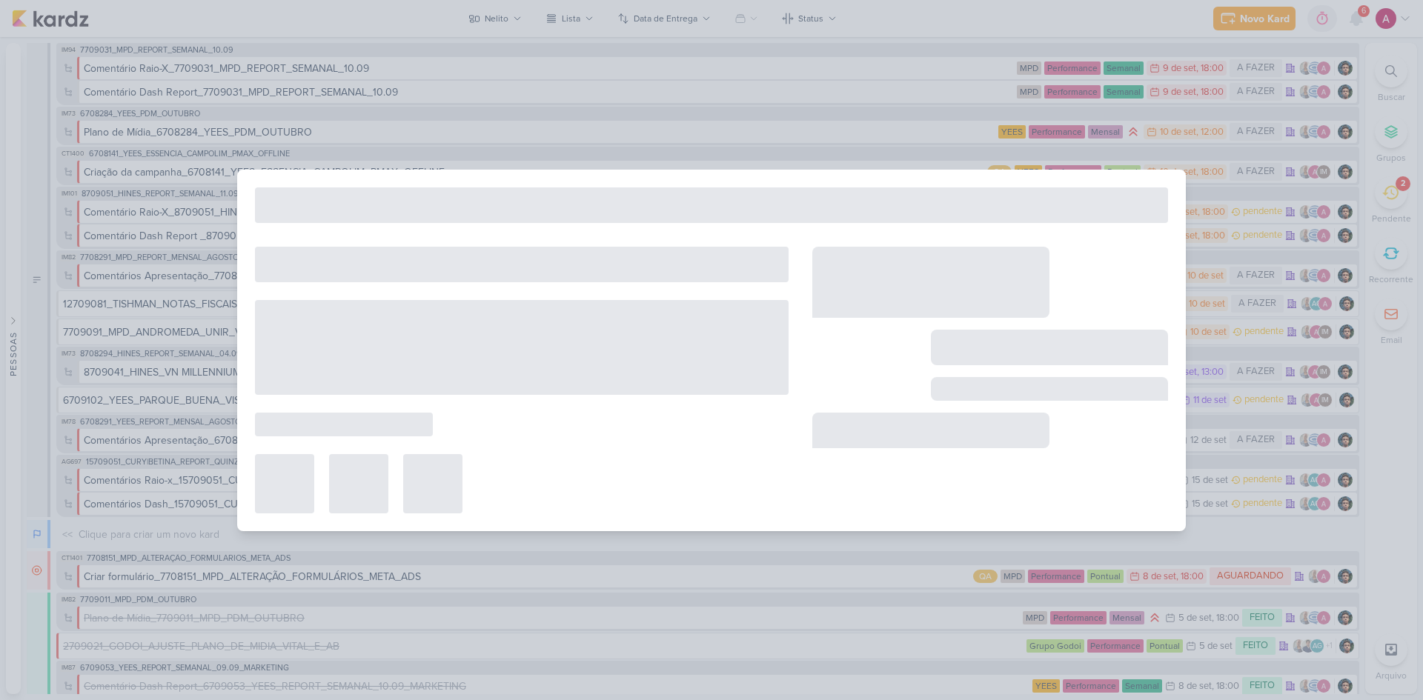
type input "Apresentação_7708291_MPD_REPORT_MENSAL_AGOSTO"
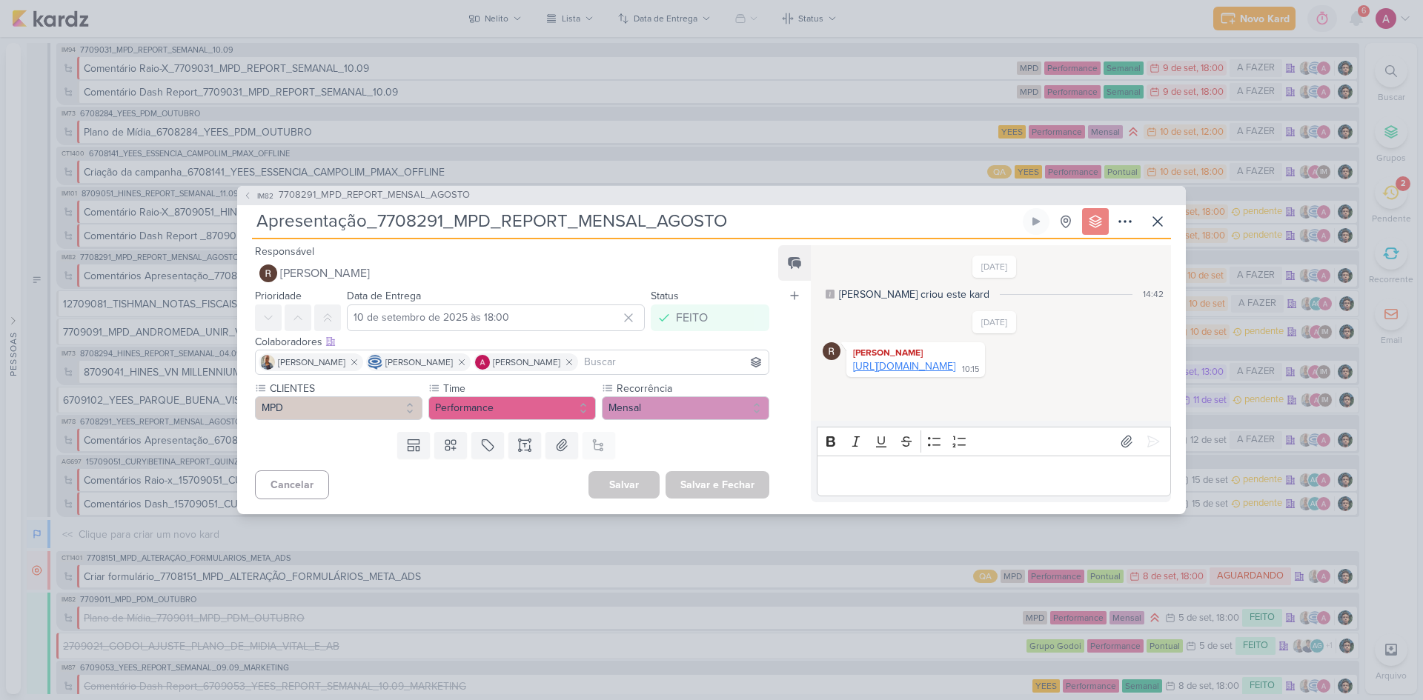
click at [952, 364] on link "https://www.canva.com/design/DAGxwjWb_Y8/bcJz9K0X-b1vYCL9OUvNEQ/edit" at bounding box center [904, 366] width 102 height 13
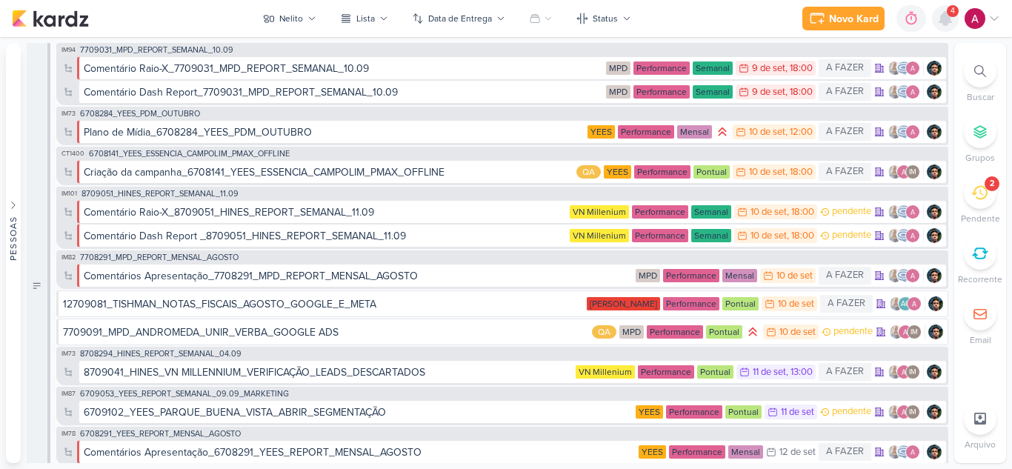
click at [942, 23] on icon at bounding box center [946, 18] width 12 height 13
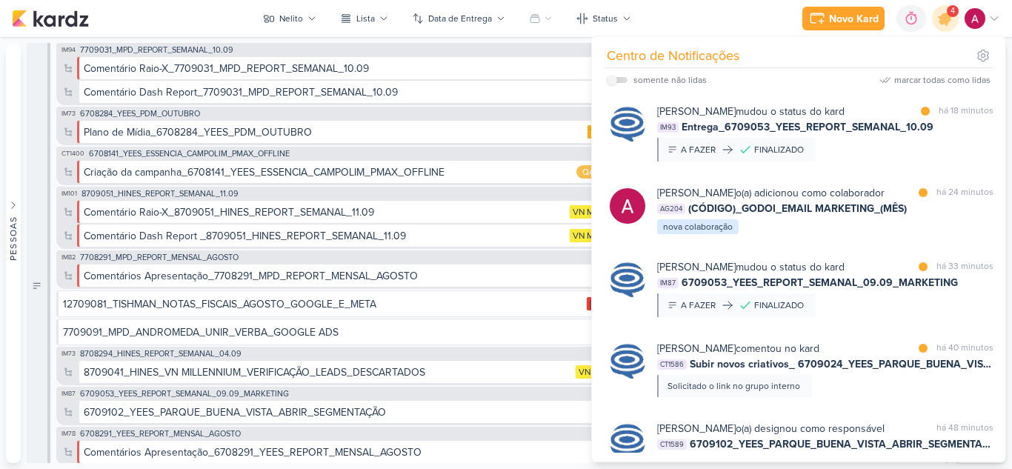
click at [740, 19] on div "Novo Kard Ctrl + k 0h0m Sessão desligada... Hoje 0h0m Semana 0h0m Mês 0h0m" at bounding box center [506, 18] width 989 height 37
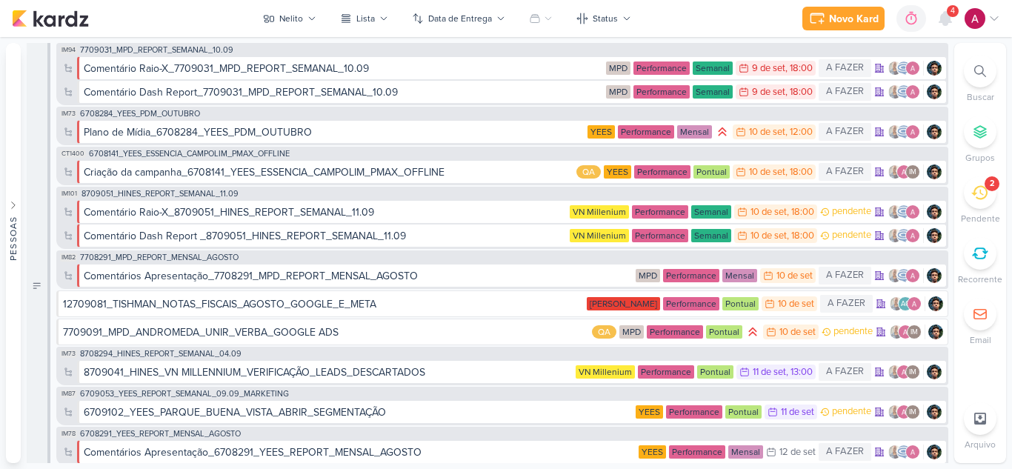
click at [978, 16] on img at bounding box center [975, 18] width 21 height 21
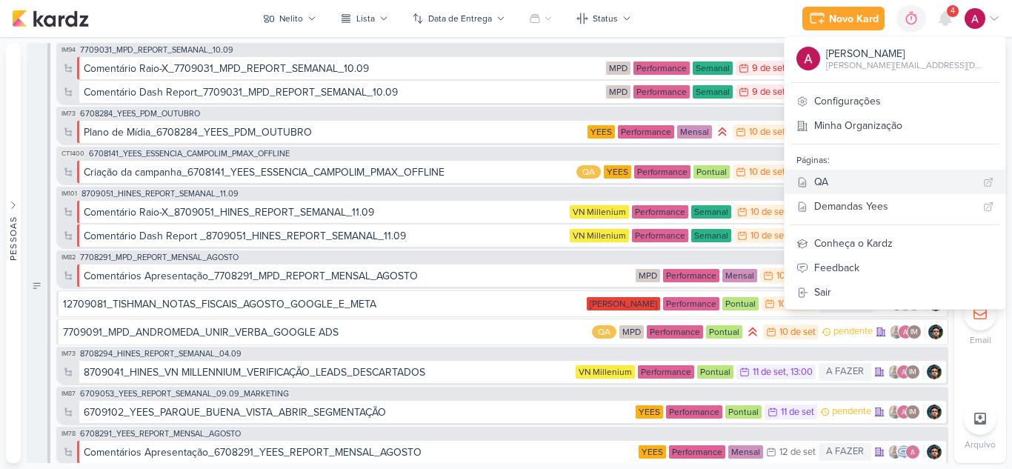
click at [863, 179] on div "QA" at bounding box center [896, 182] width 163 height 16
click at [949, 15] on div "7" at bounding box center [953, 11] width 12 height 12
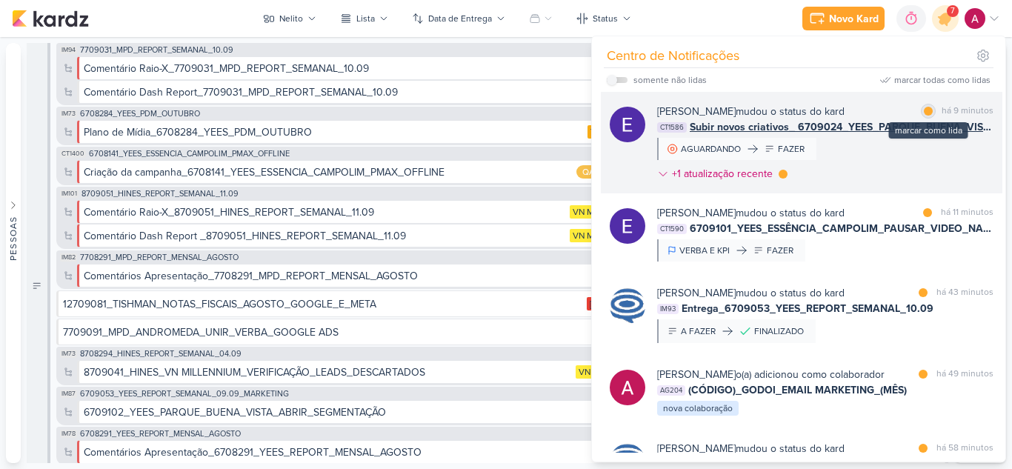
click at [924, 111] on div at bounding box center [928, 111] width 9 height 9
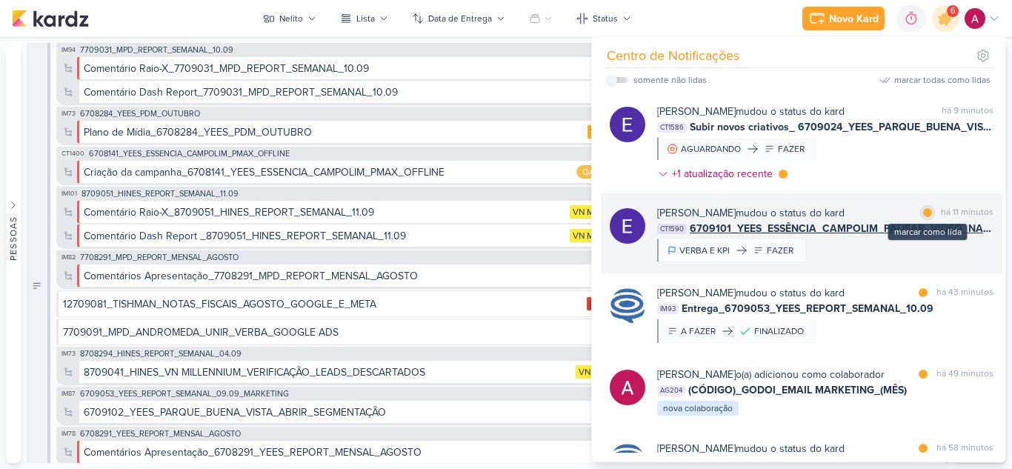
click at [924, 212] on div at bounding box center [928, 212] width 9 height 9
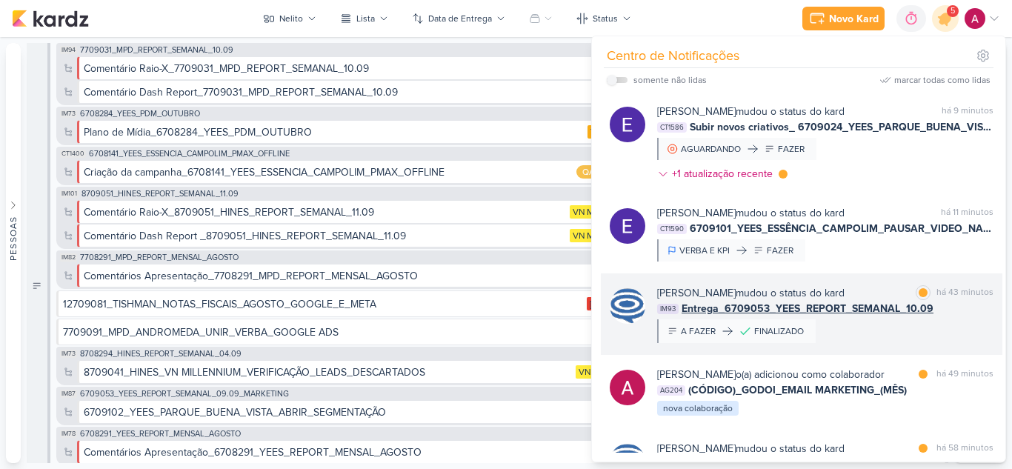
scroll to position [74, 0]
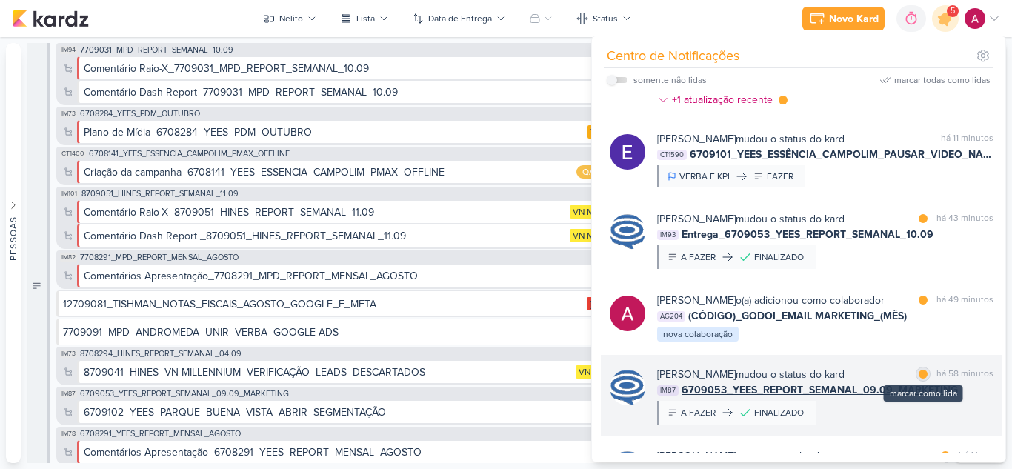
click at [919, 374] on div at bounding box center [923, 374] width 9 height 9
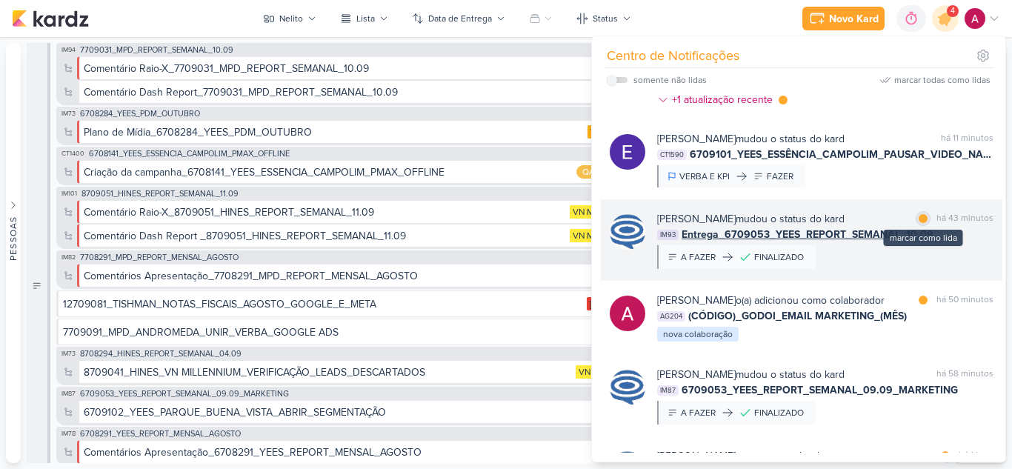
click at [919, 219] on div at bounding box center [923, 218] width 9 height 9
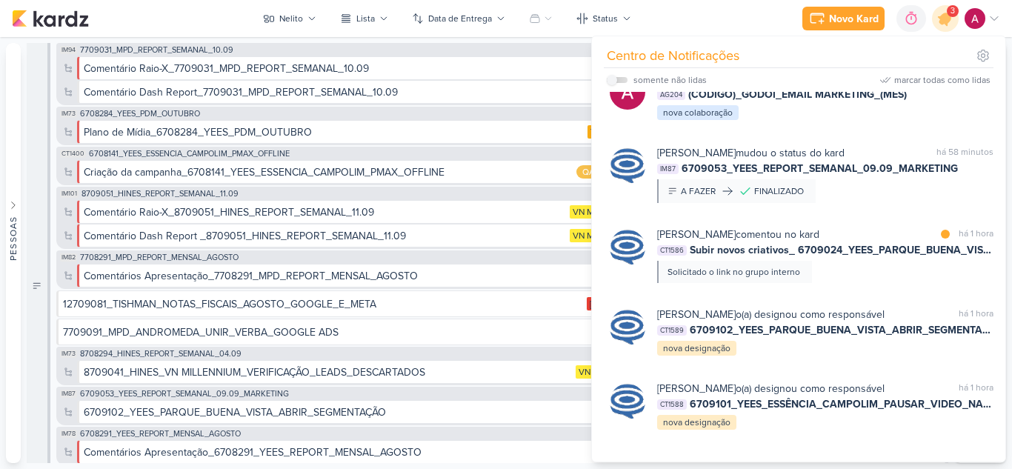
scroll to position [296, 0]
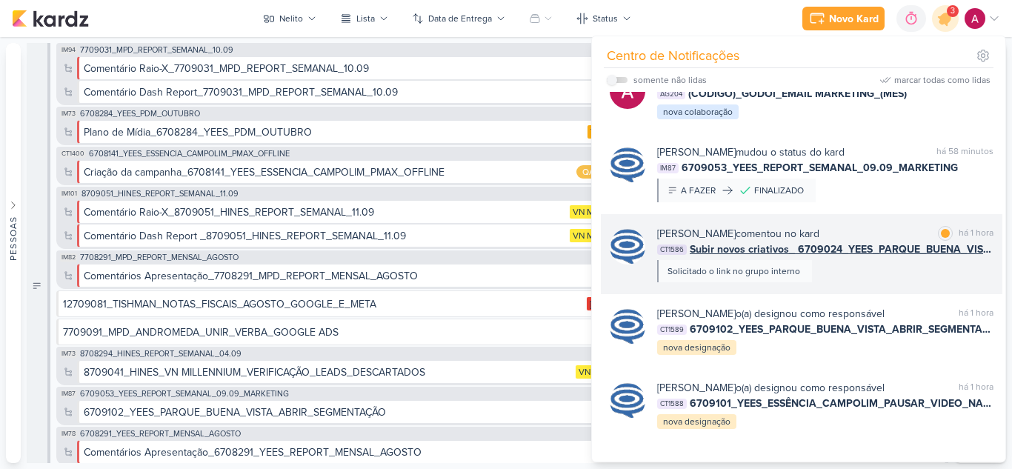
click at [919, 281] on div "Caroline Traven De Andrade comentou no kard marcar como lida há 1 hora CT1586 S…" at bounding box center [825, 254] width 336 height 56
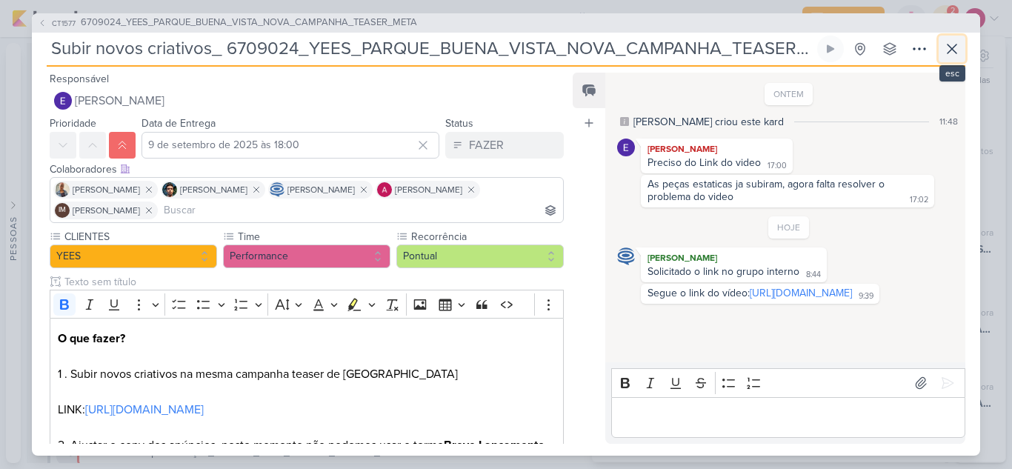
click at [953, 49] on icon at bounding box center [952, 48] width 9 height 9
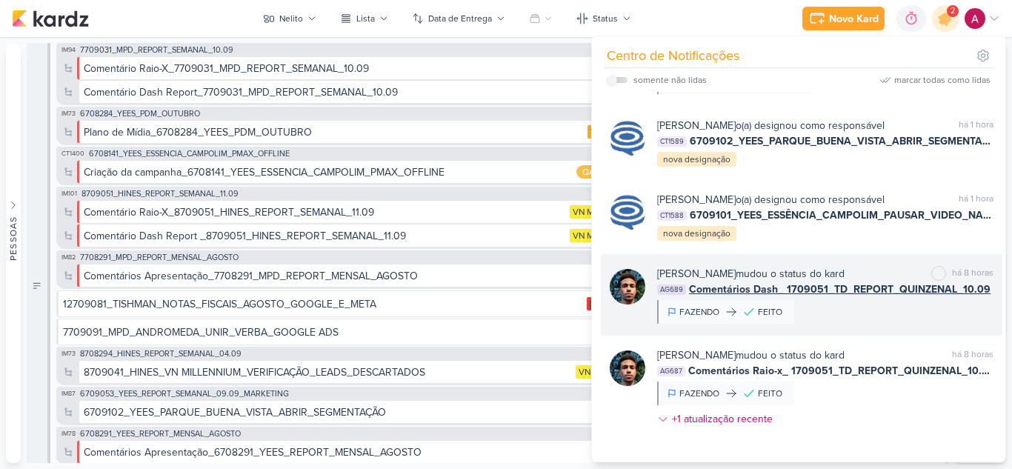
scroll to position [222, 0]
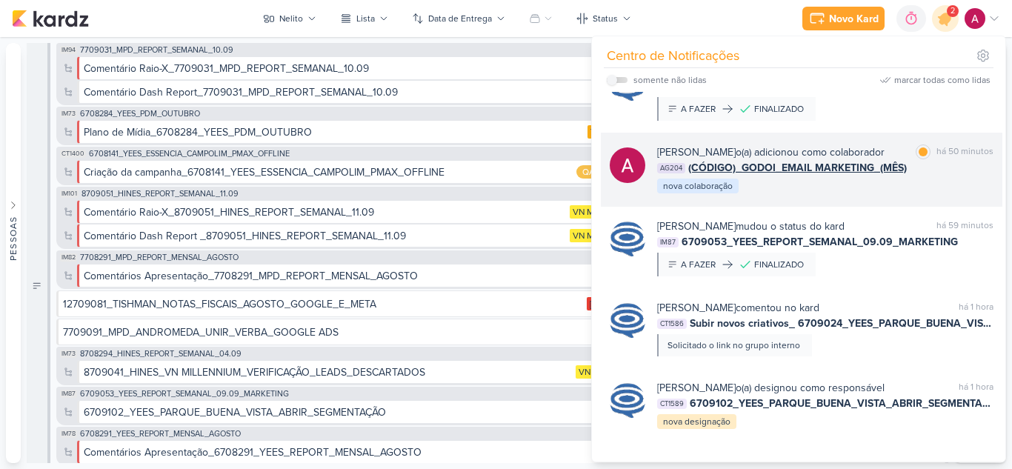
click at [906, 189] on div "Alessandra Gomes o(a) adicionou como colaborador marcar como lida há 50 minutos…" at bounding box center [825, 170] width 336 height 50
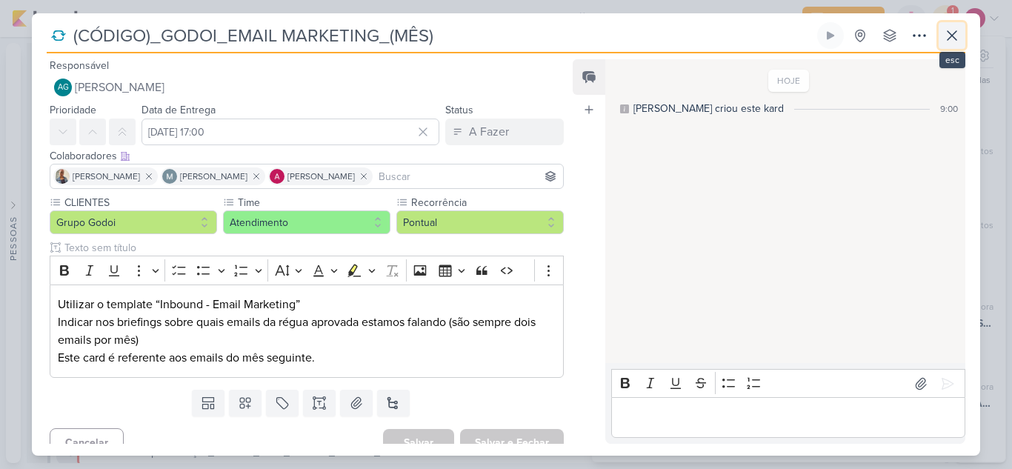
click at [960, 40] on icon at bounding box center [953, 36] width 18 height 18
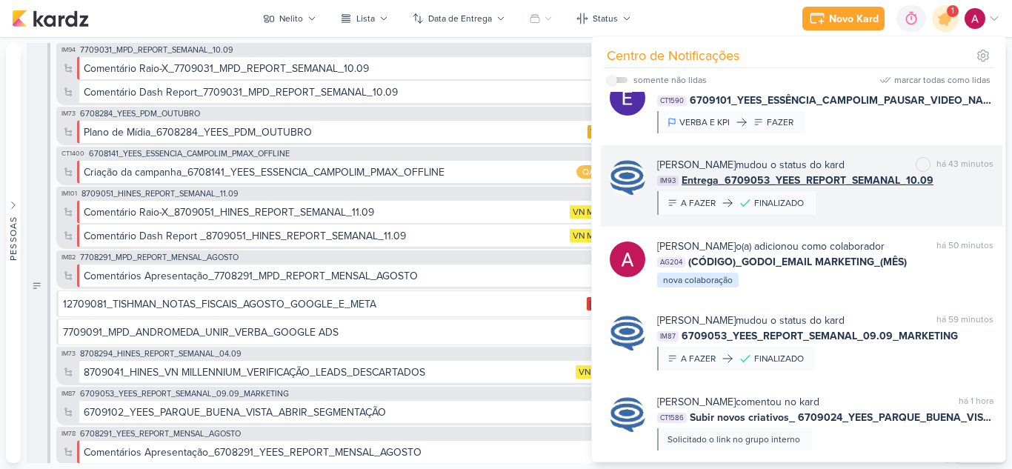
scroll to position [0, 0]
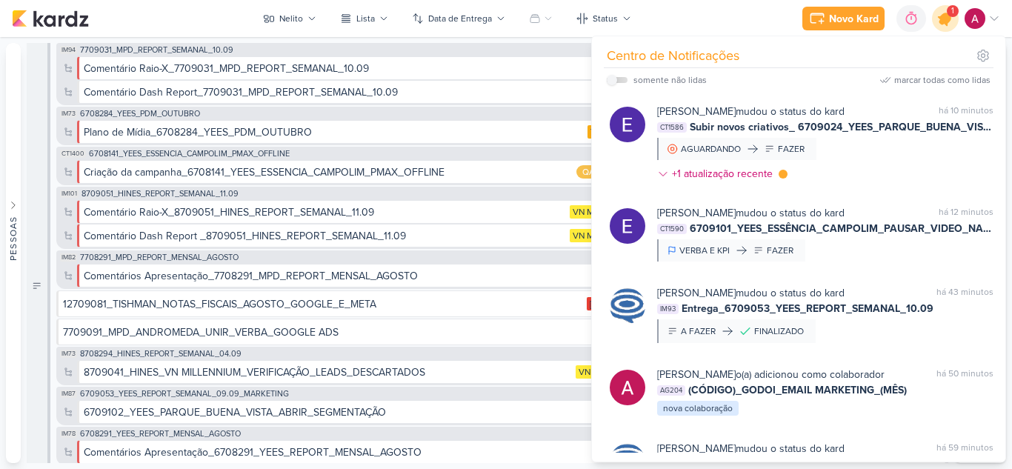
click at [942, 22] on icon at bounding box center [946, 19] width 18 height 18
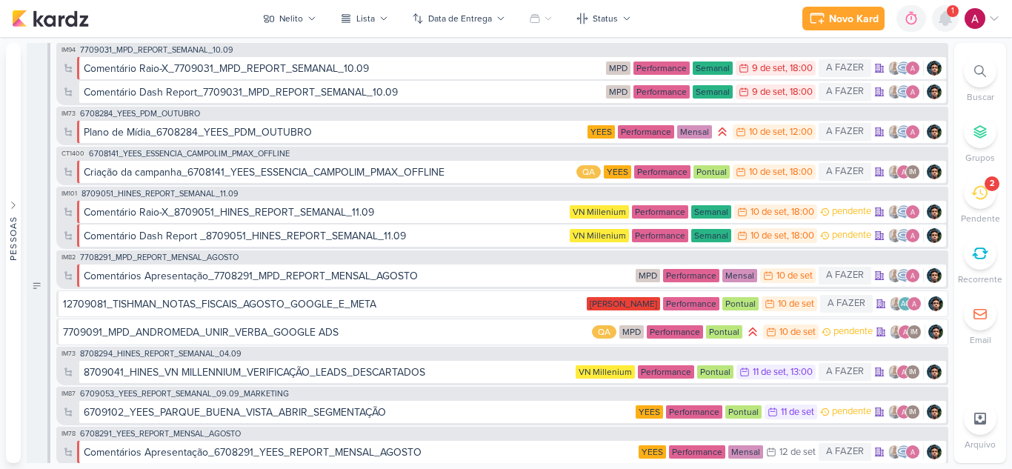
click at [942, 22] on icon at bounding box center [946, 18] width 12 height 13
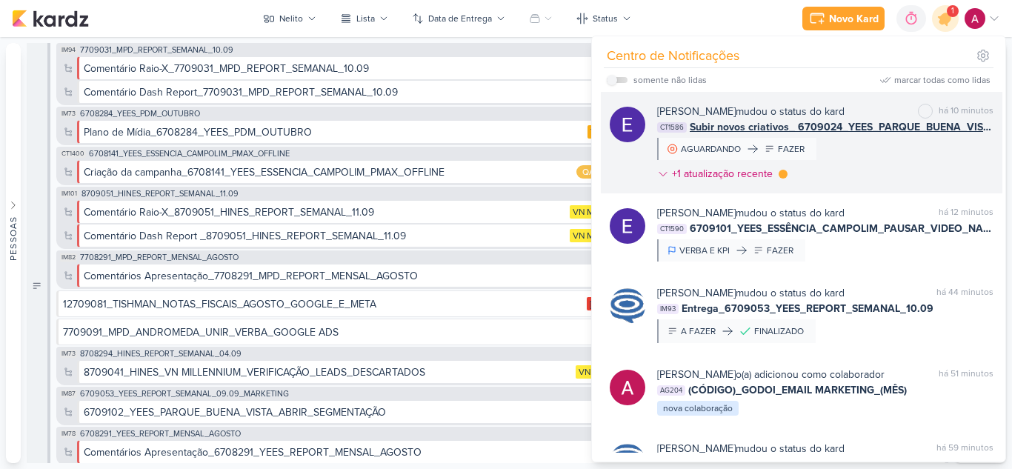
click at [895, 159] on div "Eduardo Quaresma mudou o status do kard marcar como não lida há 10 minutos CT15…" at bounding box center [825, 146] width 336 height 84
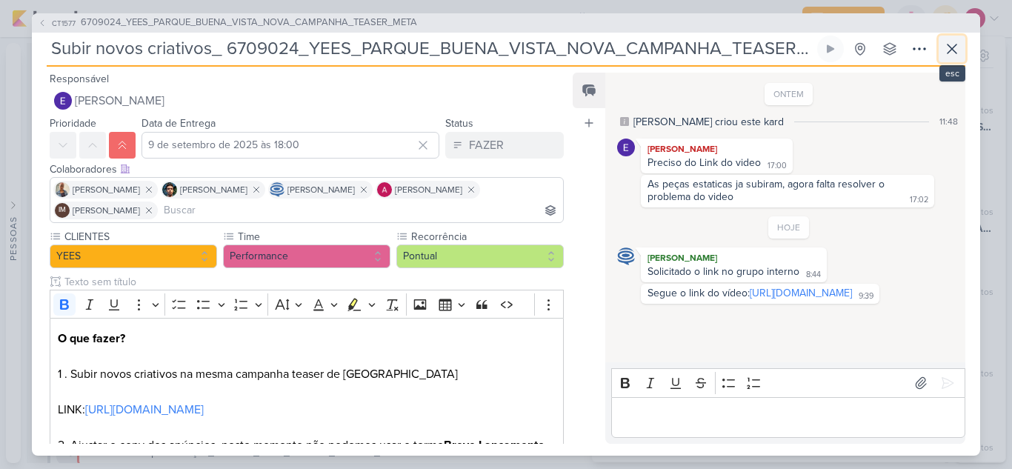
click at [954, 48] on icon at bounding box center [953, 49] width 18 height 18
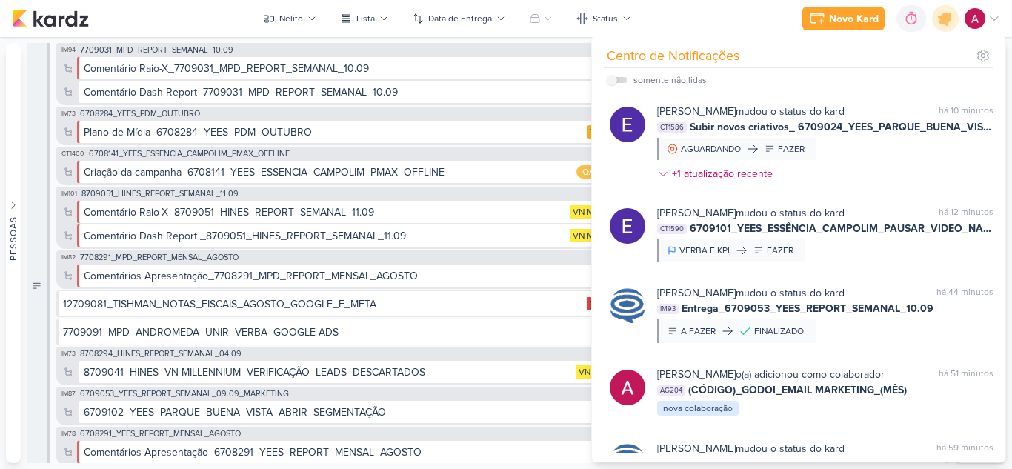
click at [858, 165] on div "Eduardo Quaresma mudou o status do kard marcar como não lida há 10 minutos CT15…" at bounding box center [825, 146] width 336 height 84
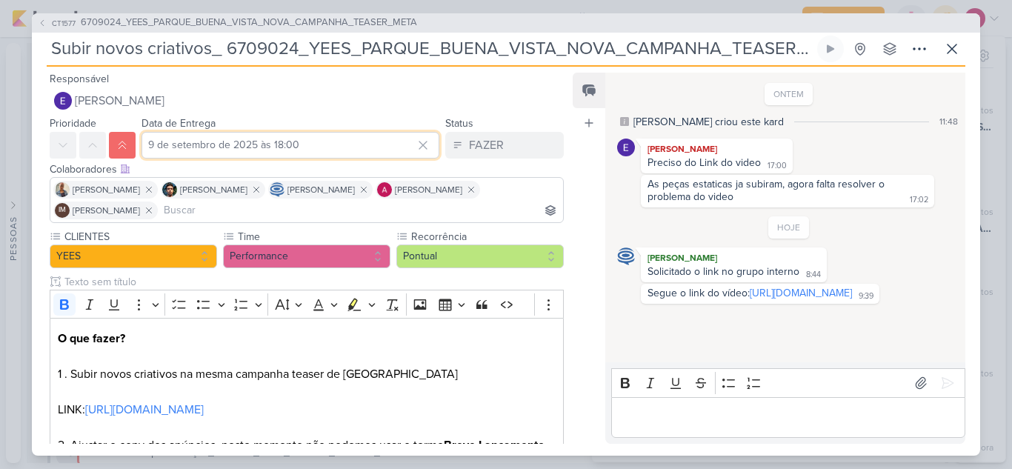
click at [202, 141] on input "9 de setembro de 2025 às 18:00" at bounding box center [291, 145] width 298 height 27
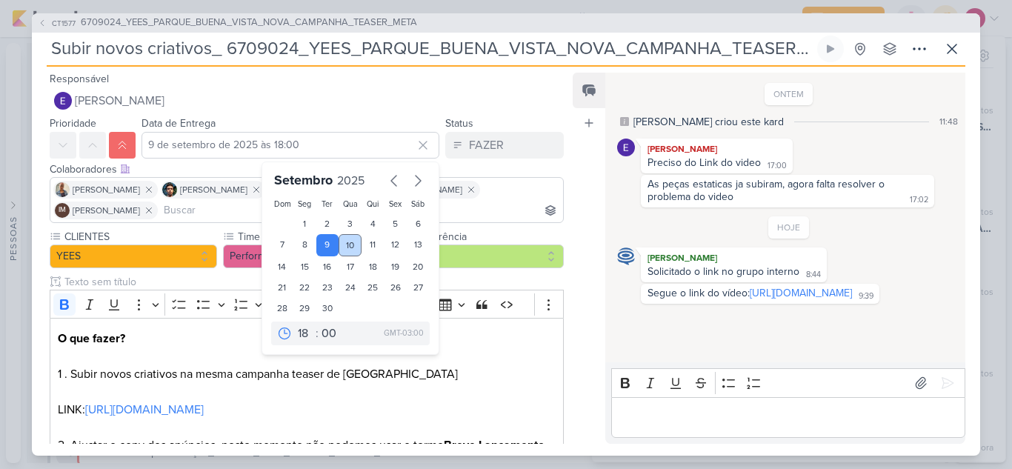
click at [340, 248] on div "10" at bounding box center [350, 245] width 23 height 22
type input "10 de setembro de 2025 às 18:00"
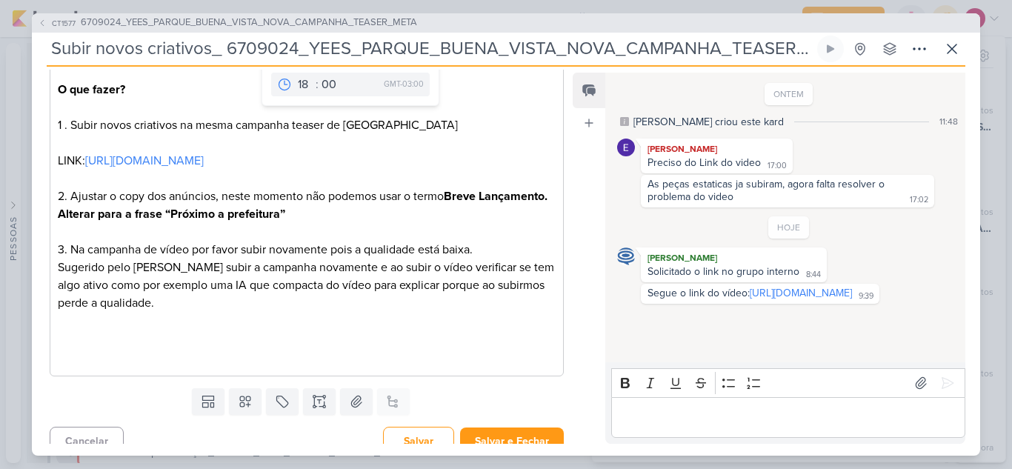
scroll to position [264, 0]
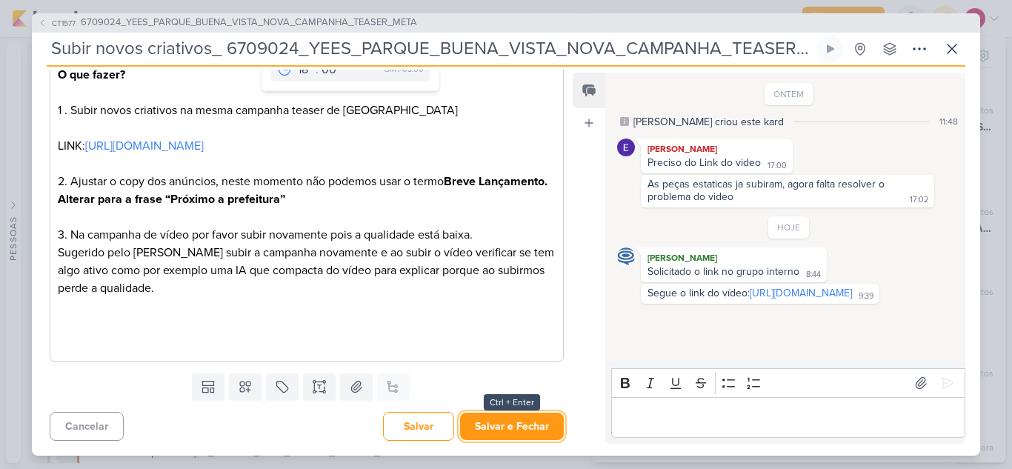
click at [495, 425] on button "Salvar e Fechar" at bounding box center [512, 426] width 104 height 27
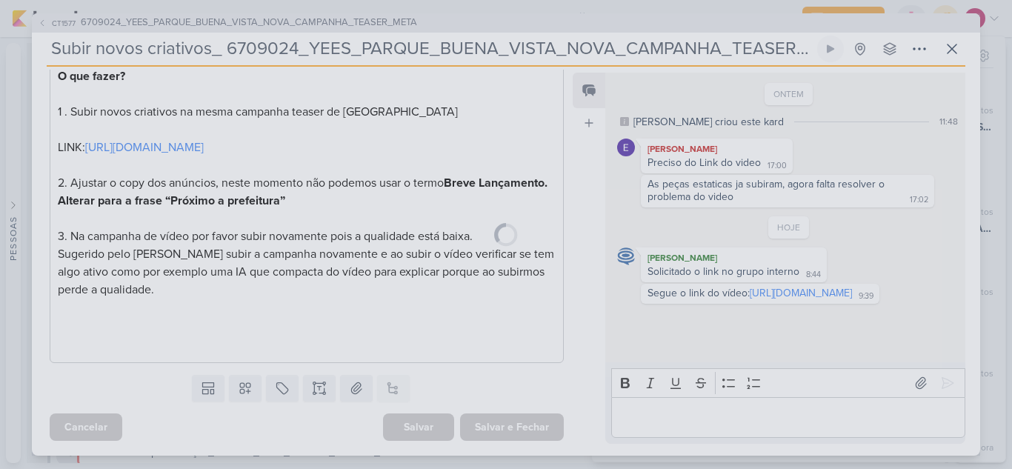
scroll to position [262, 0]
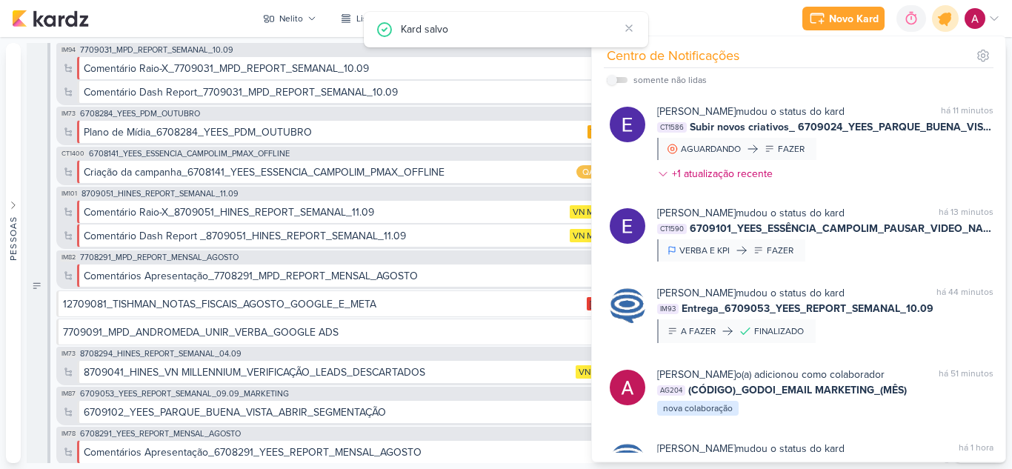
click at [943, 26] on icon at bounding box center [945, 18] width 25 height 25
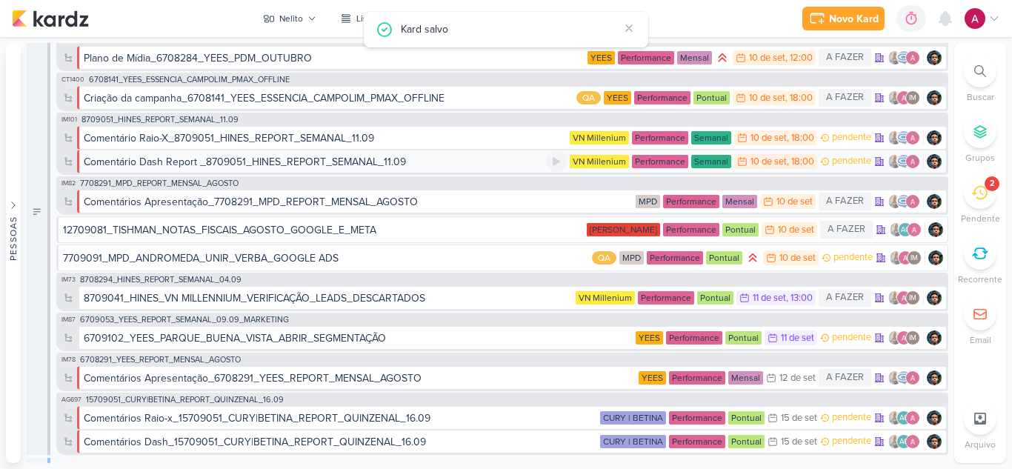
scroll to position [0, 0]
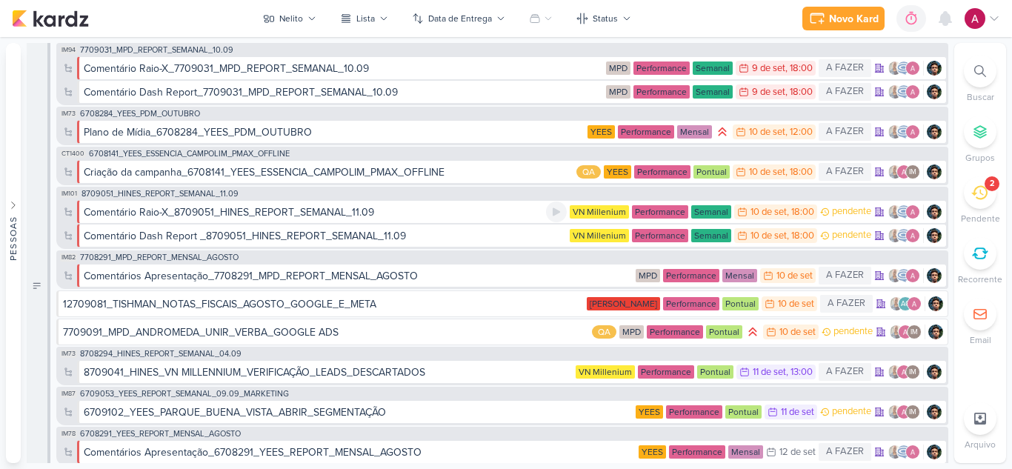
click at [290, 211] on div "Comentário Raio-X_8709051_HINES_REPORT_SEMANAL_11.09" at bounding box center [229, 213] width 291 height 16
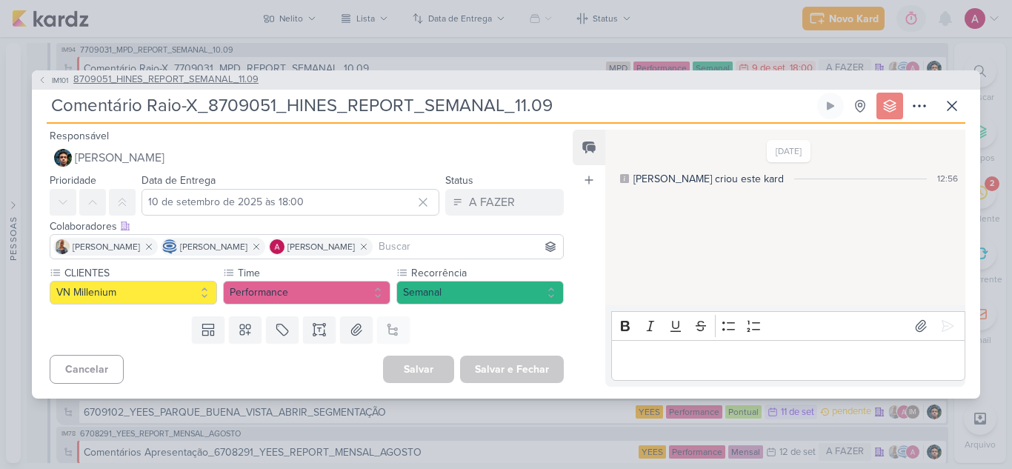
click at [74, 79] on span "8709051_HINES_REPORT_SEMANAL_11.09" at bounding box center [165, 80] width 185 height 15
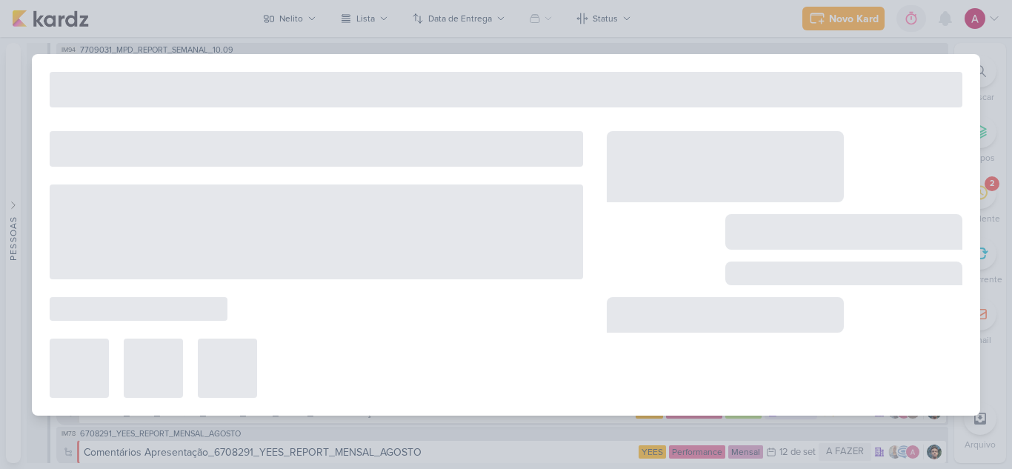
type input "8709051_HINES_REPORT_SEMANAL_11.09"
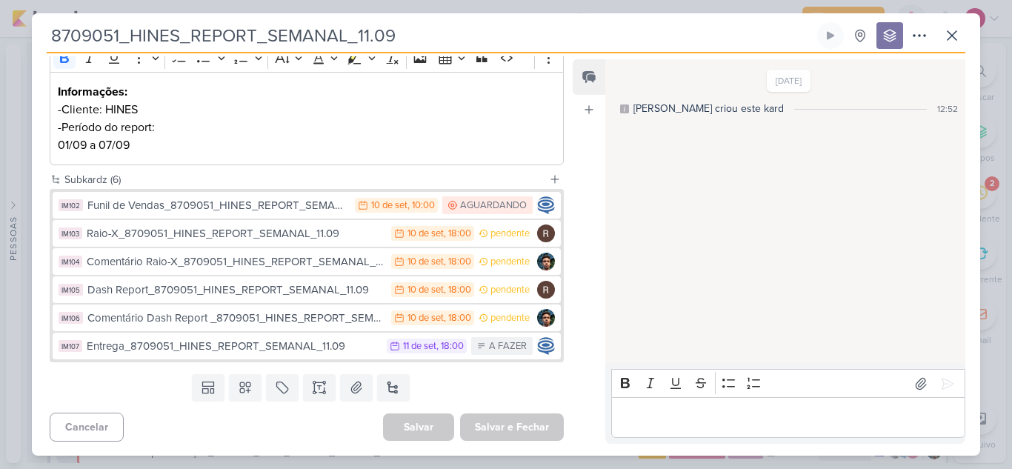
scroll to position [213, 0]
click at [958, 35] on icon at bounding box center [953, 36] width 18 height 18
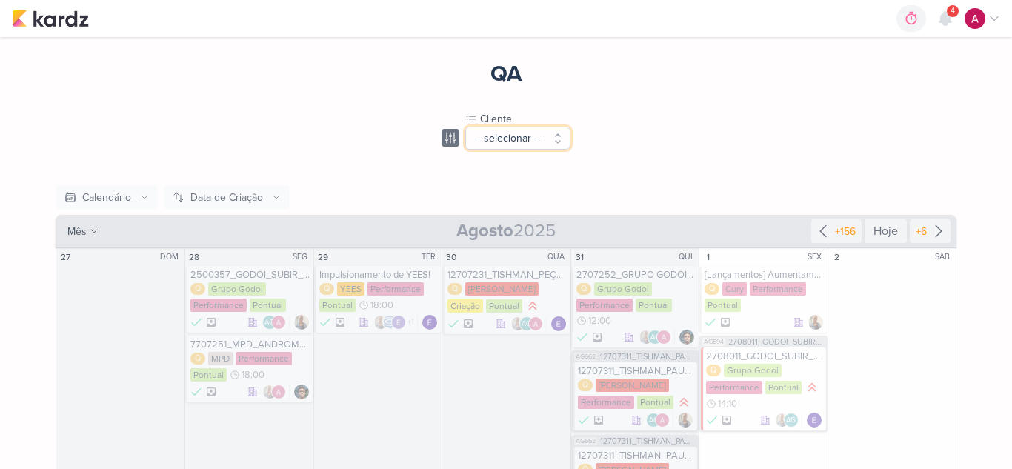
click at [545, 133] on button "-- selecionar --" at bounding box center [517, 138] width 105 height 23
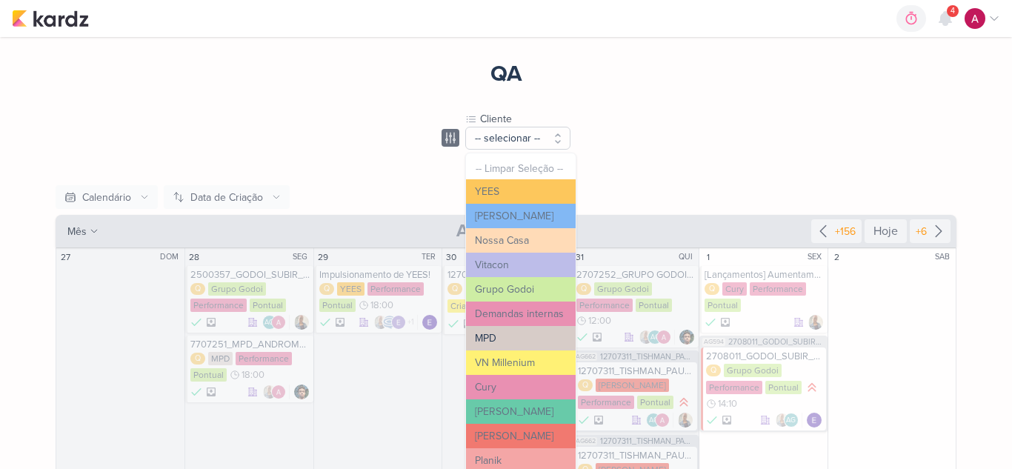
click at [503, 338] on button "MPD" at bounding box center [521, 338] width 110 height 24
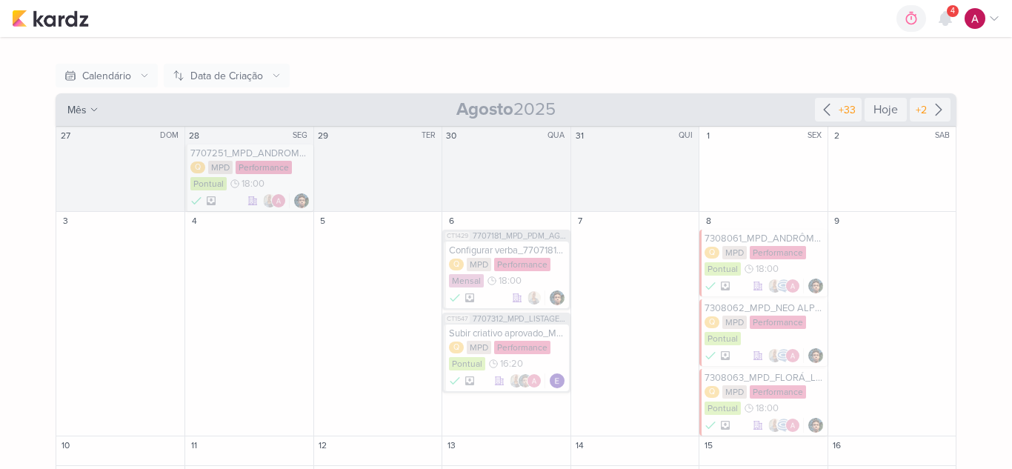
scroll to position [148, 0]
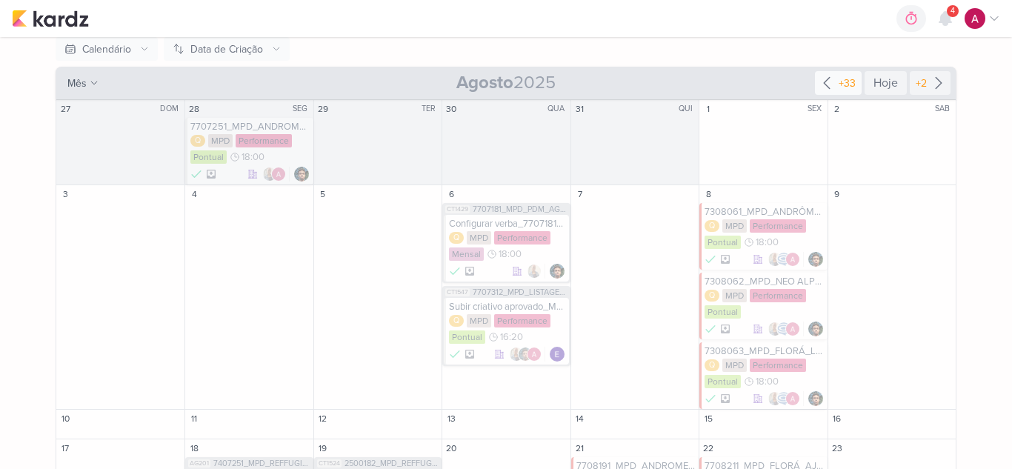
click at [827, 88] on icon at bounding box center [827, 83] width 6 height 11
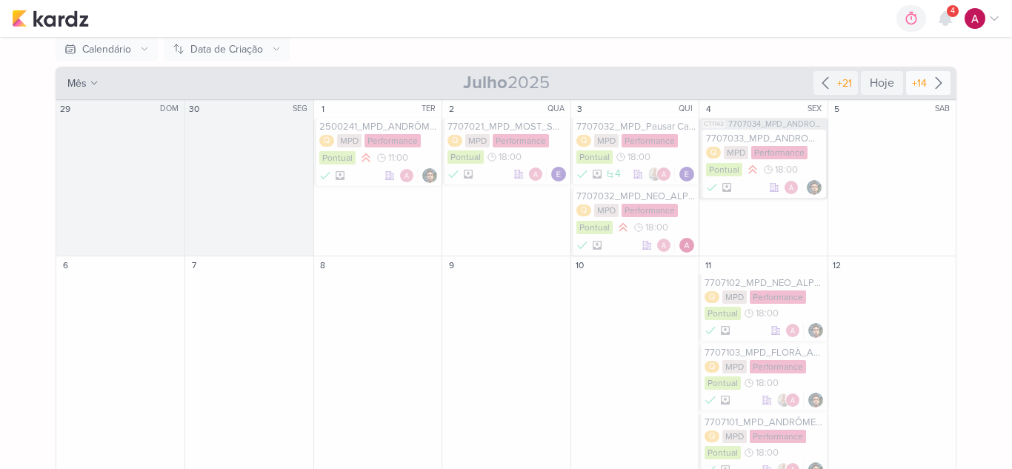
click at [934, 90] on icon at bounding box center [939, 83] width 18 height 18
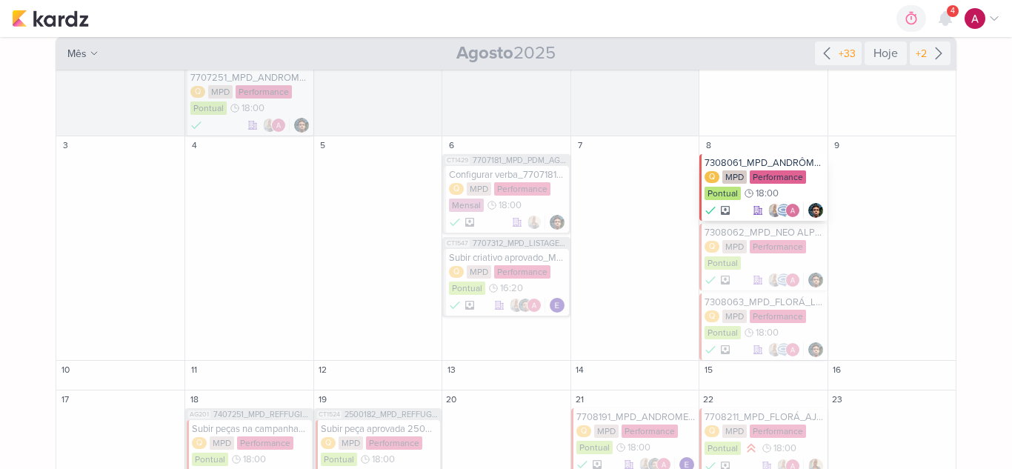
scroll to position [296, 0]
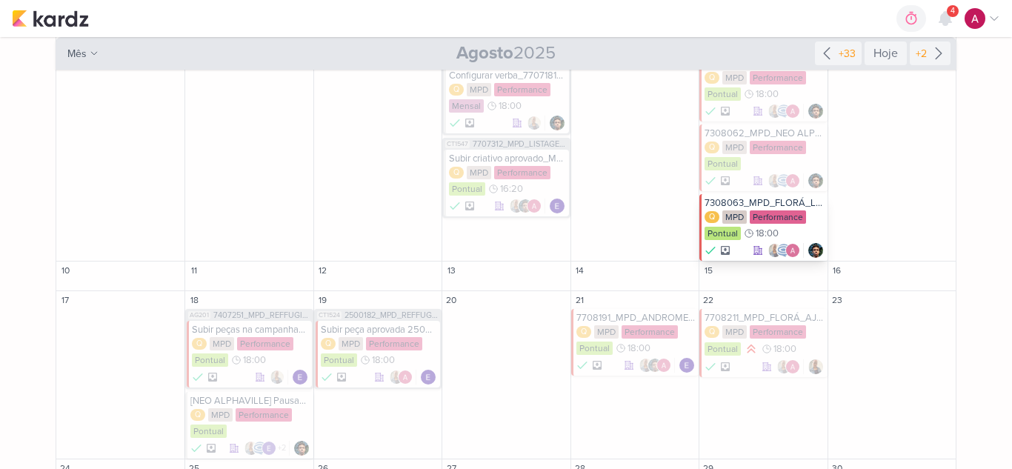
click at [763, 202] on div "7308063_MPD_FLORÁ_LIMITAR CAMPANHA" at bounding box center [764, 203] width 119 height 12
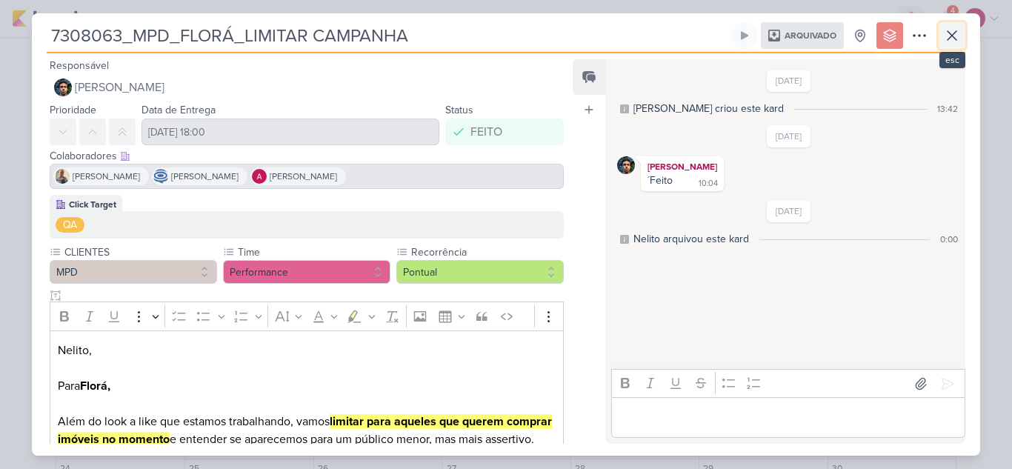
click at [949, 44] on icon at bounding box center [953, 36] width 18 height 18
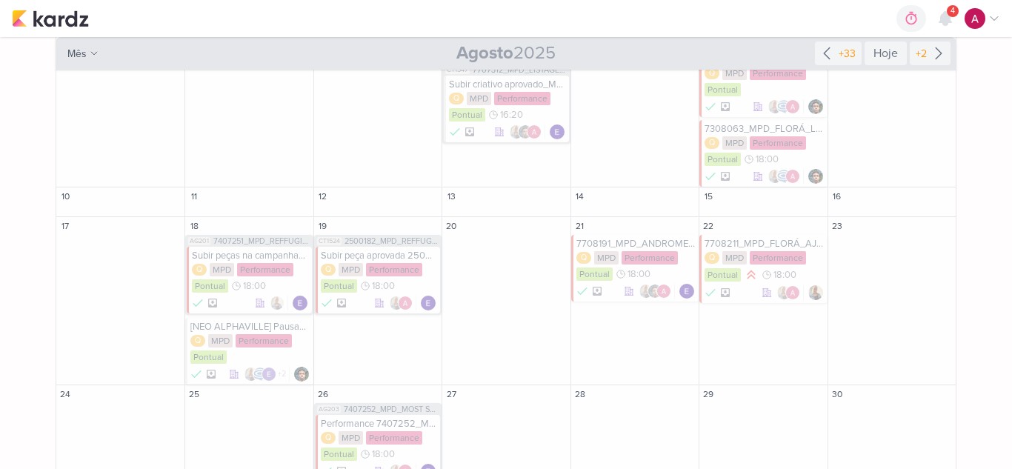
scroll to position [445, 0]
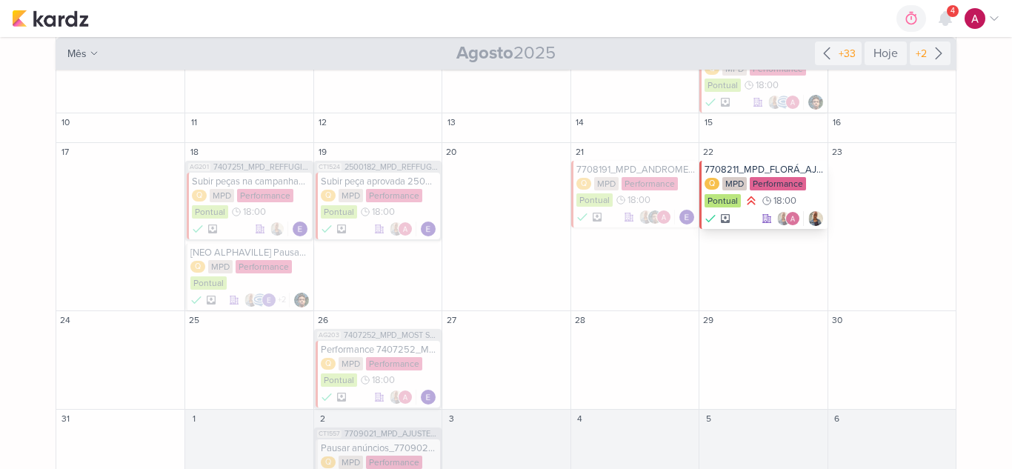
click at [721, 168] on div "7708211_MPD_FLORÁ_AJUSTE_ANÚNCIO_GOOGLE ADS" at bounding box center [764, 170] width 119 height 12
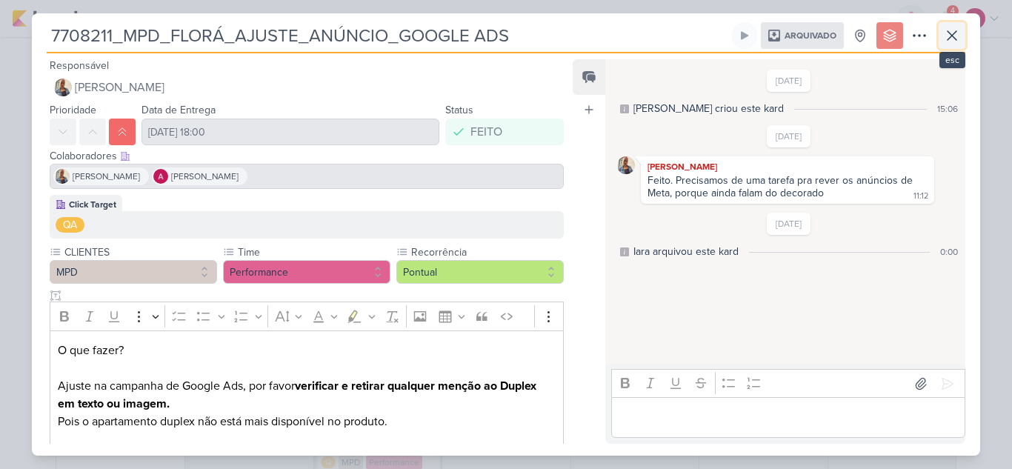
click at [955, 43] on icon at bounding box center [953, 36] width 18 height 18
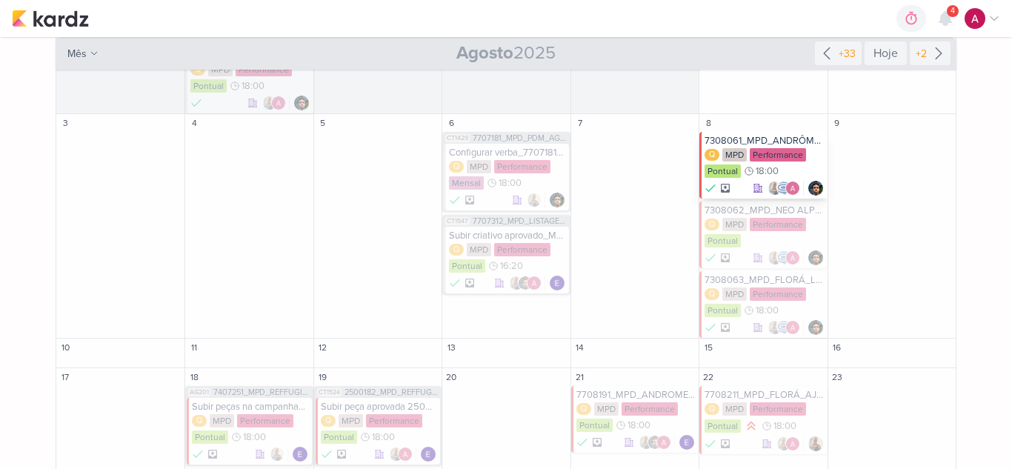
scroll to position [195, 0]
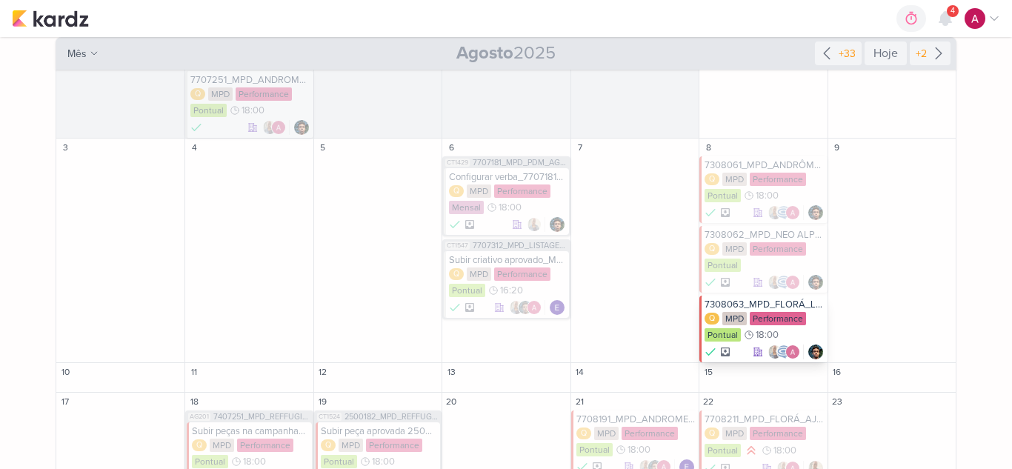
click at [762, 301] on div "7308063_MPD_FLORÁ_LIMITAR CAMPANHA" at bounding box center [764, 305] width 119 height 12
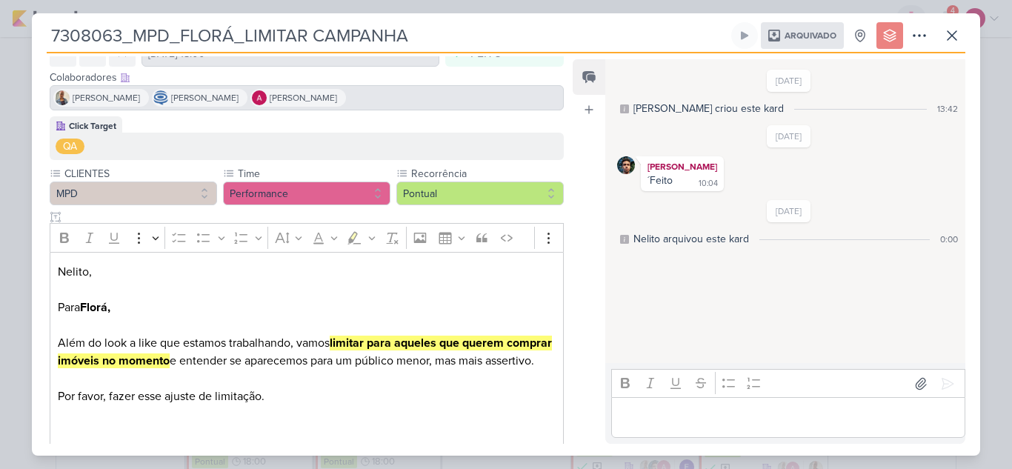
scroll to position [155, 0]
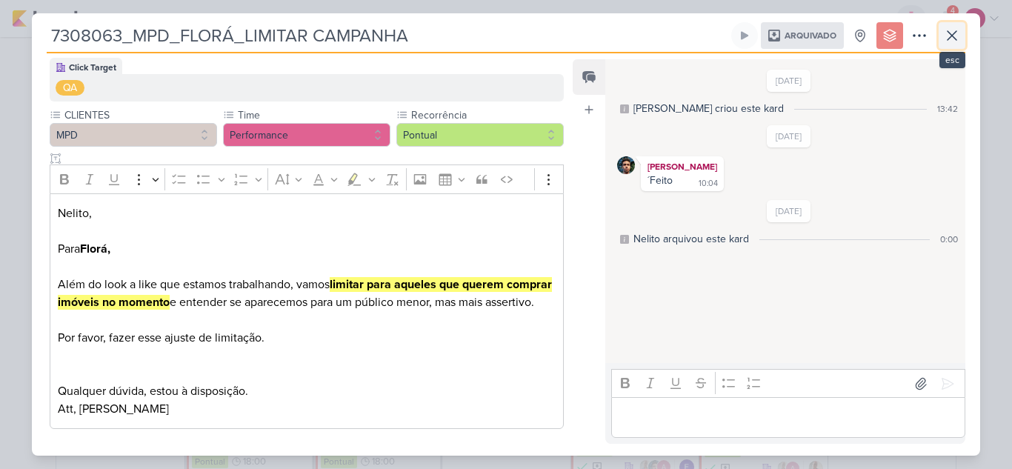
click at [956, 42] on icon at bounding box center [953, 36] width 18 height 18
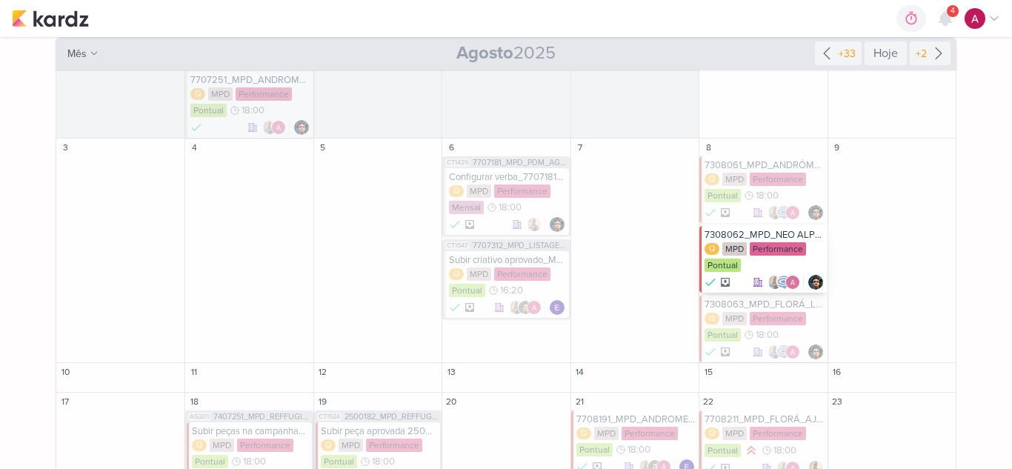
click at [752, 232] on div "7308062_MPD_NEO ALPHAVILLE_PAUSAR PMAX" at bounding box center [764, 235] width 119 height 12
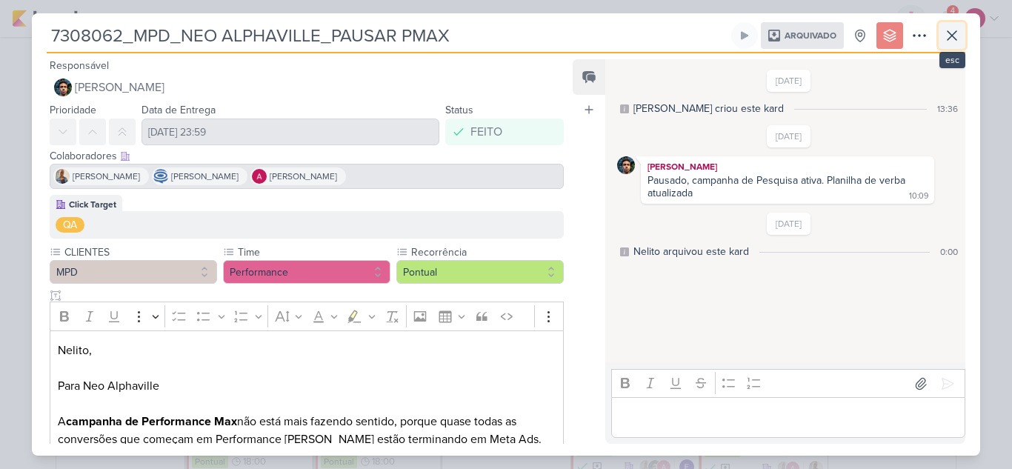
click at [954, 37] on icon at bounding box center [952, 35] width 9 height 9
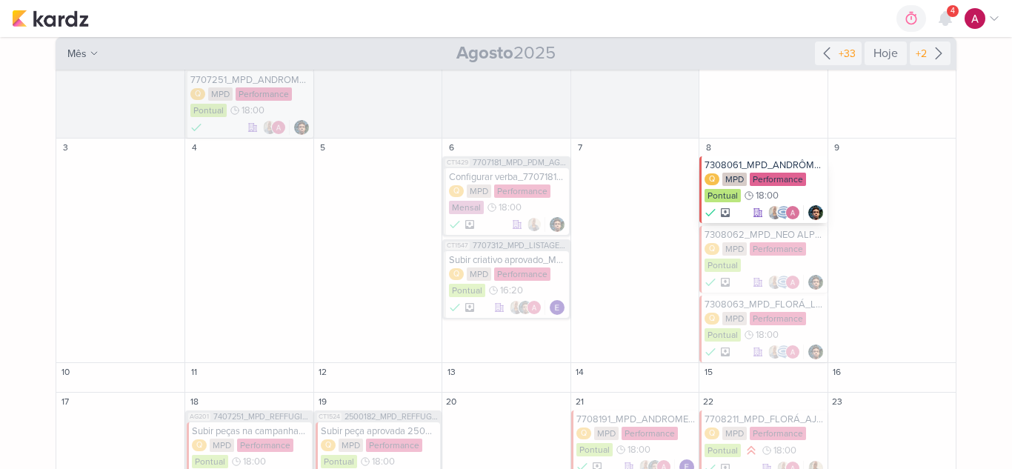
click at [758, 162] on div "7308061_MPD_ANDRÔMEDA_QUEBRA CAMPANHAS" at bounding box center [764, 165] width 119 height 12
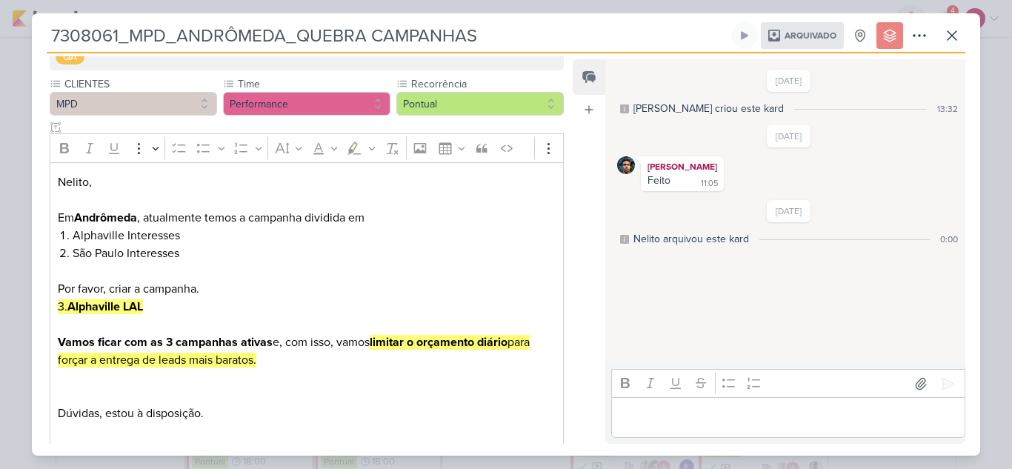
scroll to position [208, 0]
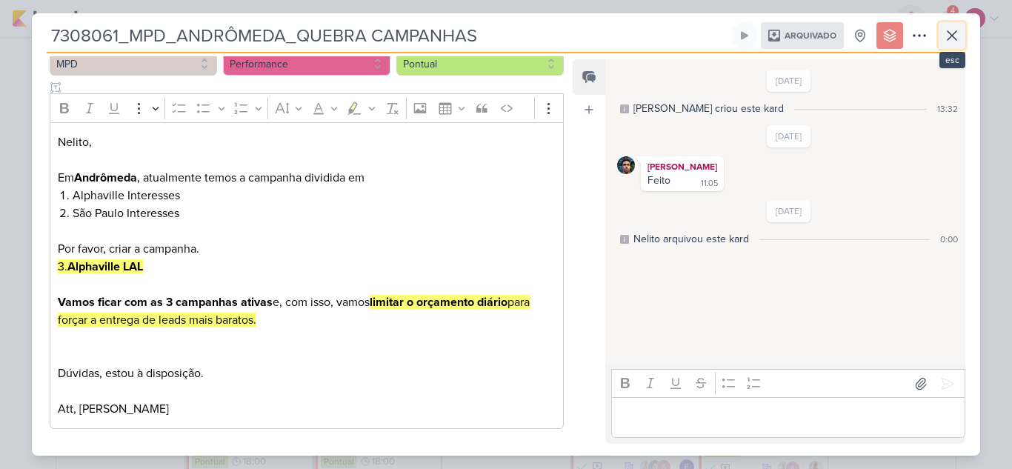
click at [961, 45] on button at bounding box center [952, 35] width 27 height 27
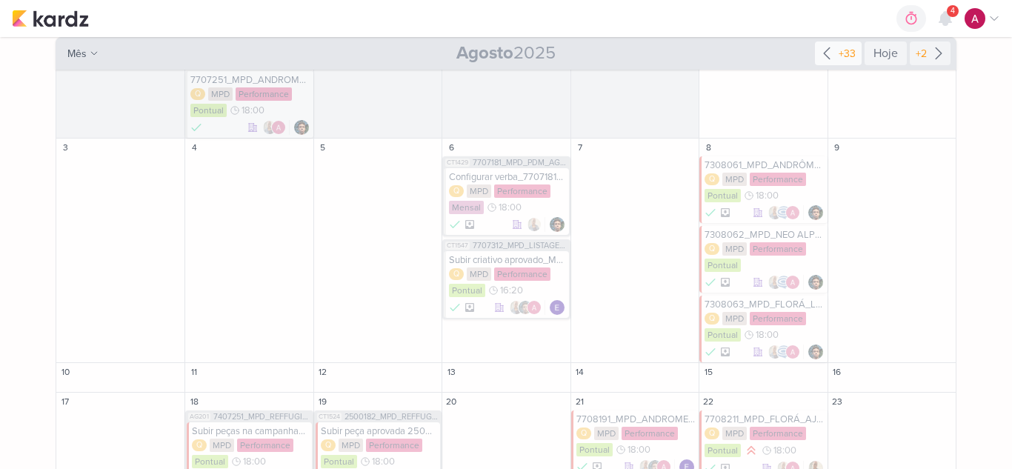
click at [825, 54] on icon at bounding box center [827, 53] width 18 height 18
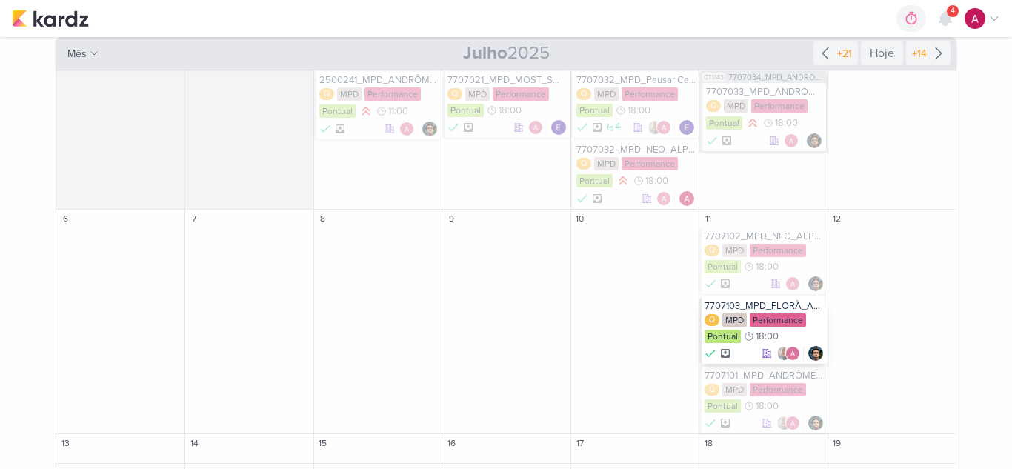
click at [752, 303] on div "7707103_MPD_FLORÀ_ALTERAÇÃO_SEGMENTAÇÃO_CAMPANHA" at bounding box center [764, 306] width 119 height 12
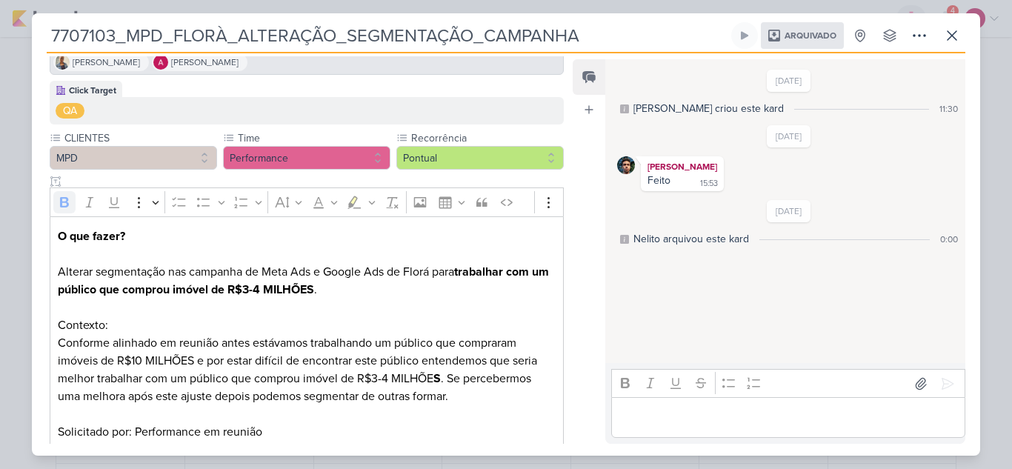
scroll to position [137, 0]
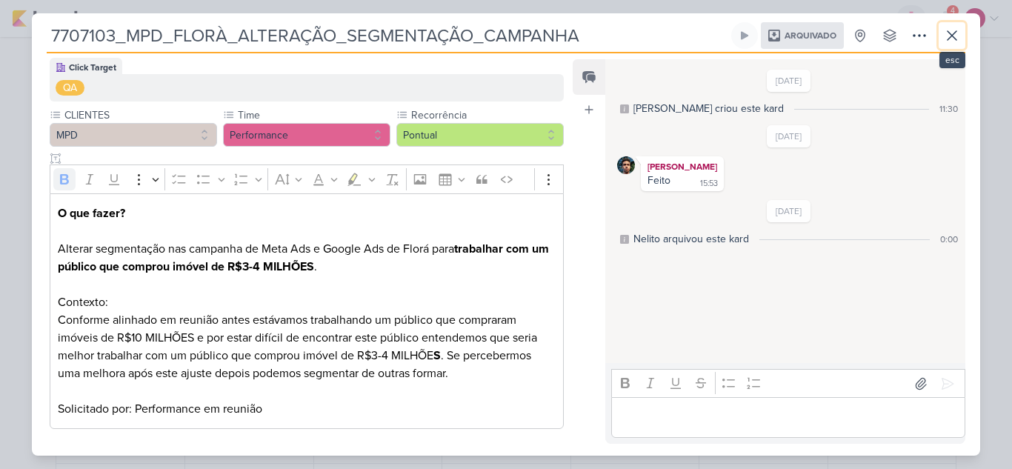
click at [951, 41] on icon at bounding box center [953, 36] width 18 height 18
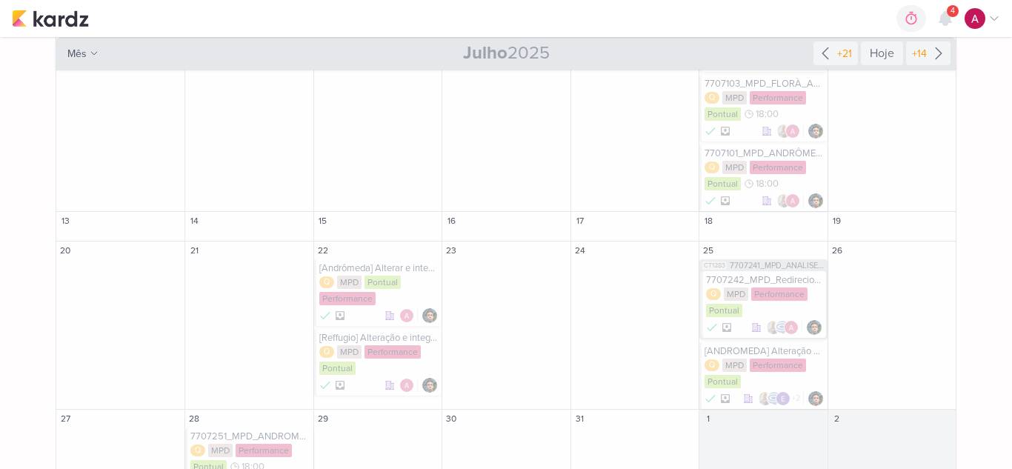
scroll to position [449, 0]
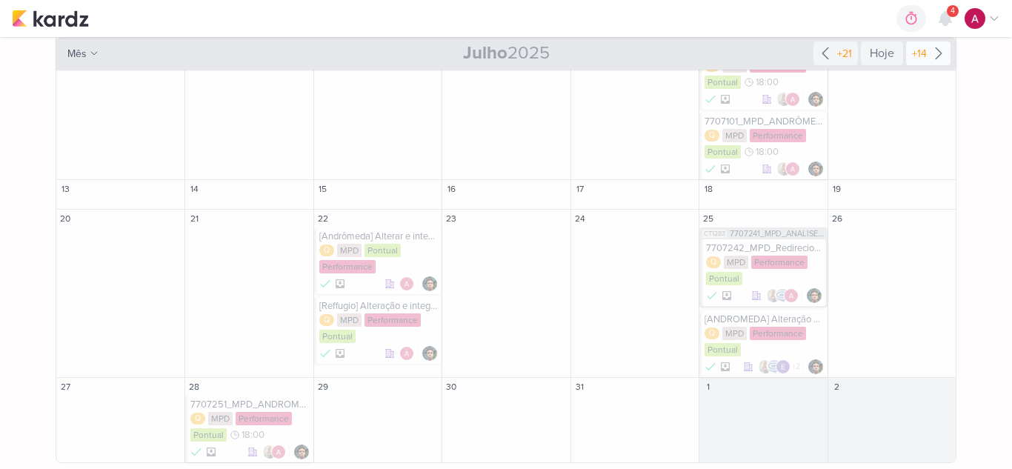
click at [912, 58] on div "+14" at bounding box center [919, 54] width 21 height 16
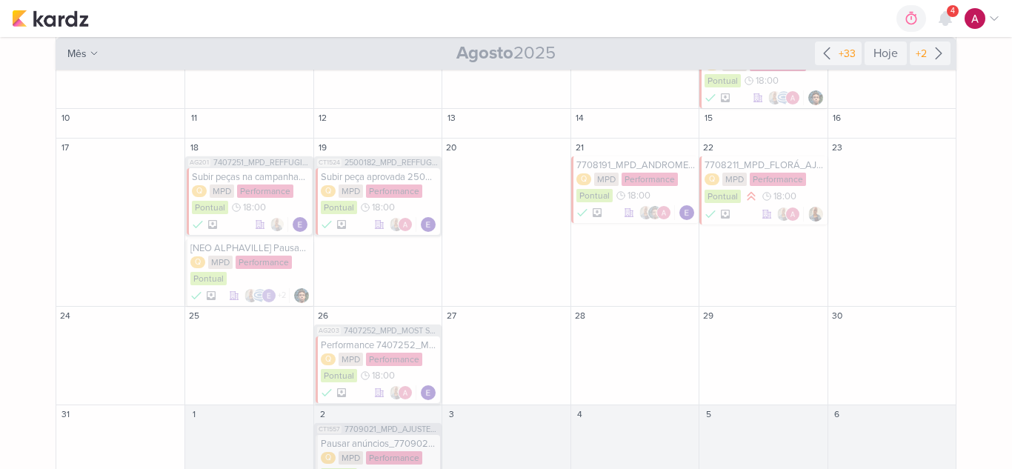
scroll to position [491, 0]
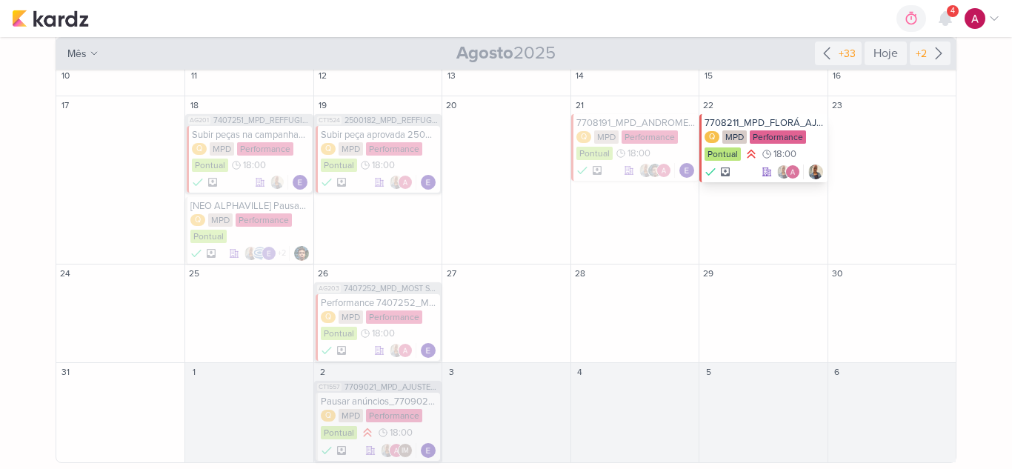
click at [782, 120] on div "7708211_MPD_FLORÁ_AJUSTE_ANÚNCIO_GOOGLE ADS" at bounding box center [764, 123] width 119 height 12
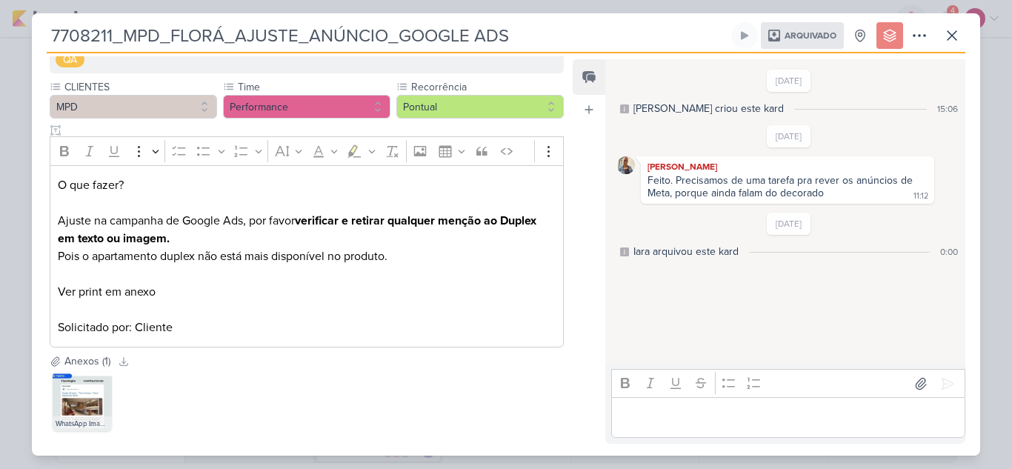
scroll to position [170, 0]
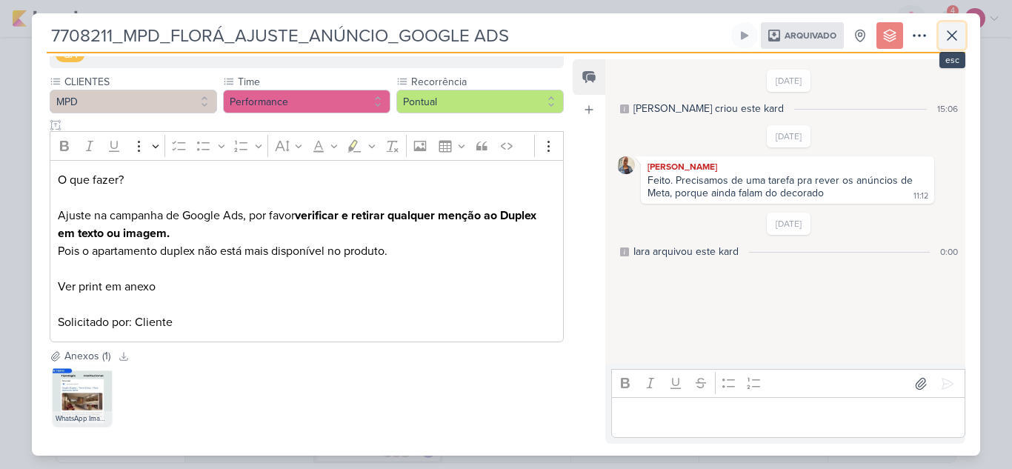
click at [951, 42] on icon at bounding box center [953, 36] width 18 height 18
